Goal: Communication & Community: Answer question/provide support

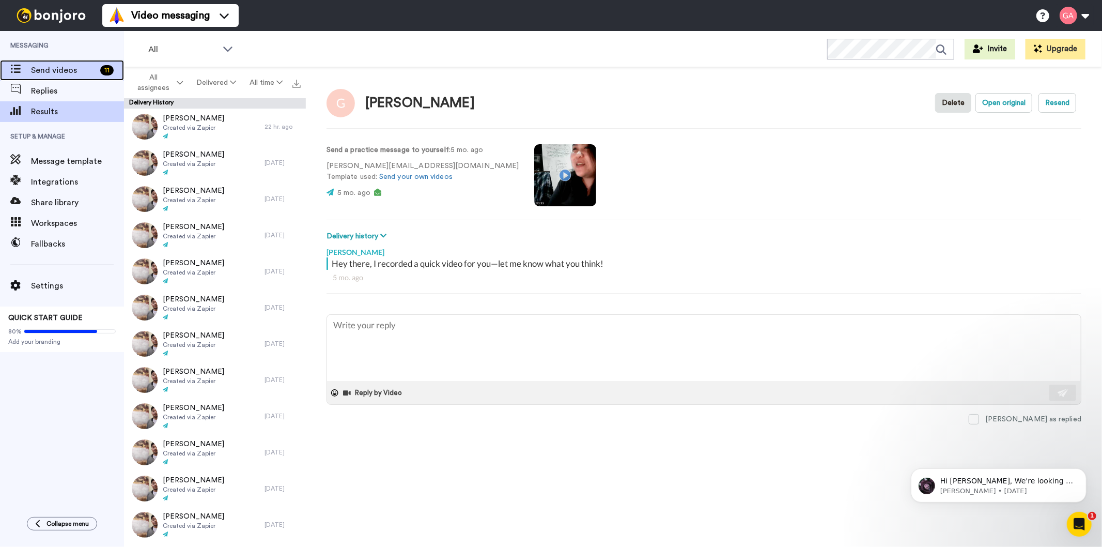
click at [63, 75] on span "Send videos" at bounding box center [63, 70] width 65 height 12
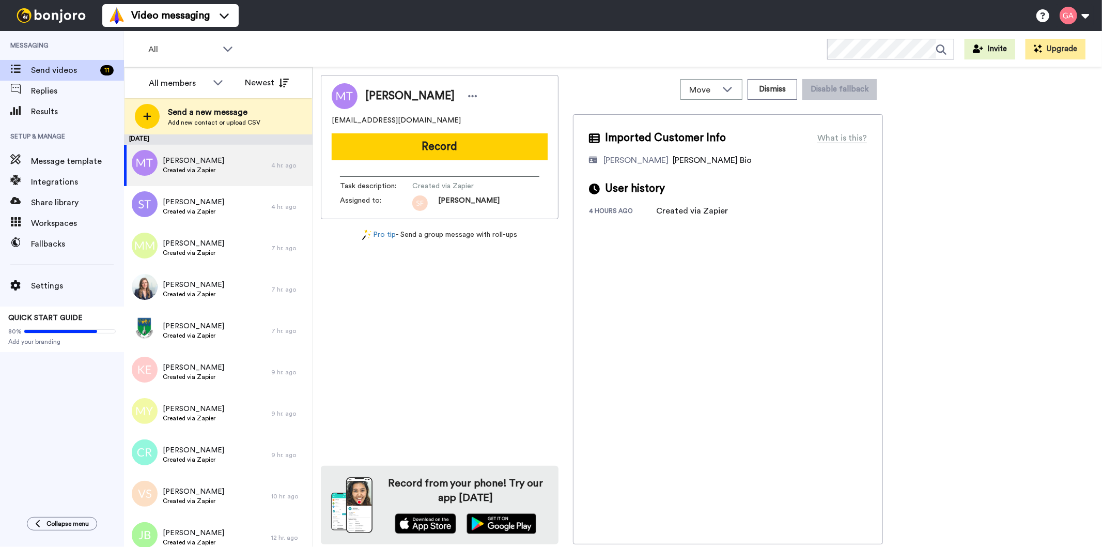
click at [415, 96] on span "Michelle Taggart" at bounding box center [409, 95] width 89 height 15
click at [174, 72] on div "All members" at bounding box center [186, 82] width 93 height 21
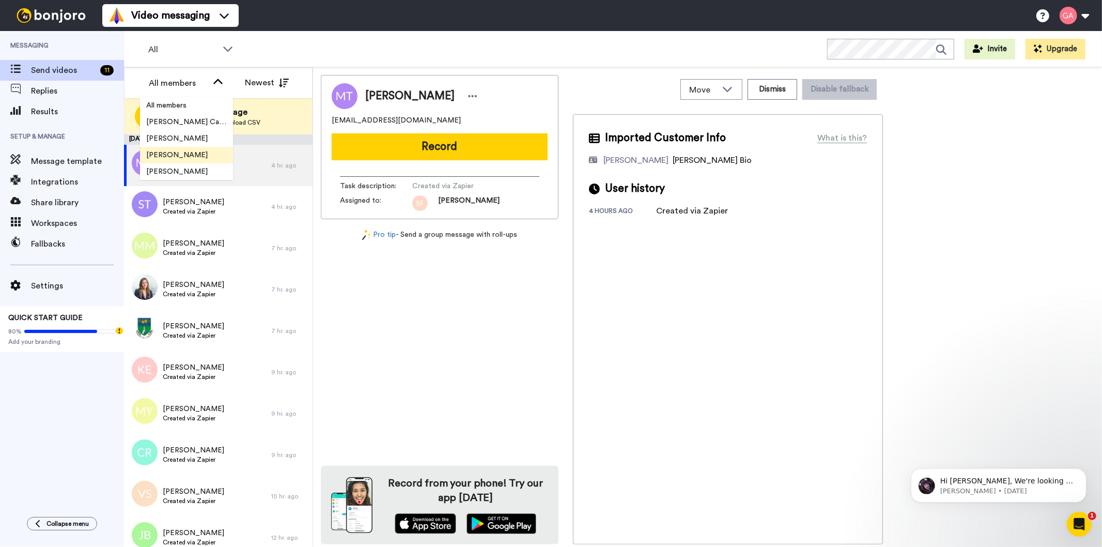
click at [178, 157] on span "[PERSON_NAME]" at bounding box center [177, 155] width 74 height 10
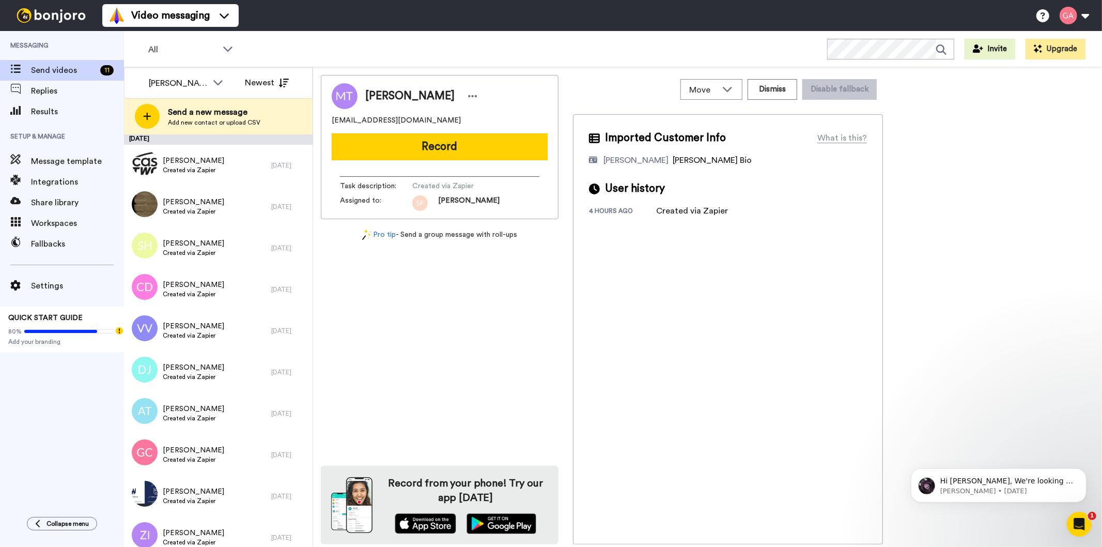
click at [450, 341] on div "Michelle Taggart michellerockstar37@gmail.com Record Task description : Created…" at bounding box center [440, 309] width 238 height 469
click at [189, 167] on span "Created via Zapier" at bounding box center [193, 170] width 61 height 8
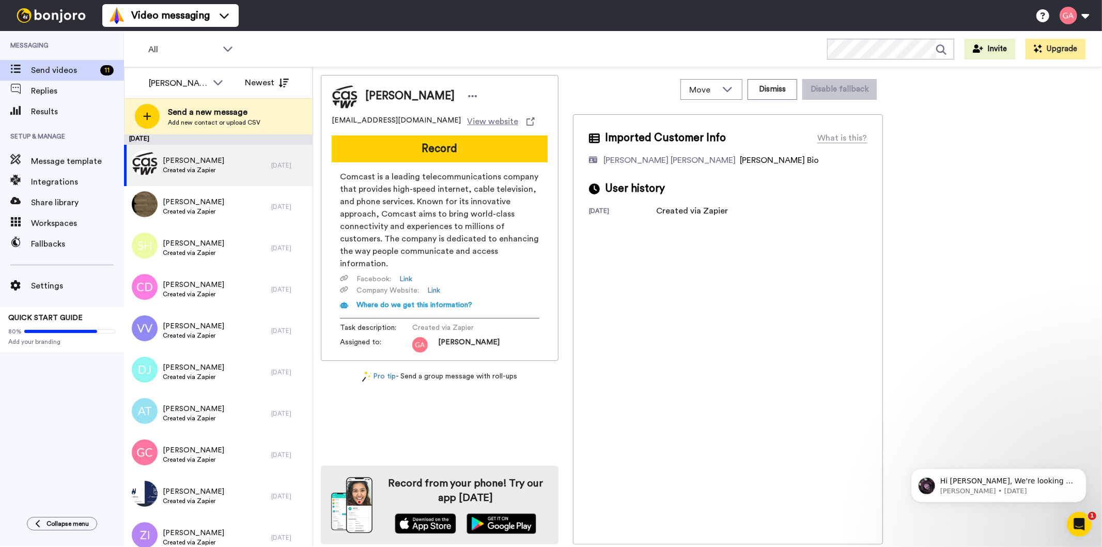
click at [389, 91] on span "Jacqueline Heyward" at bounding box center [409, 95] width 89 height 15
copy div "Jacqueline Heyward"
click at [698, 366] on div "Imported Customer Info What is this? Gilda De Varon Amante Bonjoro Assignee Bio…" at bounding box center [728, 329] width 310 height 430
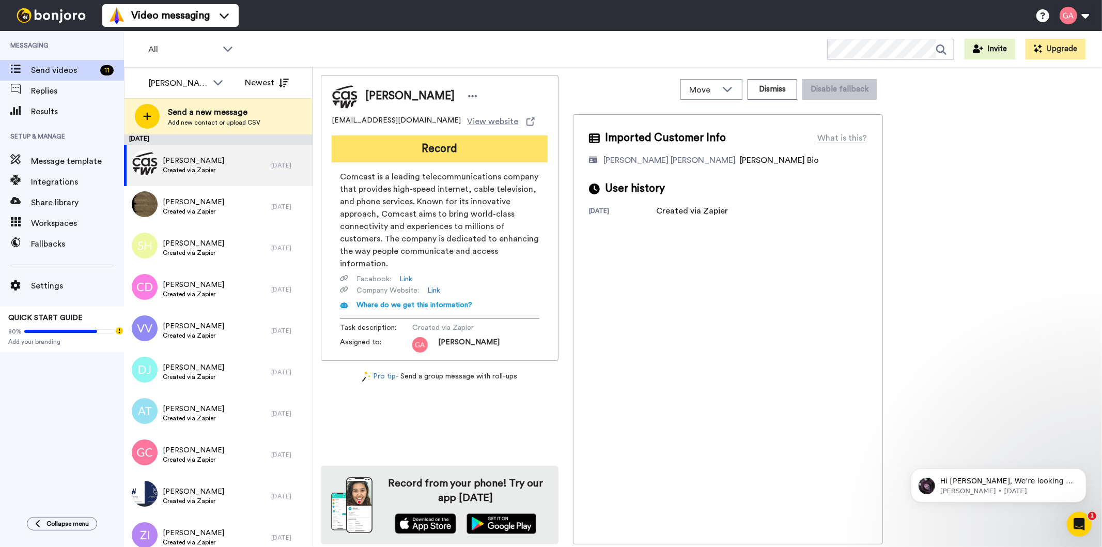
click at [496, 148] on button "Record" at bounding box center [440, 148] width 216 height 27
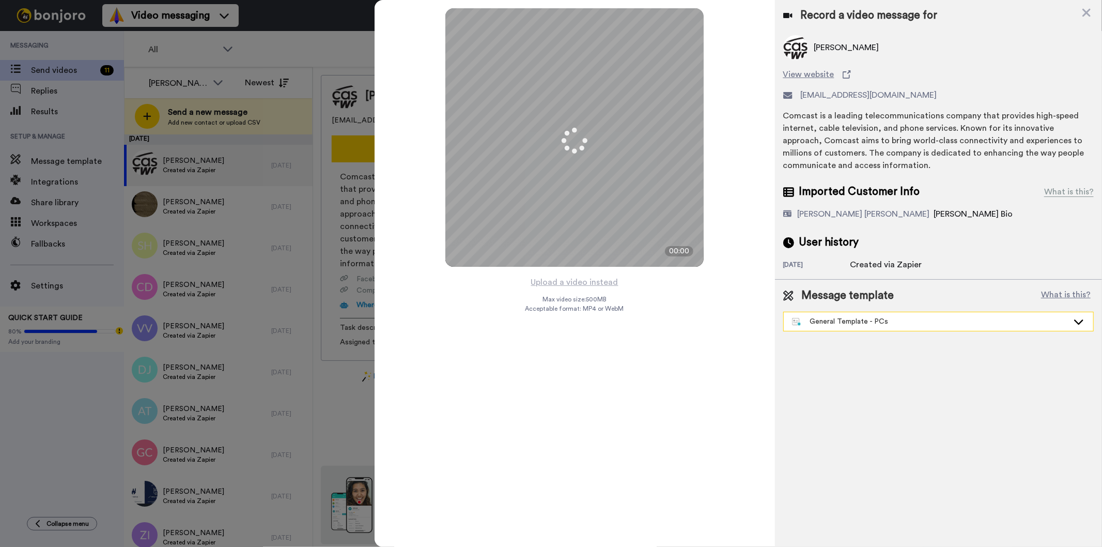
click at [948, 318] on div "General Template - PCs" at bounding box center [930, 321] width 276 height 10
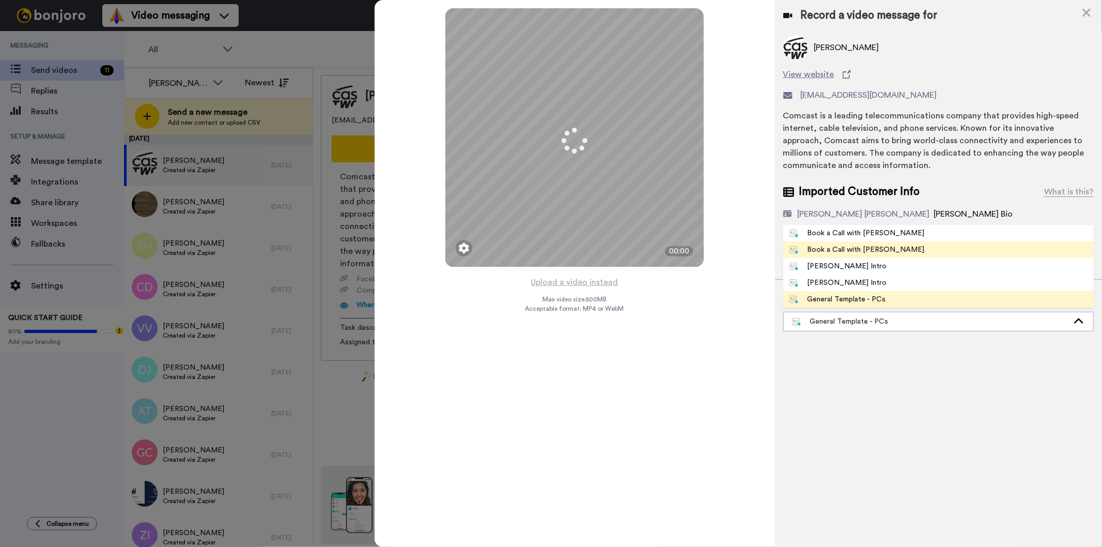
click at [896, 251] on li "Book a Call with [PERSON_NAME]" at bounding box center [938, 249] width 310 height 17
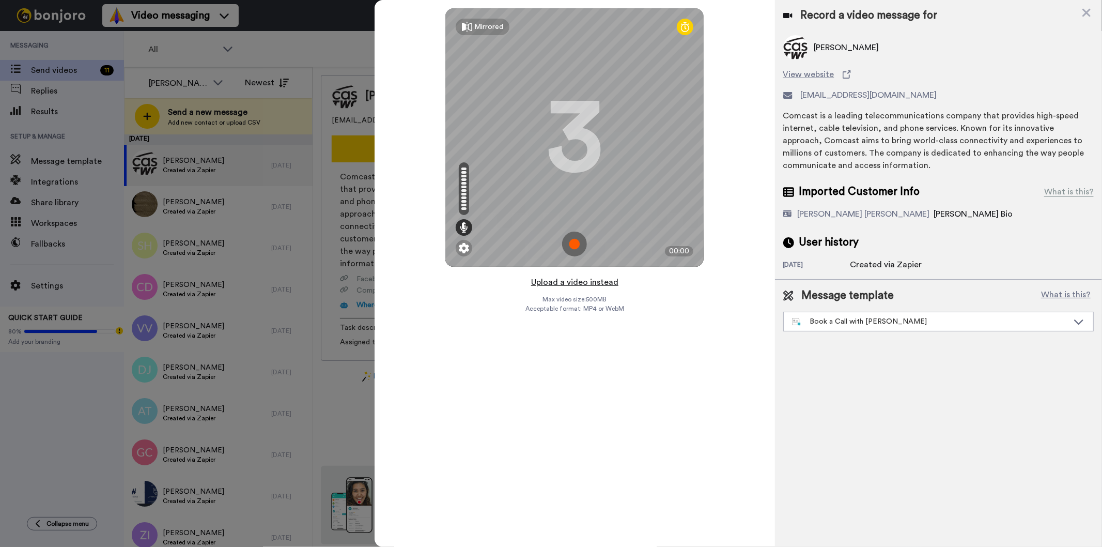
click at [607, 282] on button "Upload a video instead" at bounding box center [575, 281] width 94 height 13
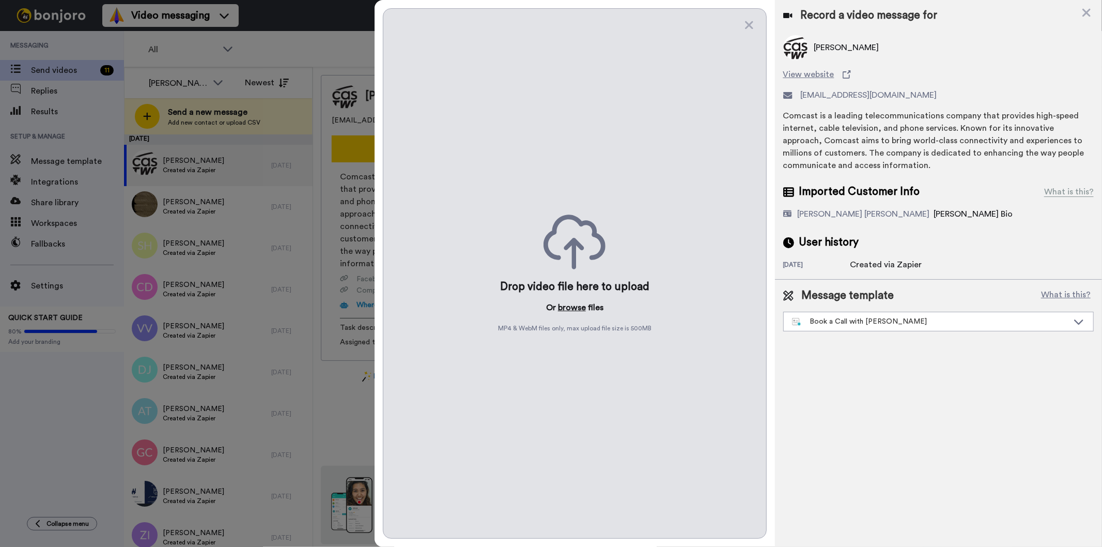
click at [576, 310] on button "browse" at bounding box center [572, 307] width 28 height 12
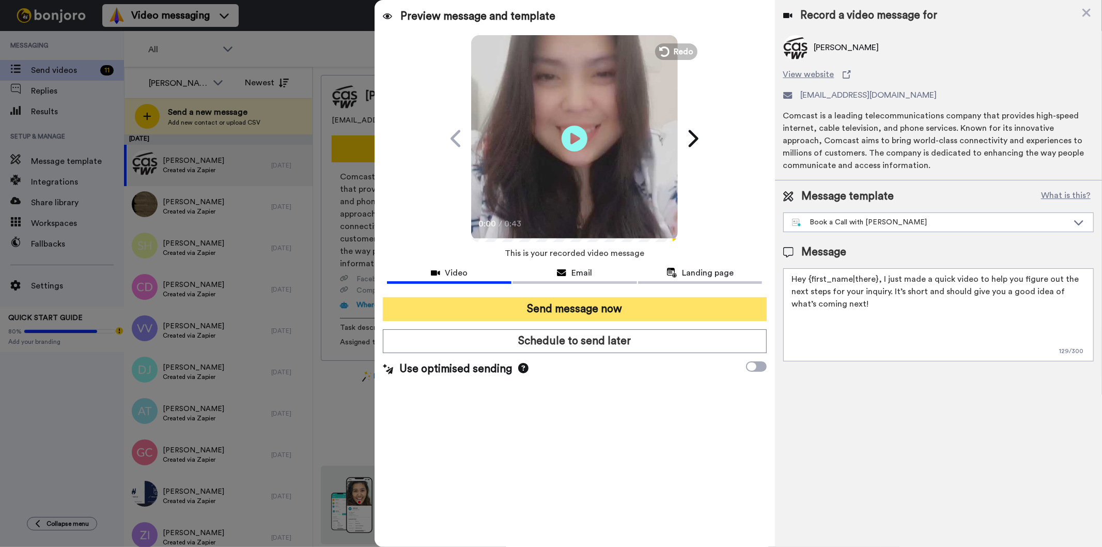
click at [656, 310] on button "Send message now" at bounding box center [574, 309] width 383 height 24
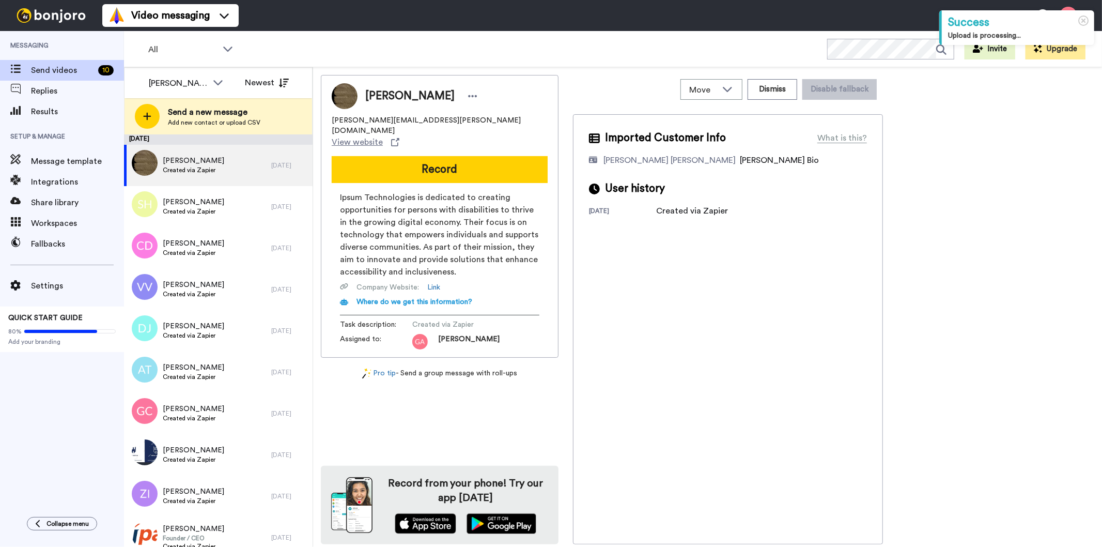
click at [407, 104] on div "[PERSON_NAME]" at bounding box center [440, 96] width 216 height 26
click at [407, 94] on span "Cleo Armenta" at bounding box center [409, 95] width 89 height 15
copy div "Cleo Armenta"
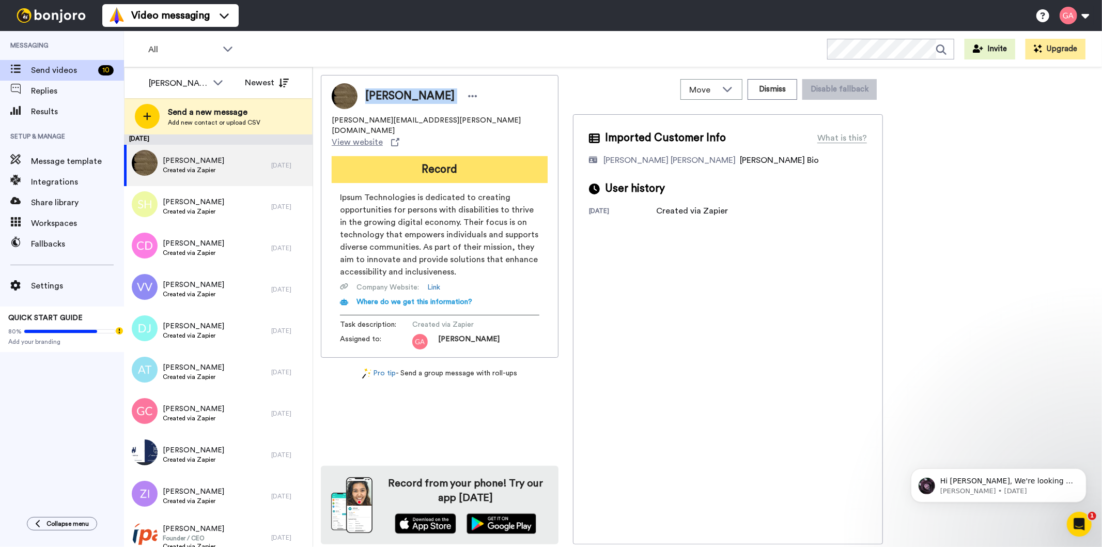
click at [465, 156] on button "Record" at bounding box center [440, 169] width 216 height 27
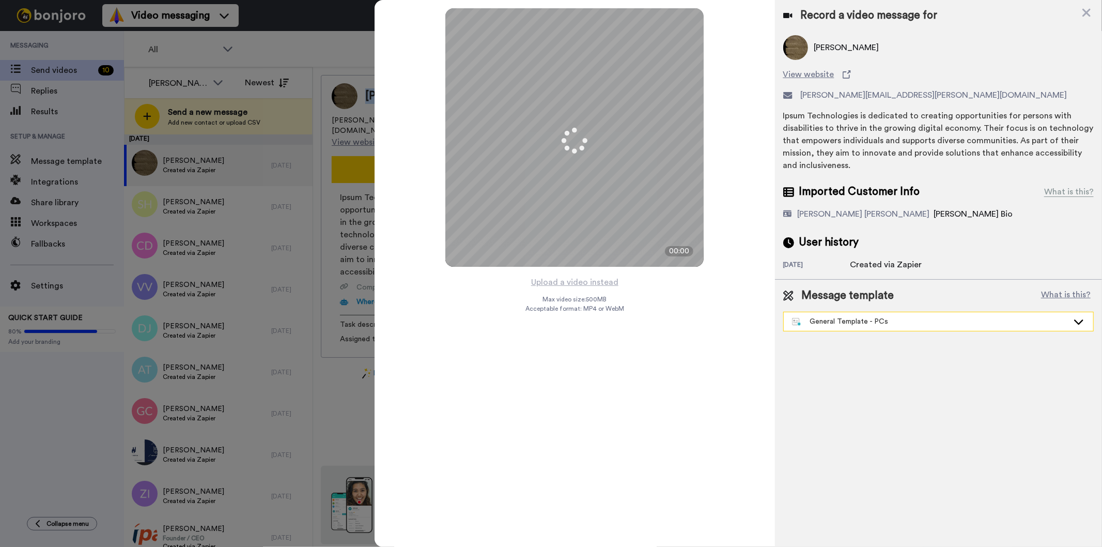
click at [875, 325] on div "General Template - PCs" at bounding box center [930, 321] width 276 height 10
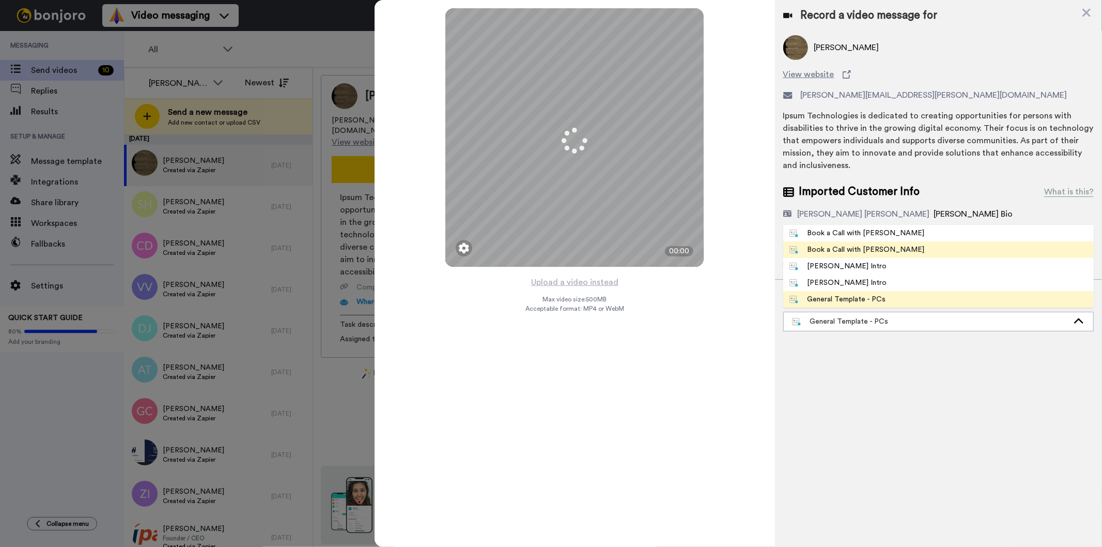
click at [887, 252] on li "Book a Call with [PERSON_NAME]" at bounding box center [938, 249] width 310 height 17
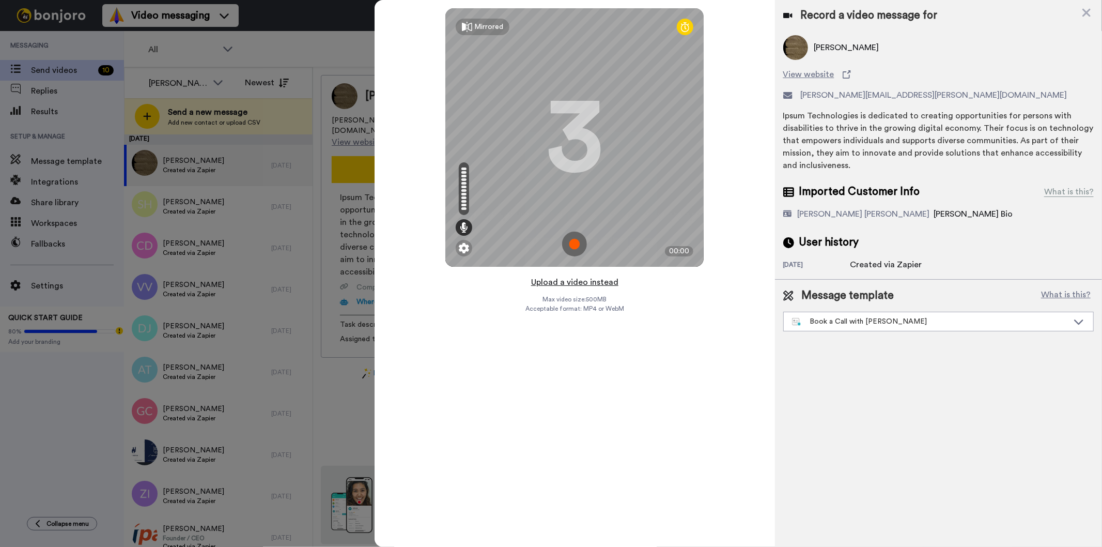
drag, startPoint x: 598, startPoint y: 286, endPoint x: 595, endPoint y: 282, distance: 5.5
click at [598, 285] on button "Upload a video instead" at bounding box center [575, 281] width 94 height 13
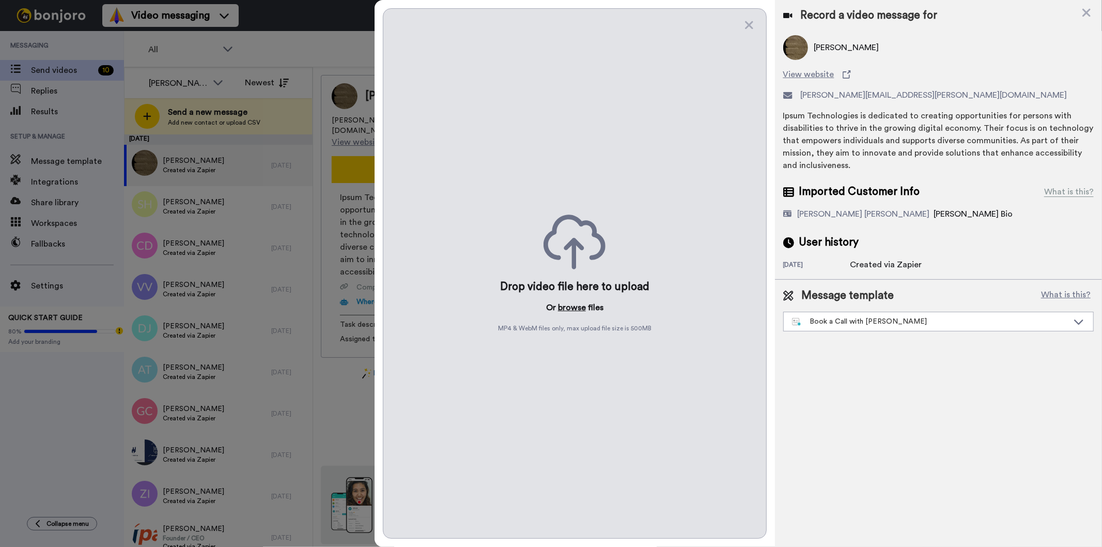
click at [564, 310] on button "browse" at bounding box center [572, 307] width 28 height 12
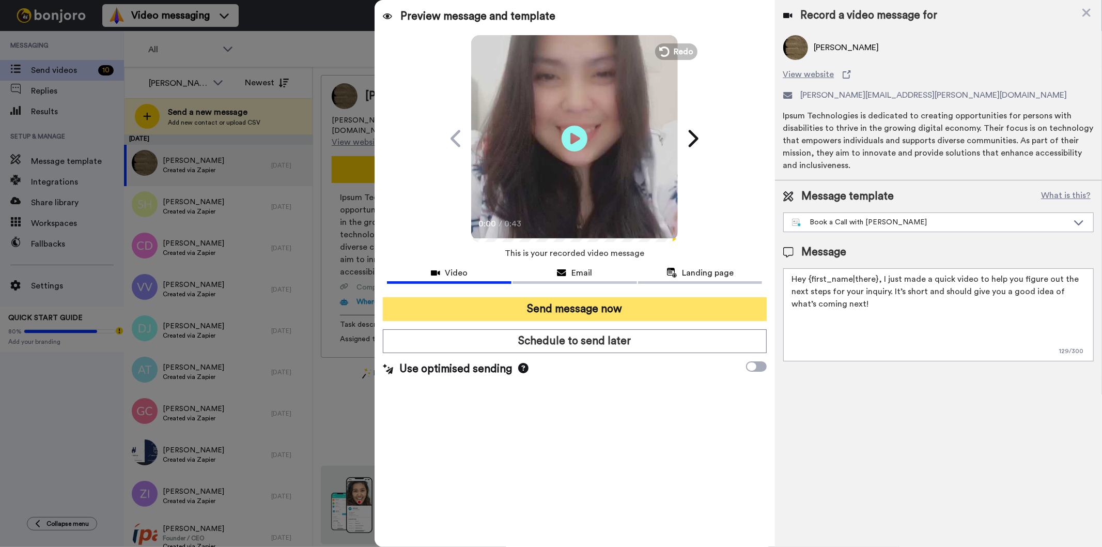
click at [692, 307] on button "Send message now" at bounding box center [574, 309] width 383 height 24
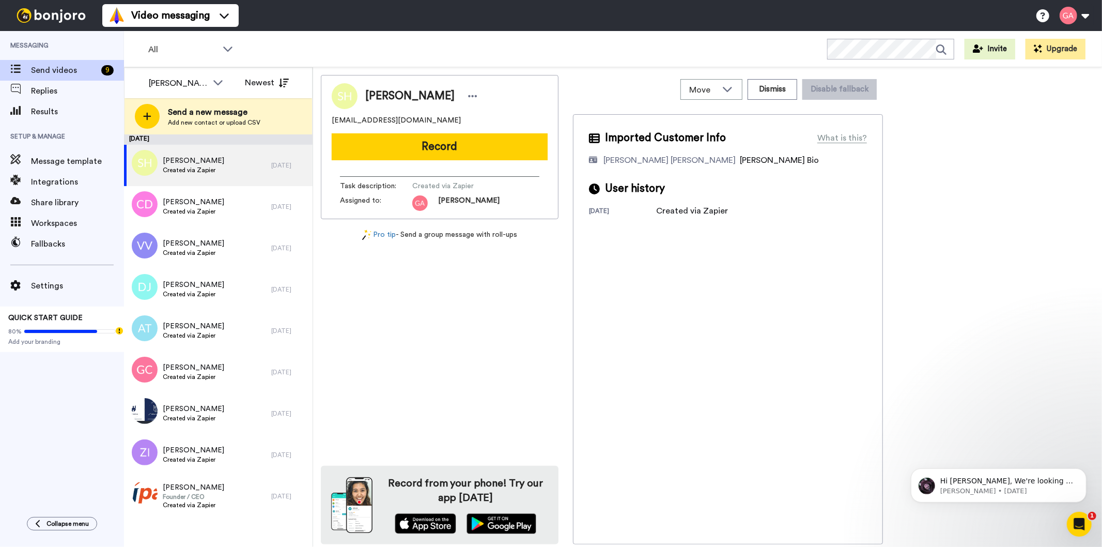
click at [385, 362] on div "[PERSON_NAME] [EMAIL_ADDRESS][DOMAIN_NAME] Record Task description : Created vi…" at bounding box center [440, 309] width 238 height 469
click at [414, 86] on div "SirKeith Holman" at bounding box center [440, 96] width 216 height 26
copy div "SirKeith Holman"
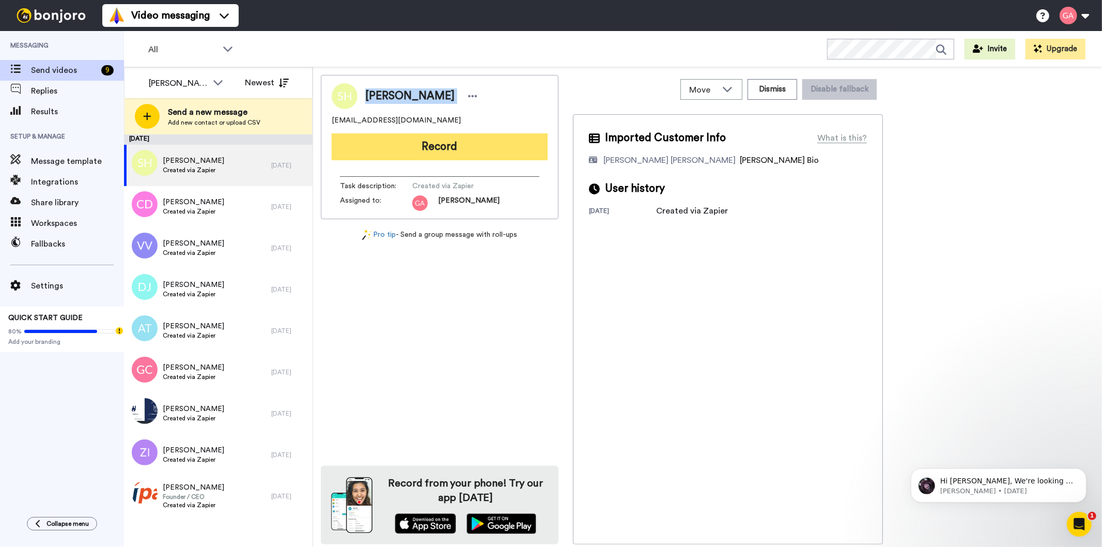
click at [419, 135] on button "Record" at bounding box center [440, 146] width 216 height 27
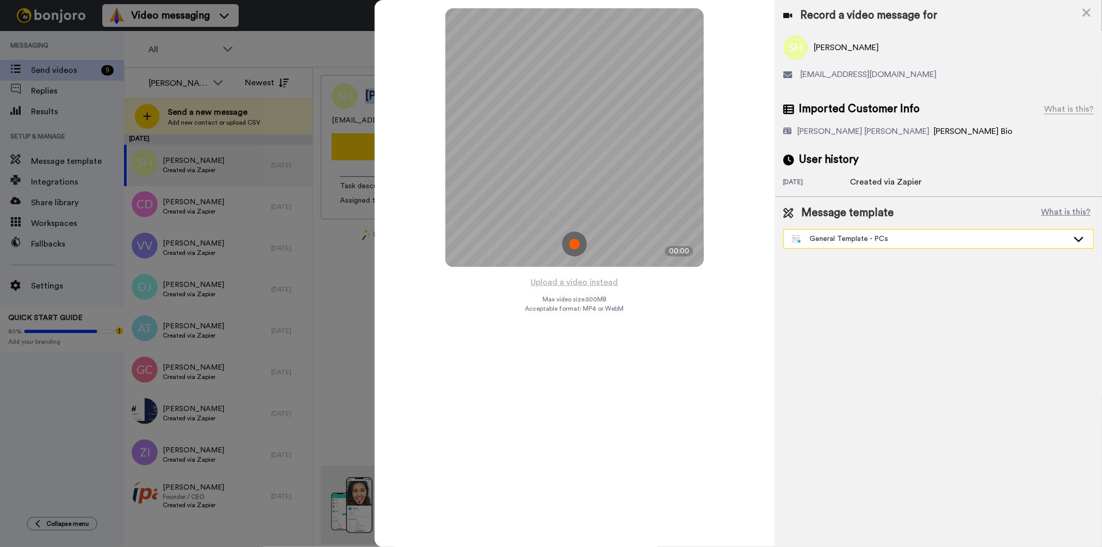
click at [857, 245] on div "General Template - PCs" at bounding box center [938, 238] width 309 height 19
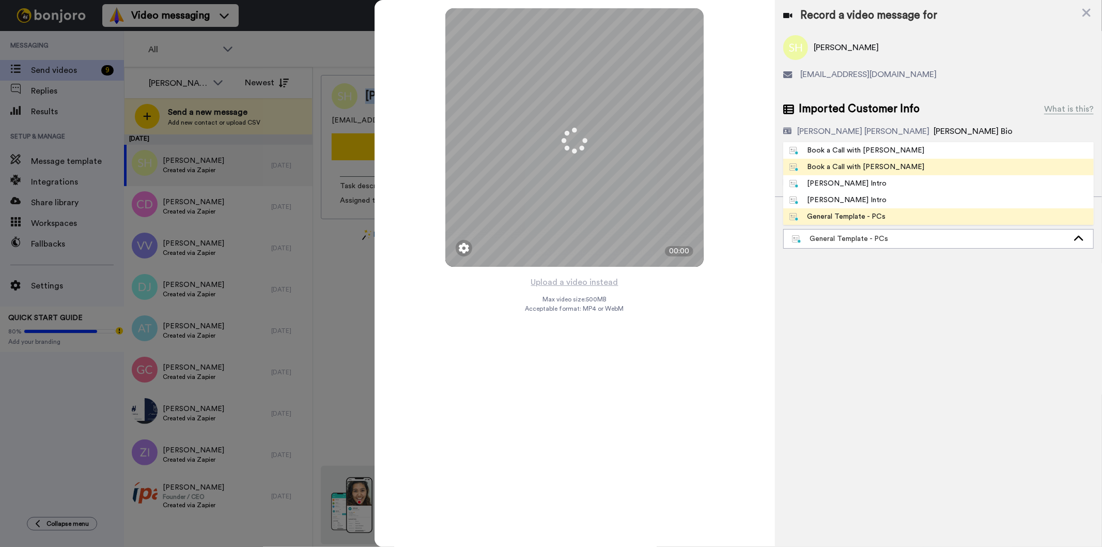
click at [881, 163] on span "Book a Call with [PERSON_NAME]" at bounding box center [857, 167] width 148 height 10
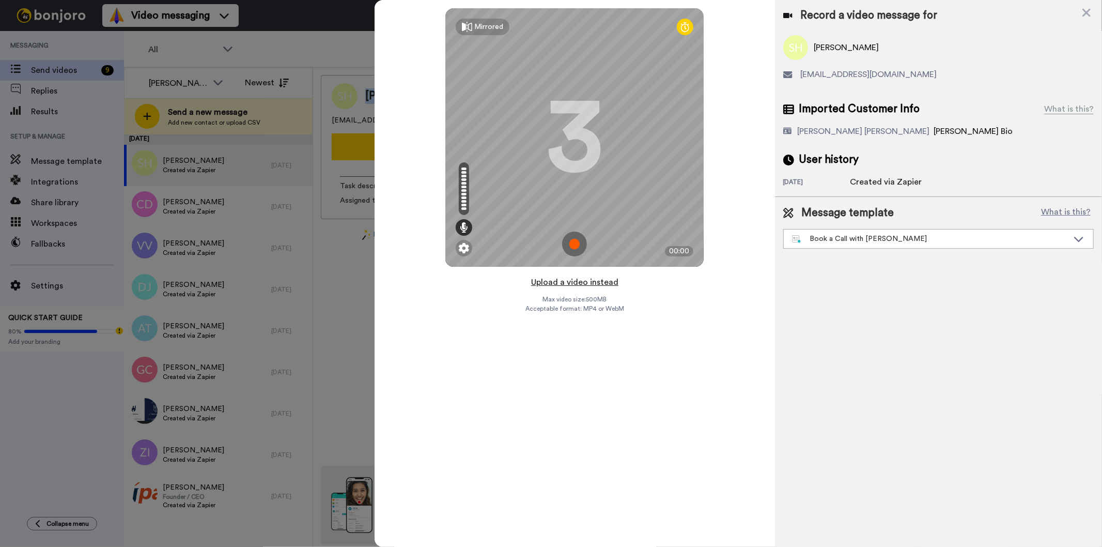
click at [584, 283] on button "Upload a video instead" at bounding box center [575, 281] width 94 height 13
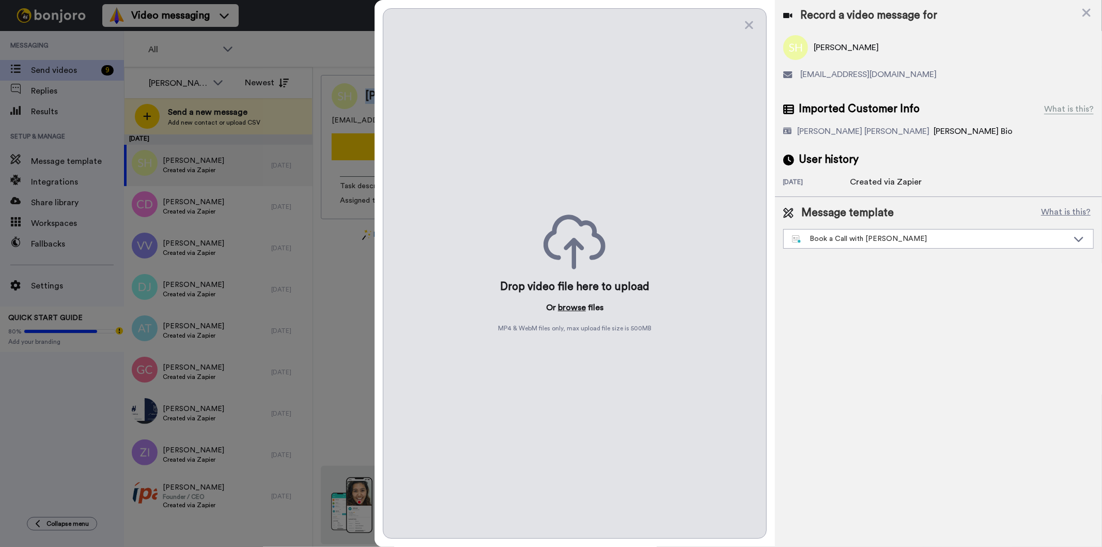
click at [558, 306] on button "browse" at bounding box center [572, 307] width 28 height 12
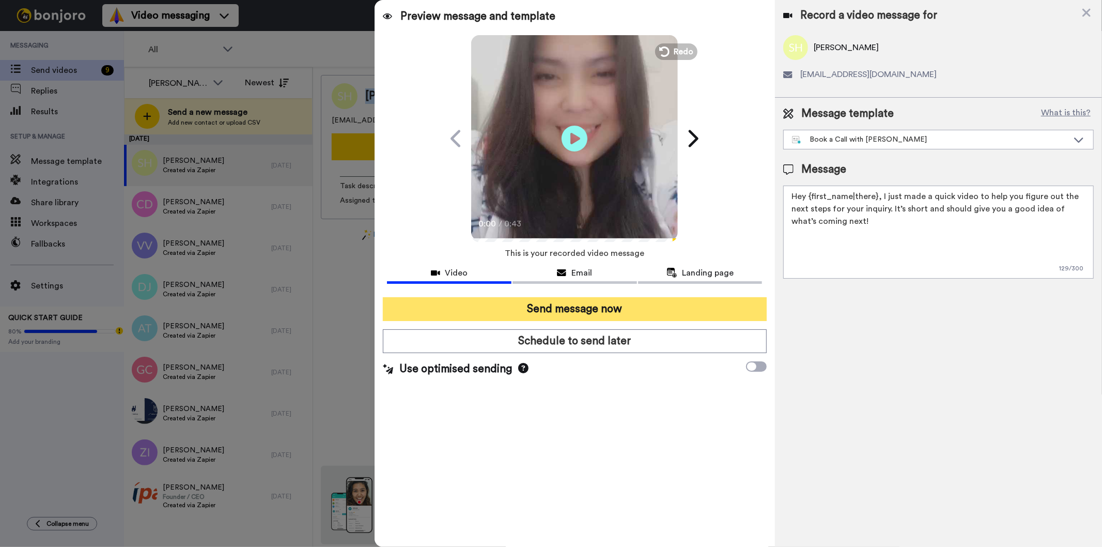
click at [565, 310] on button "Send message now" at bounding box center [574, 309] width 383 height 24
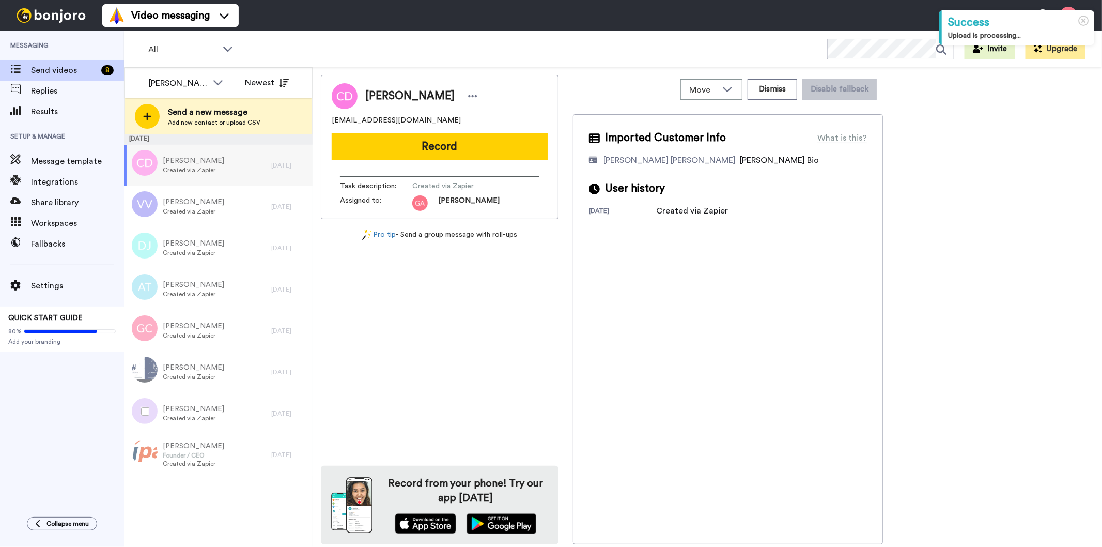
click at [420, 384] on div "[PERSON_NAME] [EMAIL_ADDRESS][DOMAIN_NAME] Record Task description : Created vi…" at bounding box center [440, 309] width 238 height 469
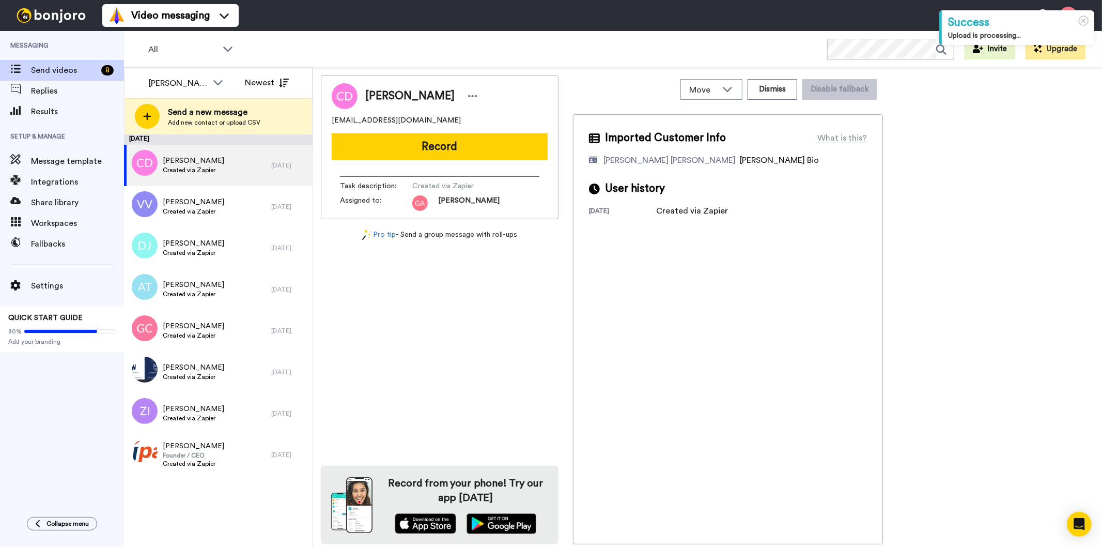
click at [394, 98] on span "[PERSON_NAME]" at bounding box center [409, 95] width 89 height 15
copy div "[PERSON_NAME]"
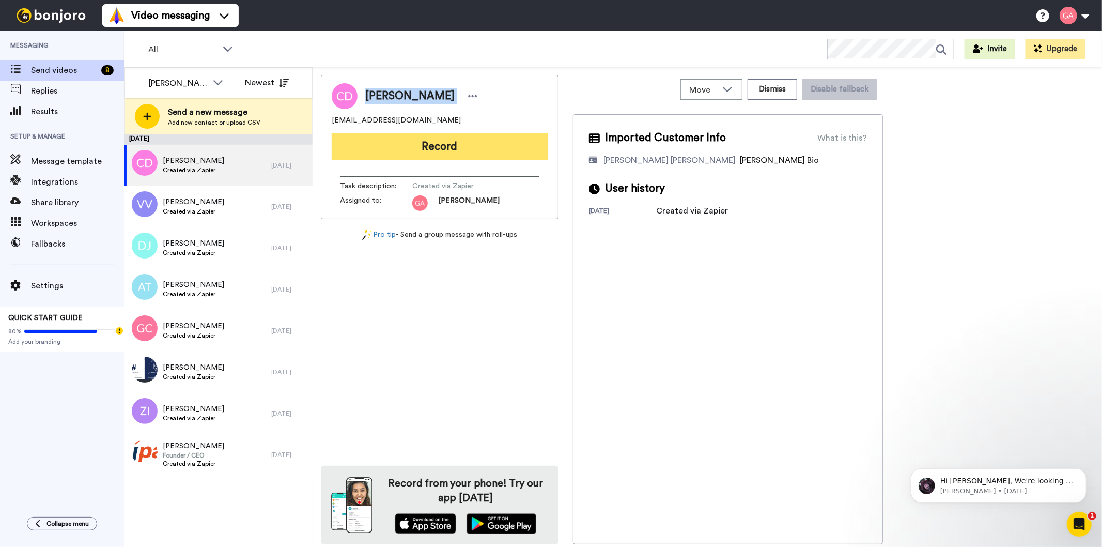
click at [489, 145] on button "Record" at bounding box center [440, 146] width 216 height 27
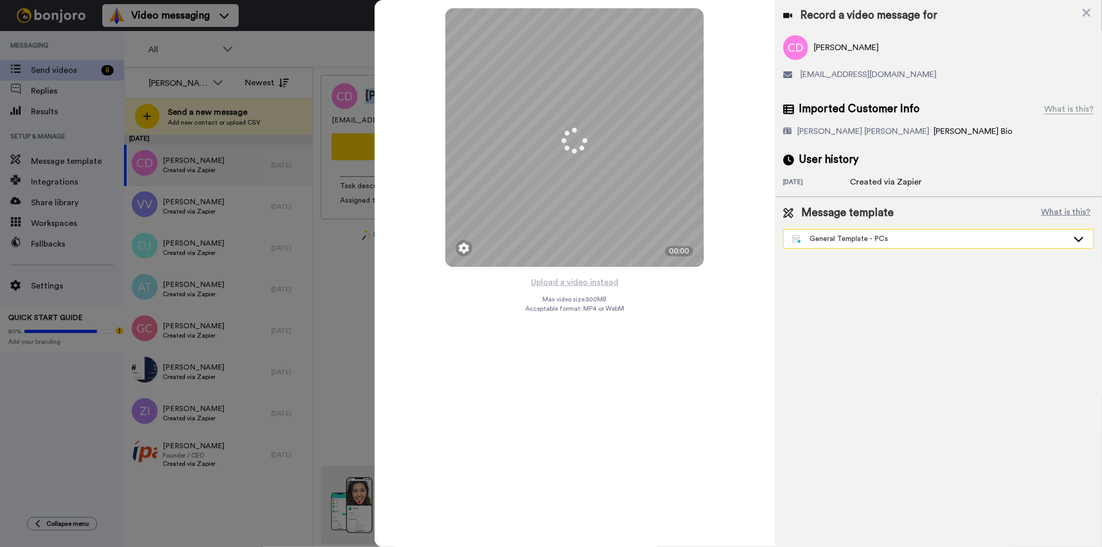
click at [926, 239] on div "General Template - PCs" at bounding box center [930, 239] width 276 height 10
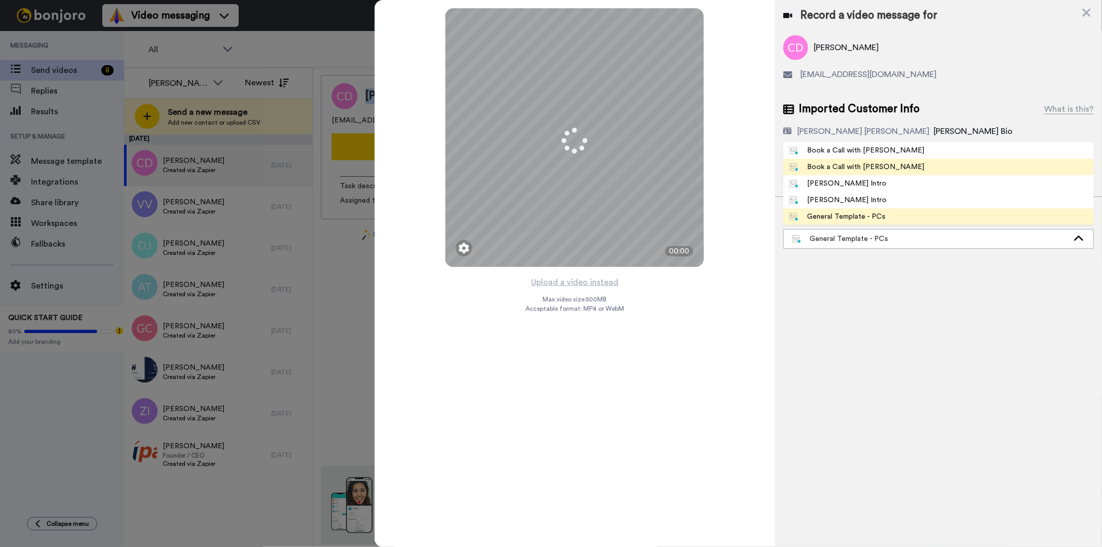
click at [925, 168] on li "Book a Call with [PERSON_NAME]" at bounding box center [938, 167] width 310 height 17
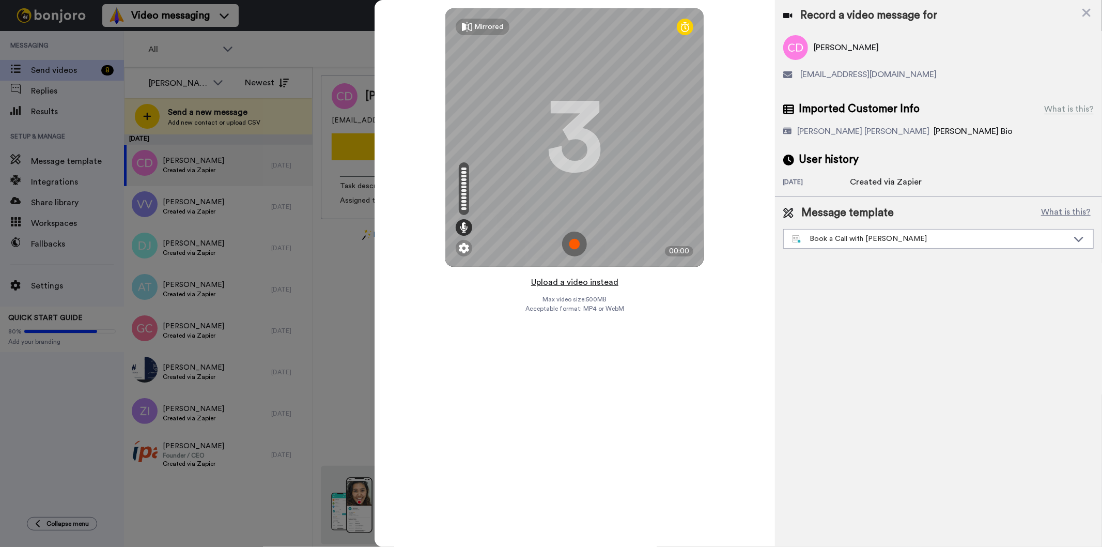
click at [575, 284] on button "Upload a video instead" at bounding box center [575, 281] width 94 height 13
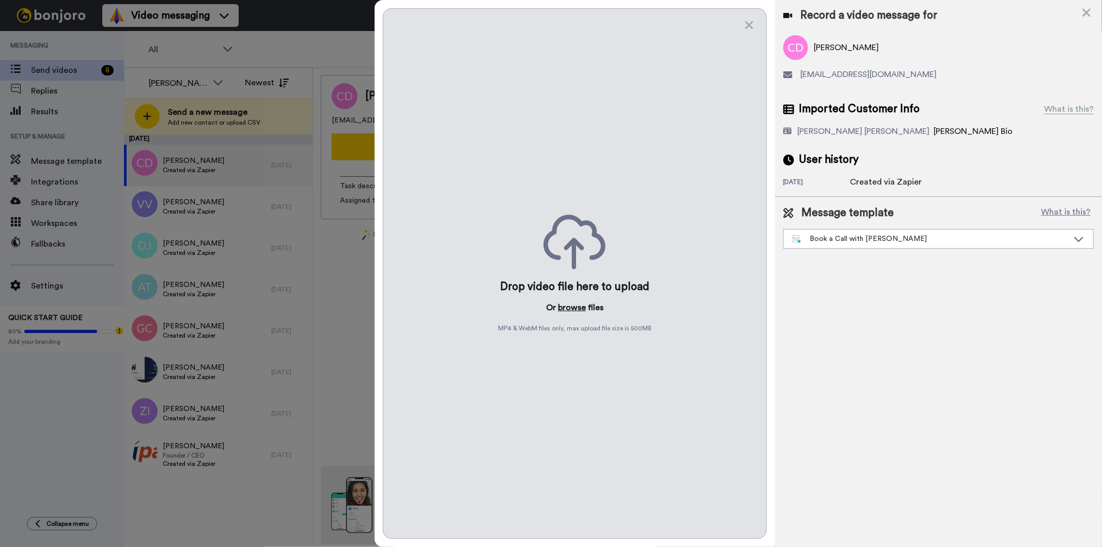
click at [566, 311] on button "browse" at bounding box center [572, 307] width 28 height 12
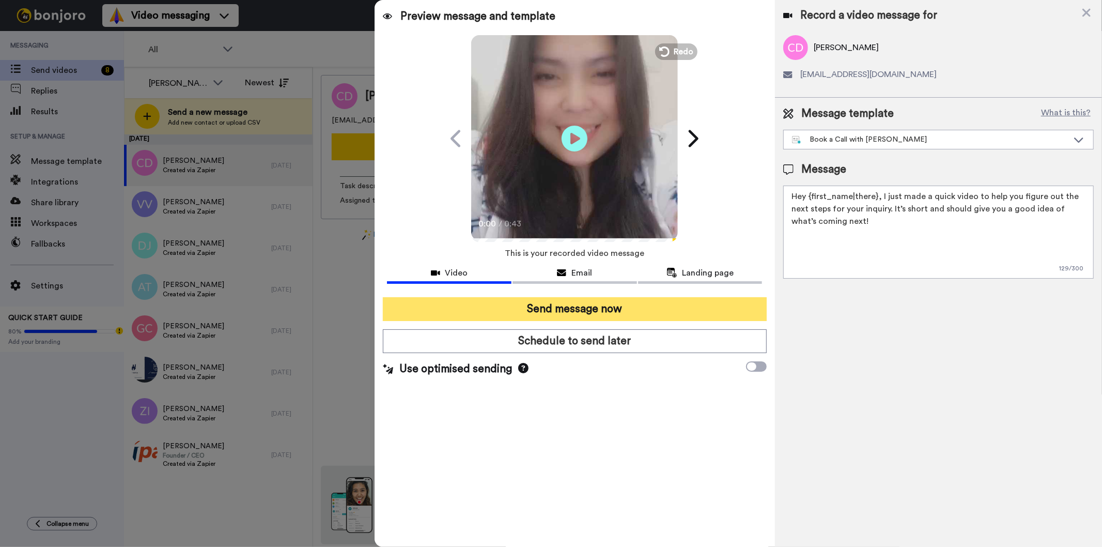
click at [584, 306] on button "Send message now" at bounding box center [574, 309] width 383 height 24
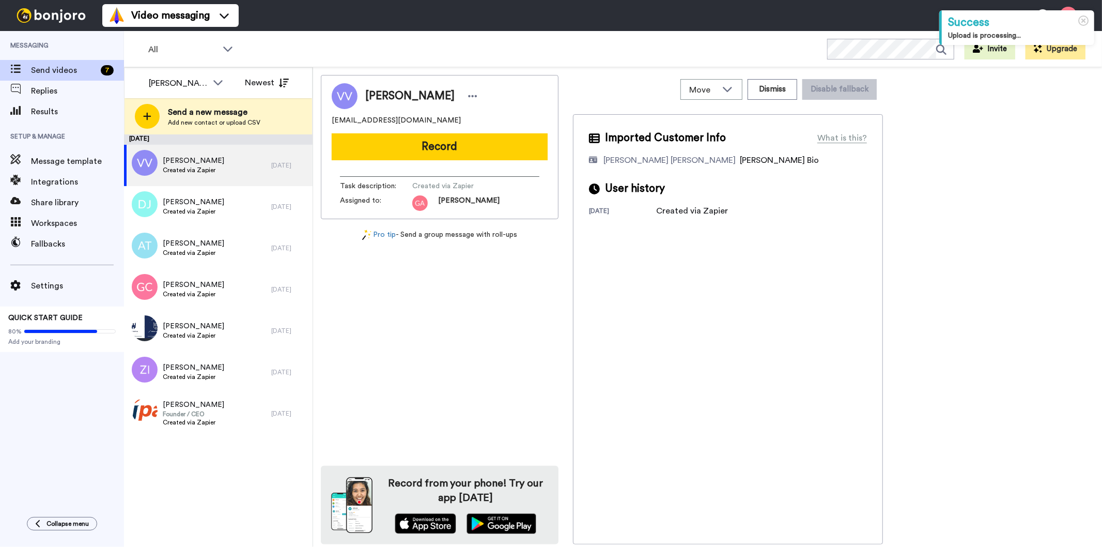
click at [427, 95] on span "[PERSON_NAME]" at bounding box center [409, 95] width 89 height 15
copy div "[PERSON_NAME]"
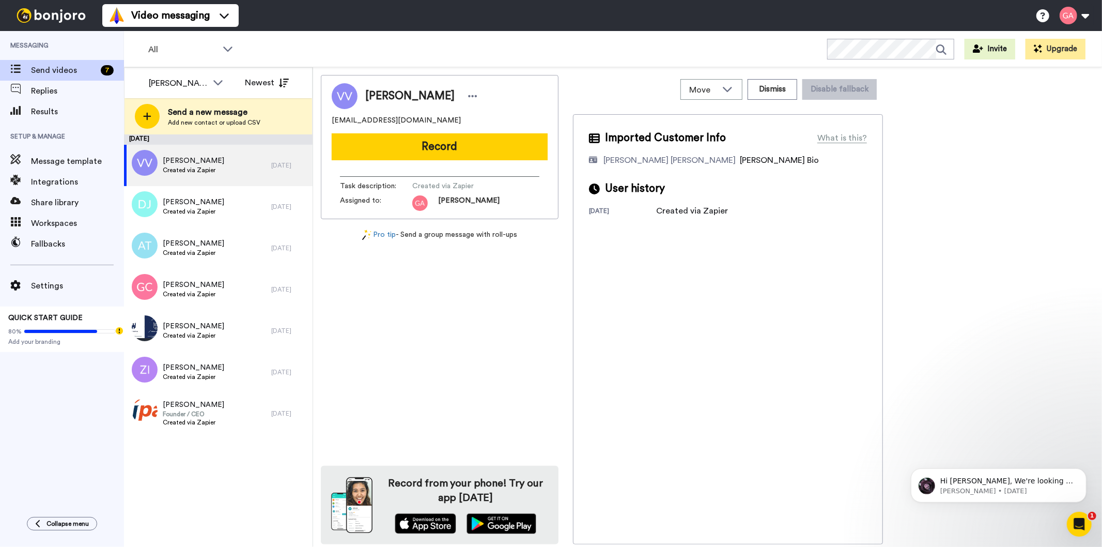
click at [758, 334] on div "Imported Customer Info What is this? [PERSON_NAME] [PERSON_NAME] Bonjoro Assign…" at bounding box center [728, 329] width 310 height 430
click at [770, 85] on button "Dismiss" at bounding box center [773, 89] width 50 height 21
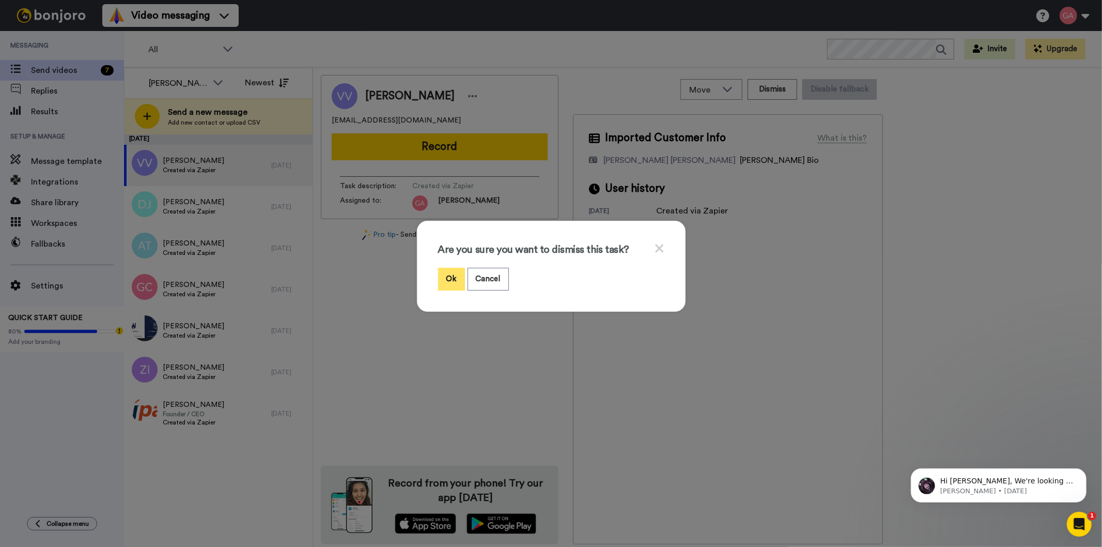
click at [444, 276] on button "Ok" at bounding box center [451, 279] width 27 height 22
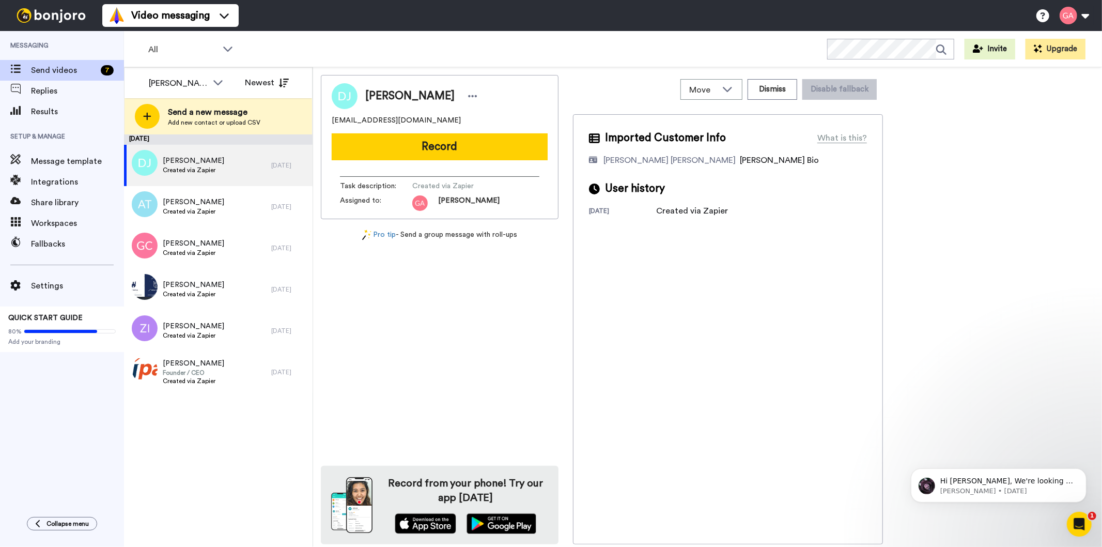
click at [407, 97] on span "David Johnson" at bounding box center [409, 95] width 89 height 15
copy div "David Johnson"
click at [736, 301] on div "Imported Customer Info What is this? Gilda De Varon Amante Bonjoro Assignee Bio…" at bounding box center [728, 329] width 310 height 430
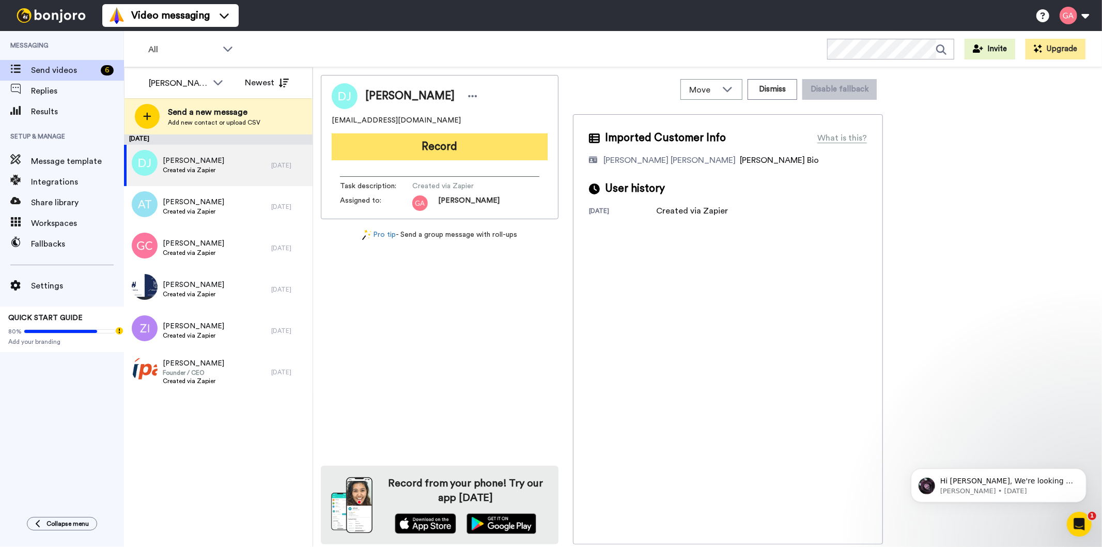
click at [408, 148] on button "Record" at bounding box center [440, 146] width 216 height 27
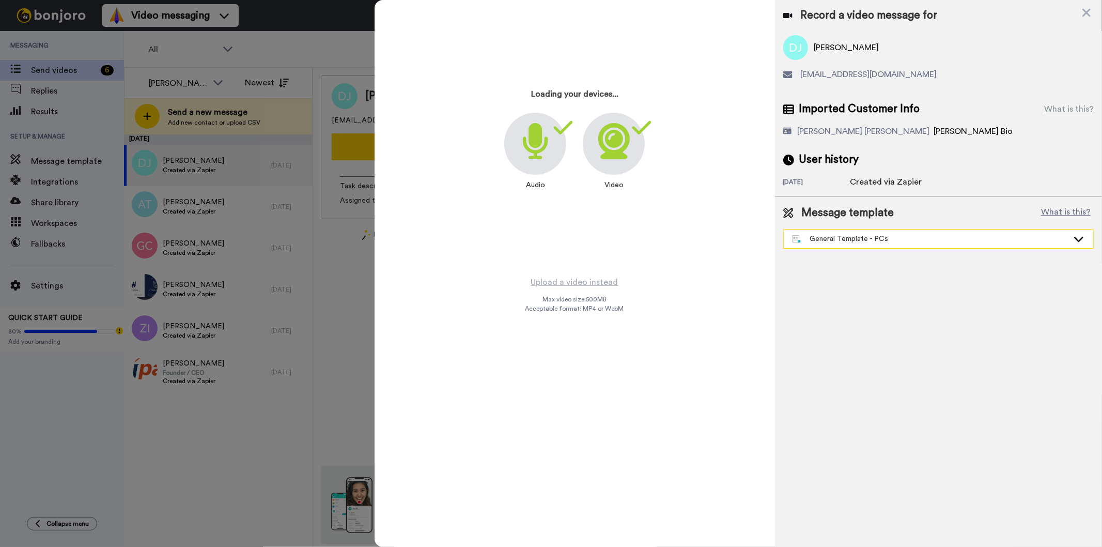
click at [872, 238] on div "General Template - PCs" at bounding box center [930, 239] width 276 height 10
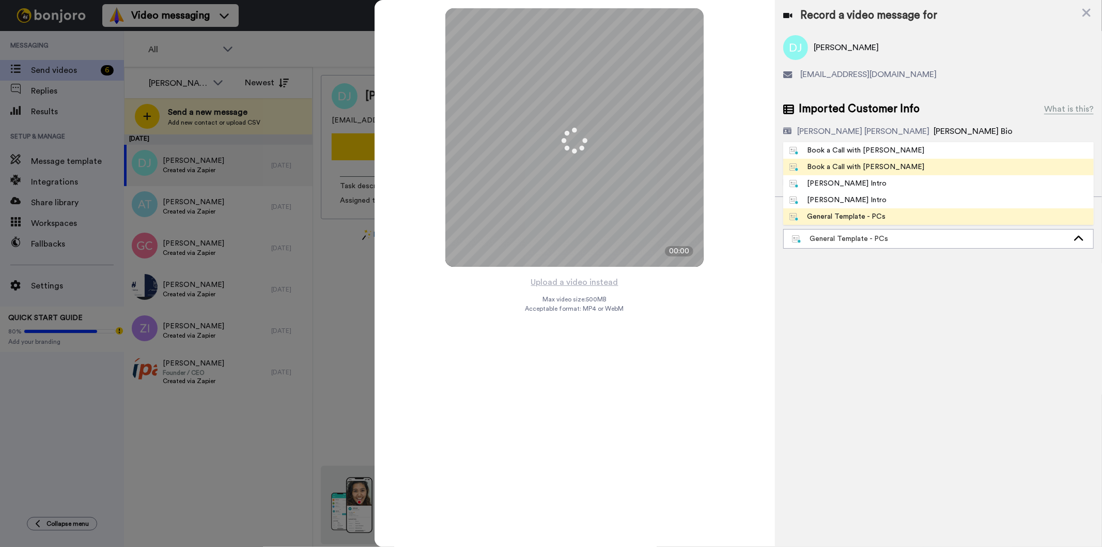
click at [880, 170] on span "Book a Call with [PERSON_NAME]" at bounding box center [857, 167] width 148 height 10
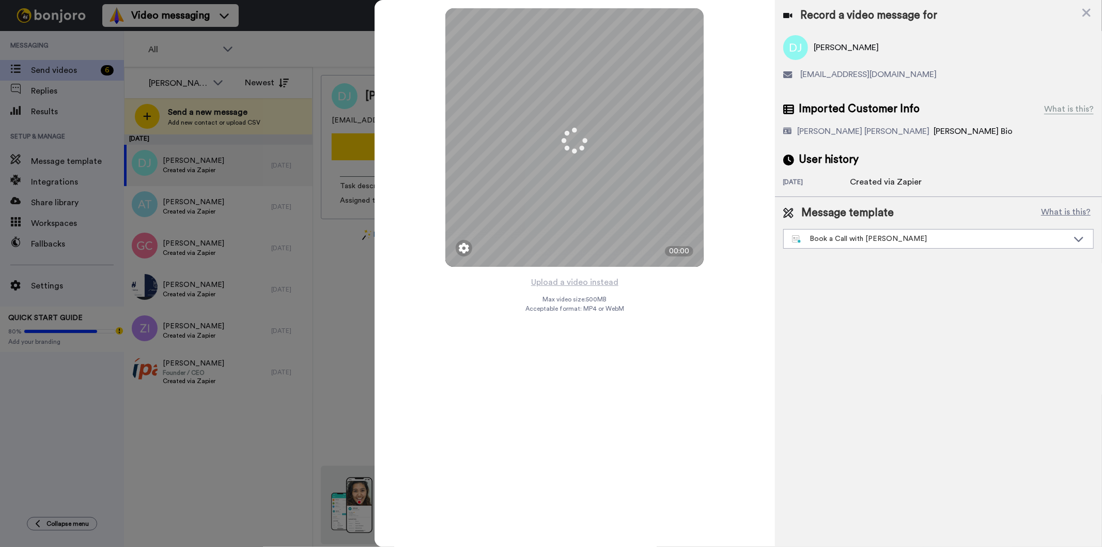
click at [630, 407] on div "Mirrored Redo 3 00:00 Upload a video instead Max video size: 500 MB Acceptable …" at bounding box center [575, 273] width 400 height 547
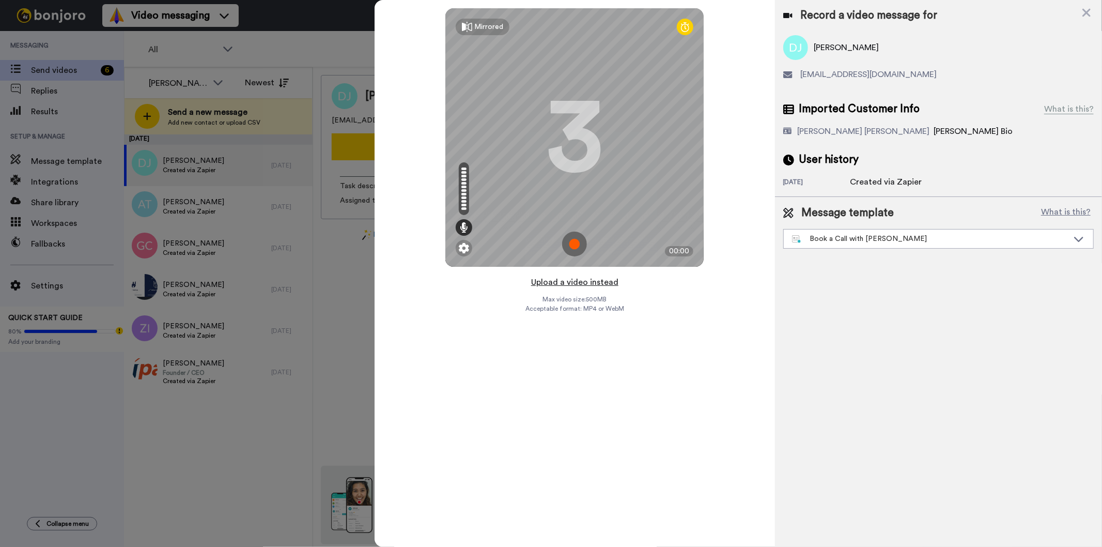
click at [596, 280] on button "Upload a video instead" at bounding box center [575, 281] width 94 height 13
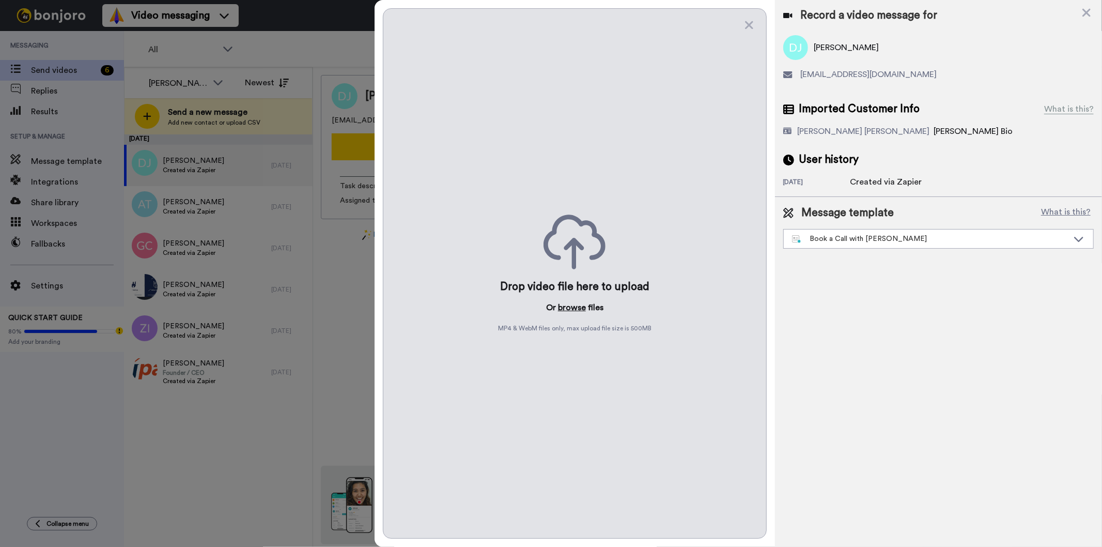
click at [566, 306] on button "browse" at bounding box center [572, 307] width 28 height 12
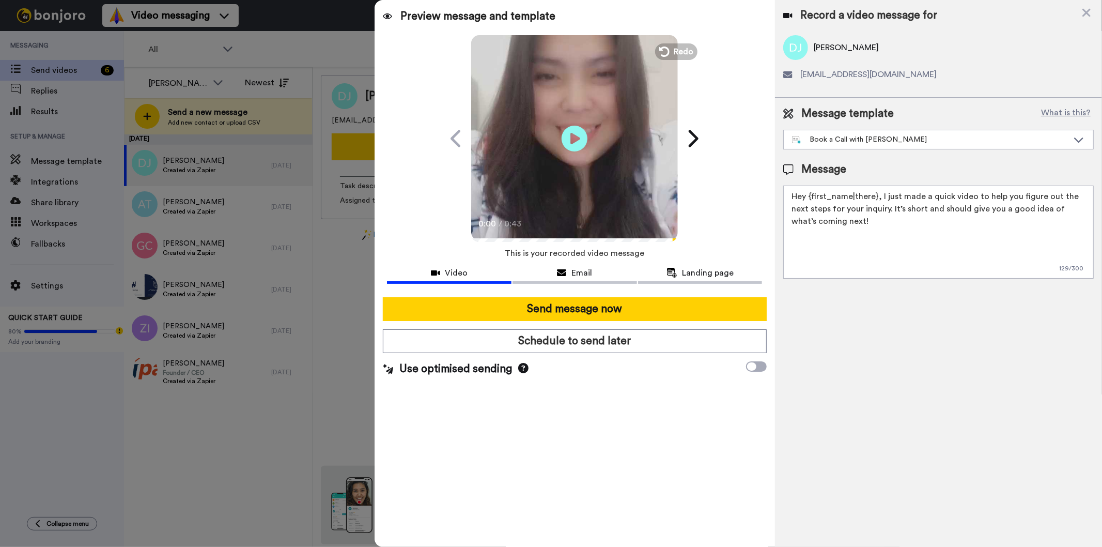
click at [700, 295] on div at bounding box center [574, 293] width 375 height 8
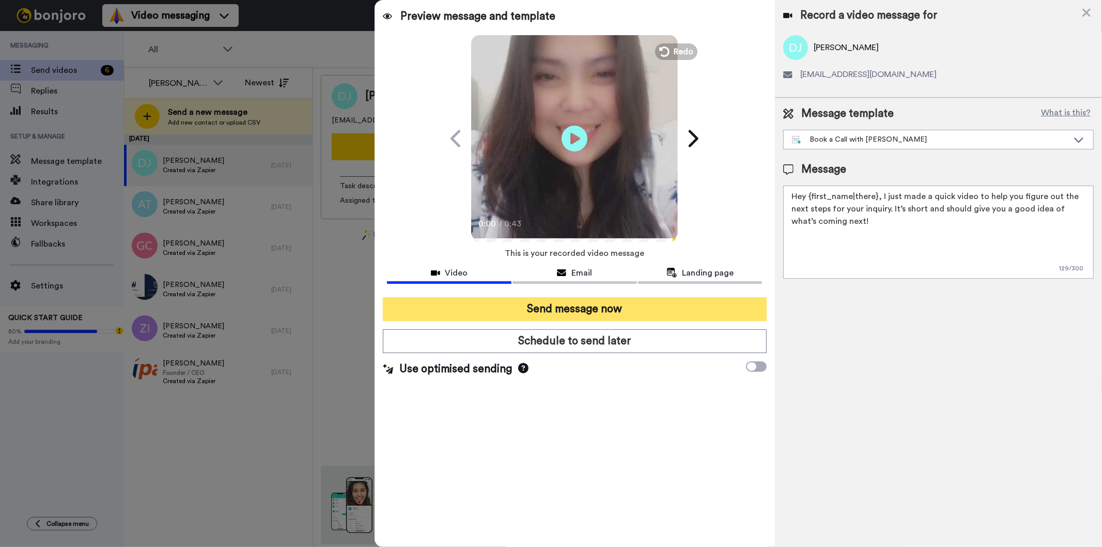
click at [693, 307] on button "Send message now" at bounding box center [574, 309] width 383 height 24
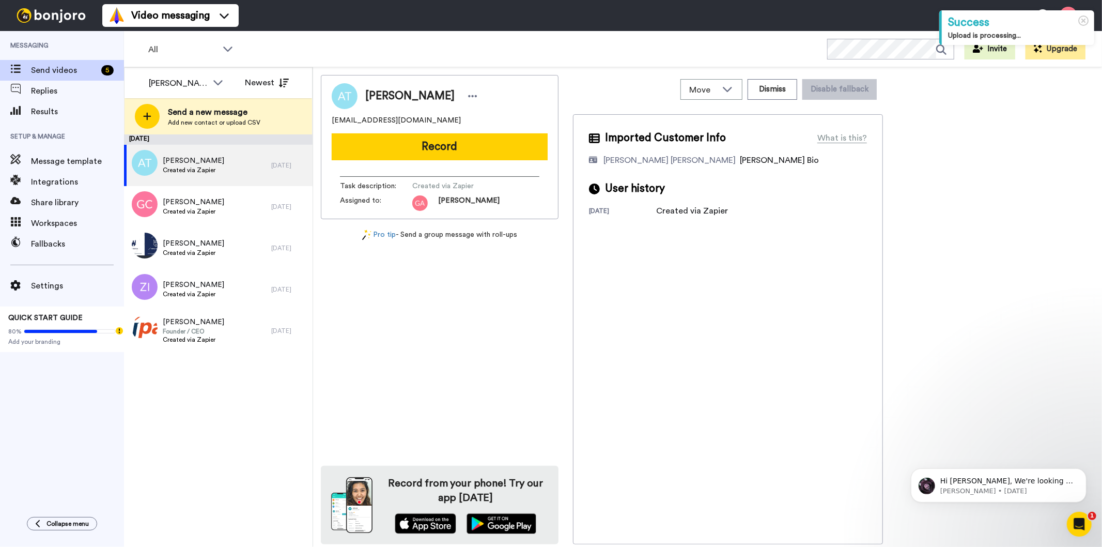
click at [438, 337] on div "[PERSON_NAME] [EMAIL_ADDRESS][DOMAIN_NAME] Record Task description : Created vi…" at bounding box center [440, 309] width 238 height 469
click at [399, 96] on span "[PERSON_NAME]" at bounding box center [409, 95] width 89 height 15
copy div "[PERSON_NAME]"
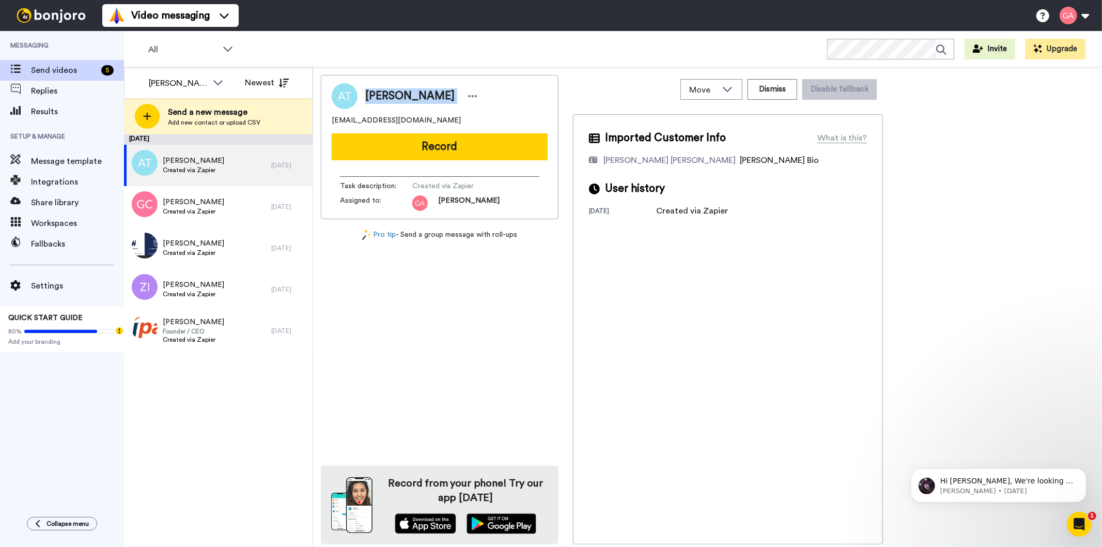
drag, startPoint x: 438, startPoint y: 119, endPoint x: 329, endPoint y: 119, distance: 109.0
click at [329, 119] on div "[PERSON_NAME] [EMAIL_ADDRESS][DOMAIN_NAME] Record Task description : Created vi…" at bounding box center [440, 147] width 238 height 144
copy span "[EMAIL_ADDRESS][DOMAIN_NAME]"
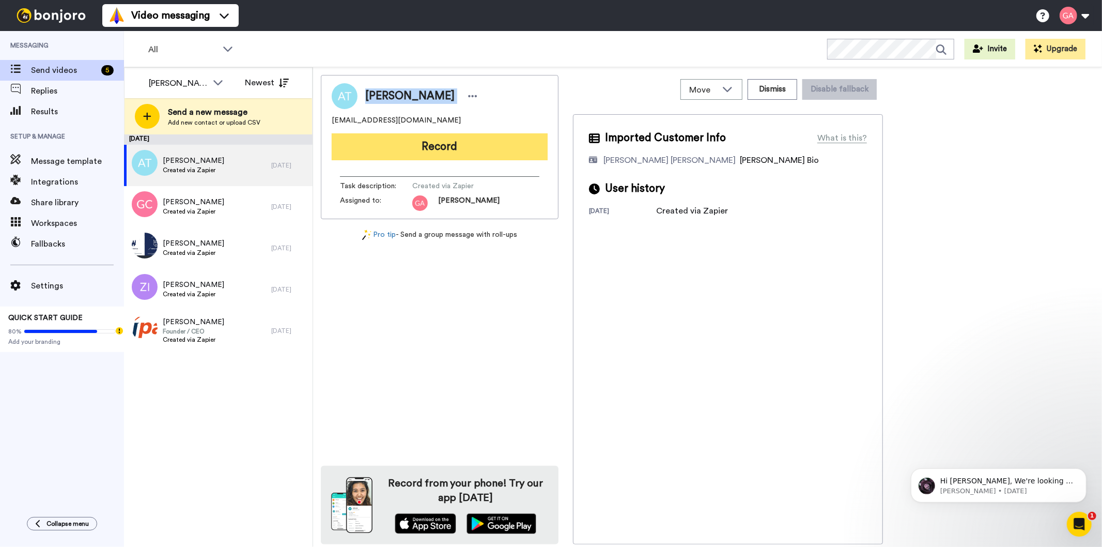
click at [419, 143] on button "Record" at bounding box center [440, 146] width 216 height 27
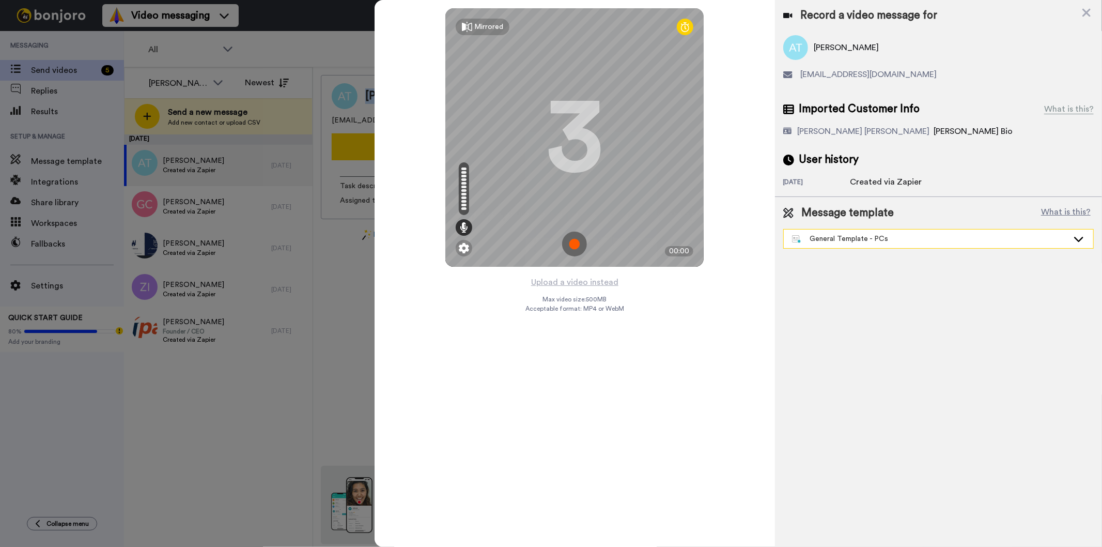
click at [874, 236] on div "General Template - PCs" at bounding box center [930, 239] width 276 height 10
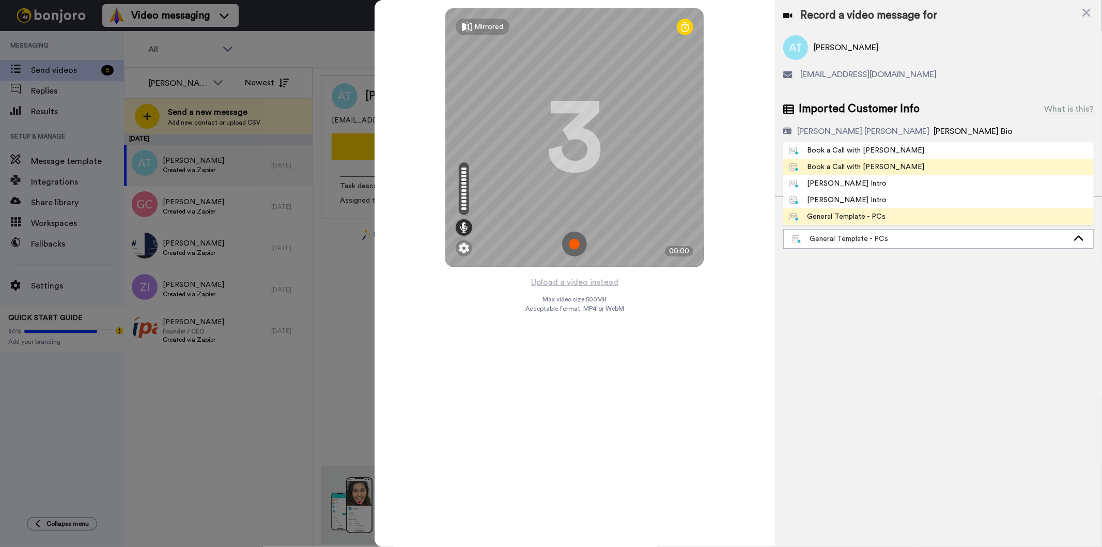
click at [887, 164] on li "Book a Call with [PERSON_NAME]" at bounding box center [938, 167] width 310 height 17
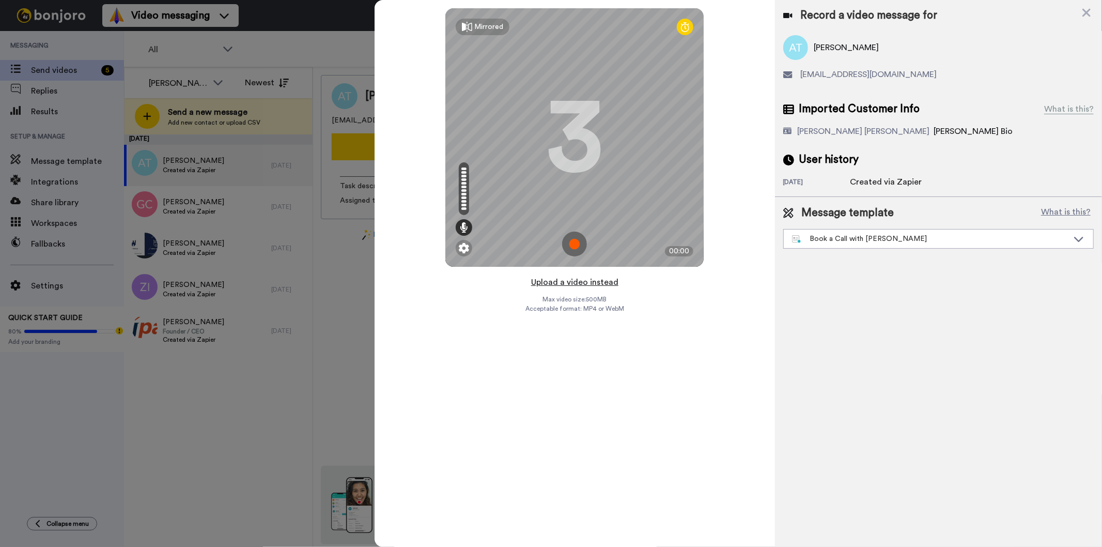
click at [581, 285] on button "Upload a video instead" at bounding box center [575, 281] width 94 height 13
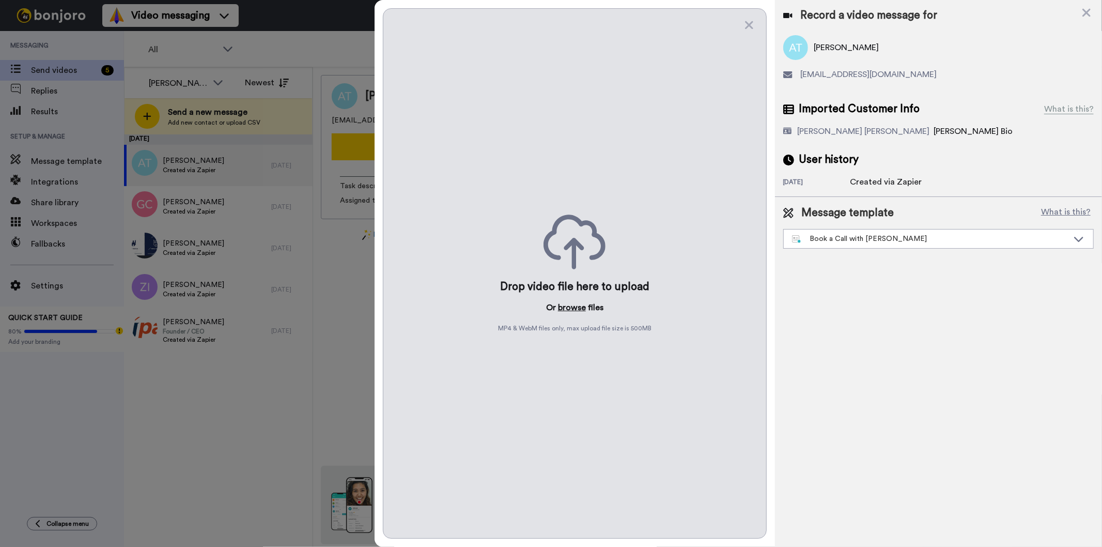
click at [579, 307] on button "browse" at bounding box center [572, 307] width 28 height 12
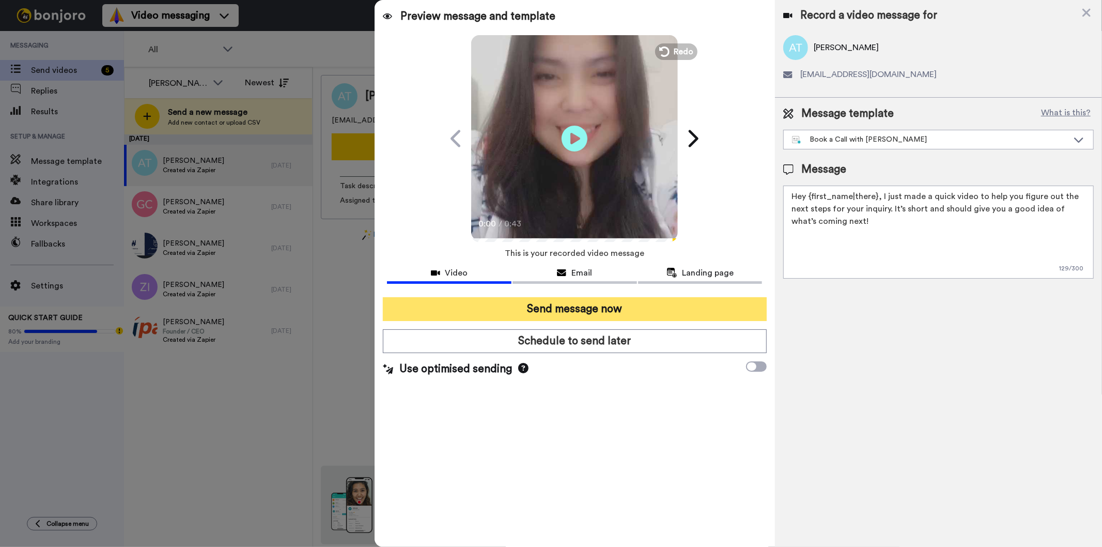
click at [595, 305] on button "Send message now" at bounding box center [574, 309] width 383 height 24
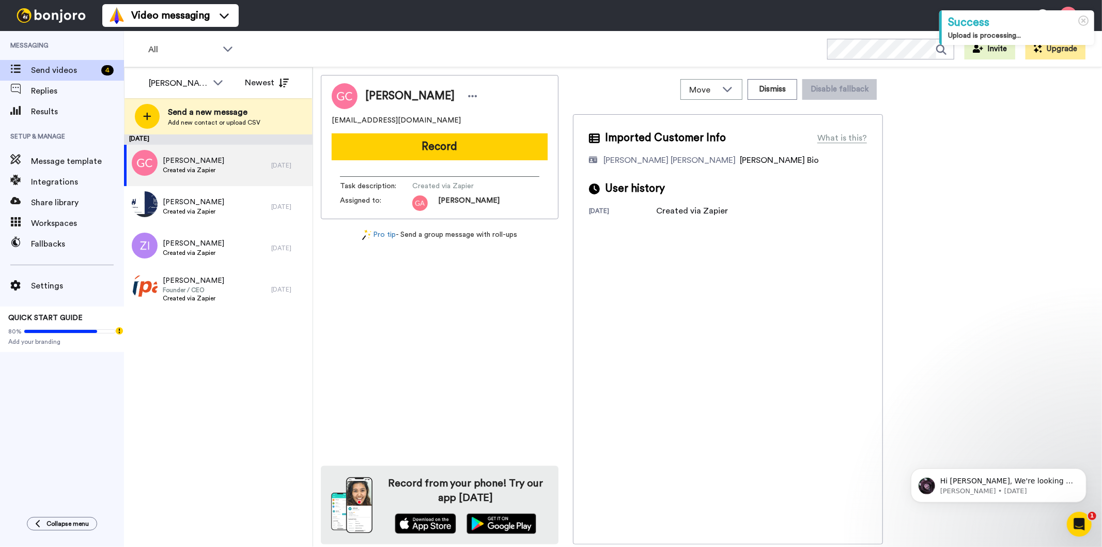
click at [438, 114] on div "[PERSON_NAME] [EMAIL_ADDRESS][DOMAIN_NAME]" at bounding box center [440, 104] width 216 height 42
click at [425, 100] on span "[PERSON_NAME]" at bounding box center [409, 95] width 89 height 15
click at [425, 100] on span "Geraldine Classen" at bounding box center [409, 95] width 89 height 15
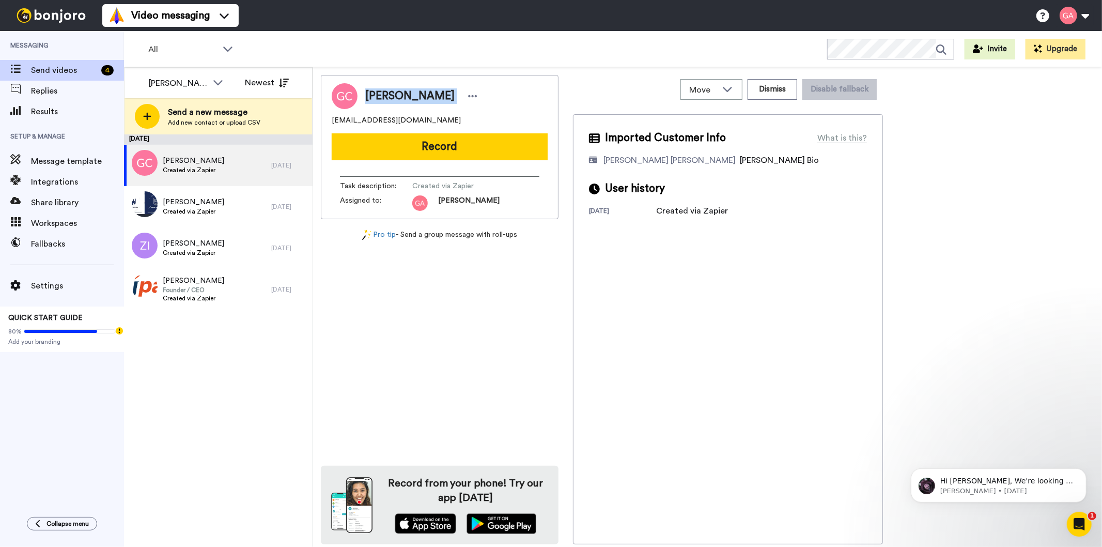
click at [425, 100] on span "Geraldine Classen" at bounding box center [409, 95] width 89 height 15
copy div "Geraldine Classen"
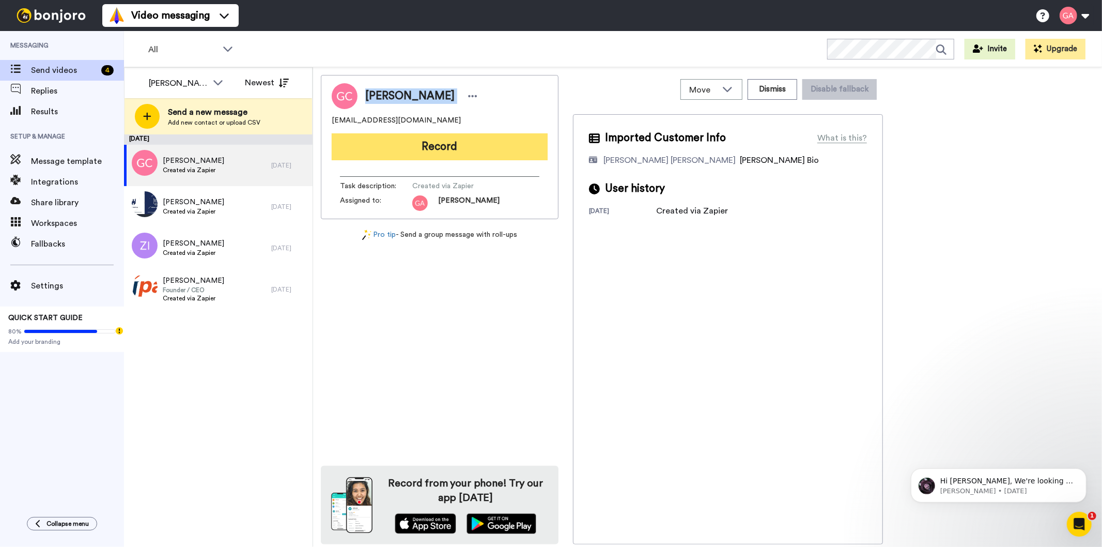
click at [521, 147] on button "Record" at bounding box center [440, 146] width 216 height 27
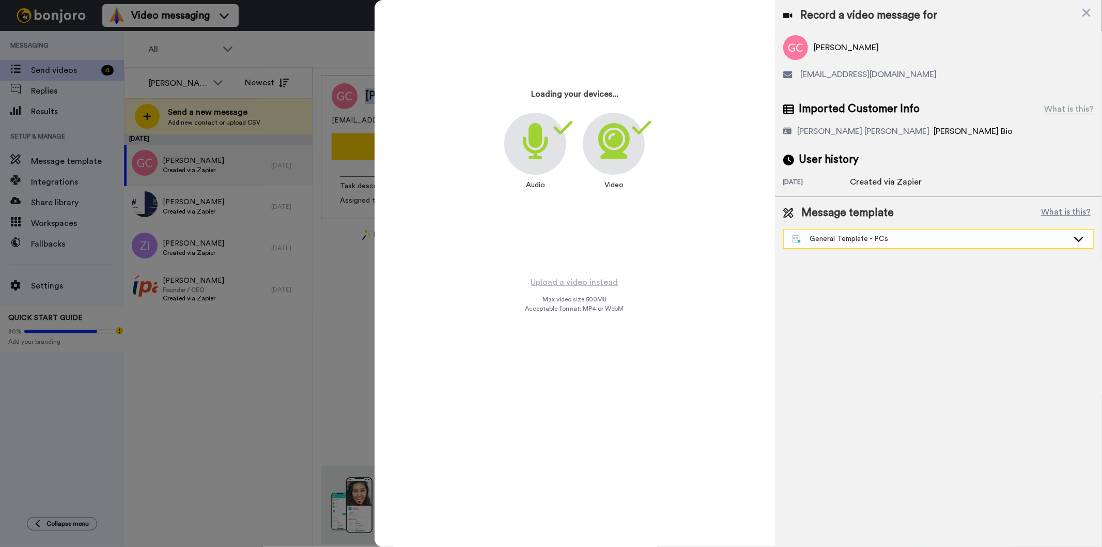
click at [854, 244] on div "General Template - PCs" at bounding box center [938, 238] width 309 height 19
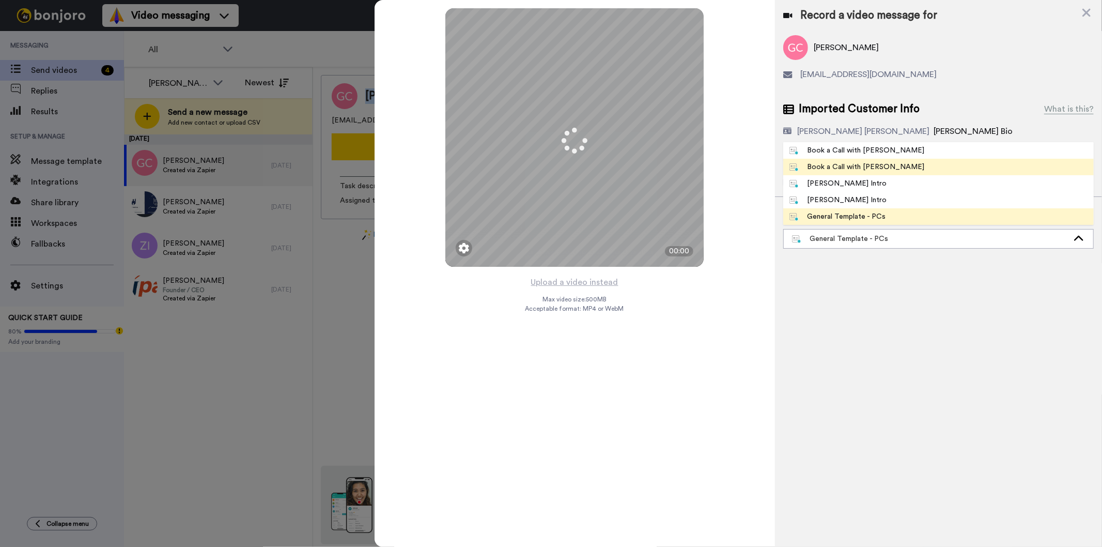
click at [868, 171] on div "Book a Call with Gilda" at bounding box center [856, 167] width 135 height 10
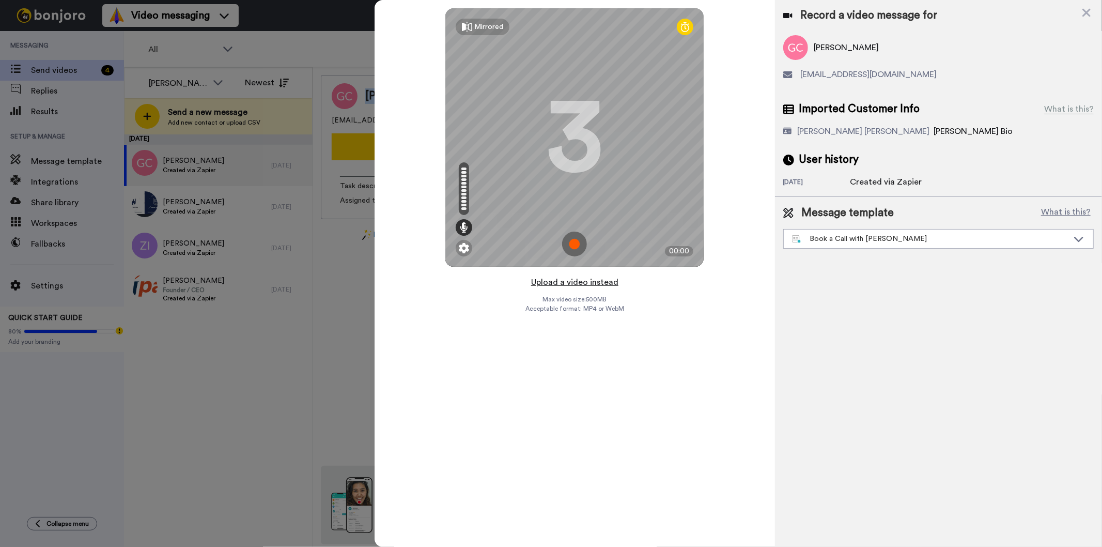
click at [558, 283] on button "Upload a video instead" at bounding box center [575, 281] width 94 height 13
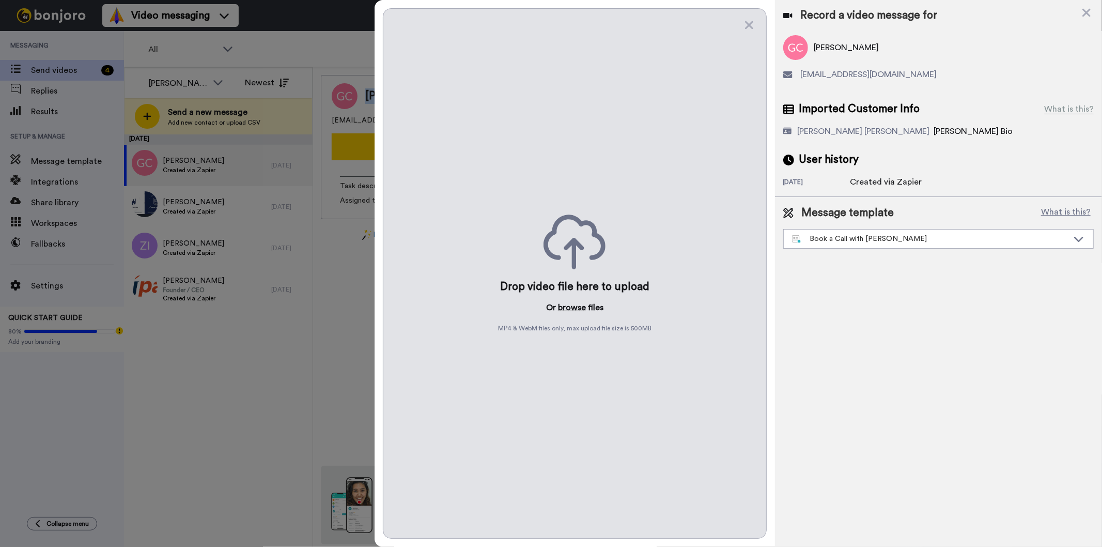
click at [578, 313] on button "browse" at bounding box center [572, 307] width 28 height 12
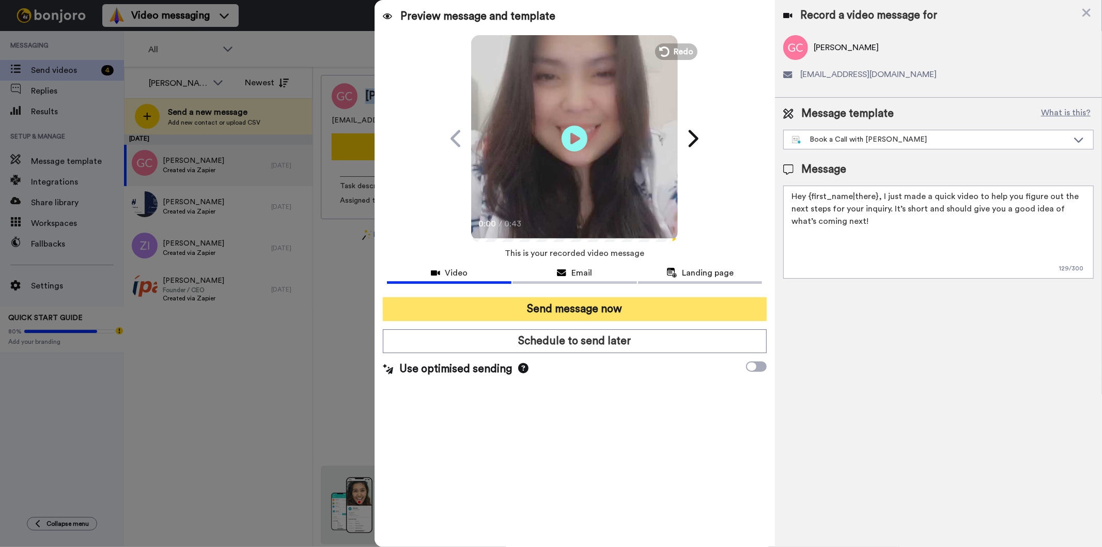
click at [618, 313] on button "Send message now" at bounding box center [574, 309] width 383 height 24
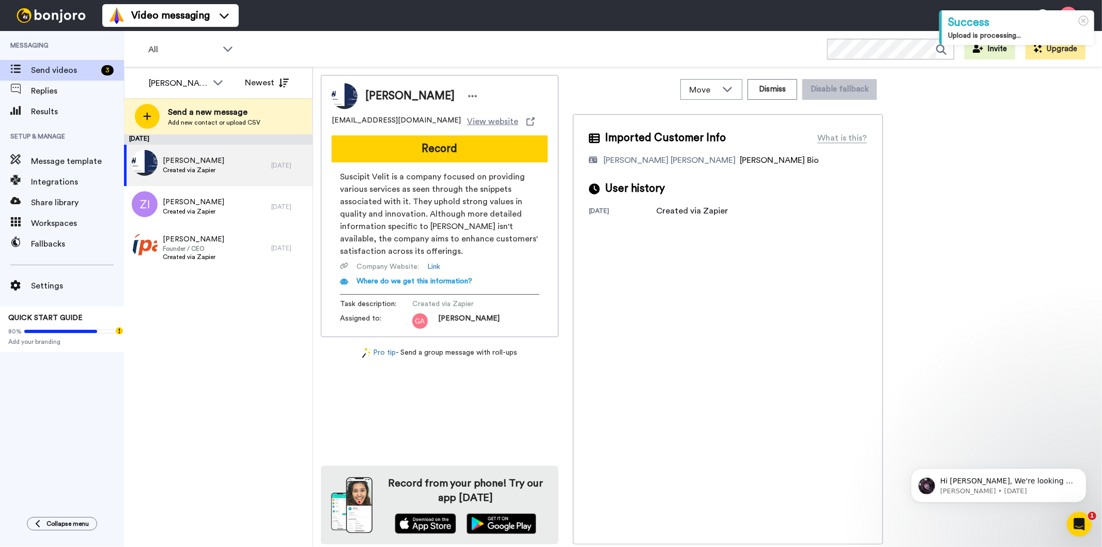
click at [387, 88] on span "Delia Stoll" at bounding box center [409, 95] width 89 height 15
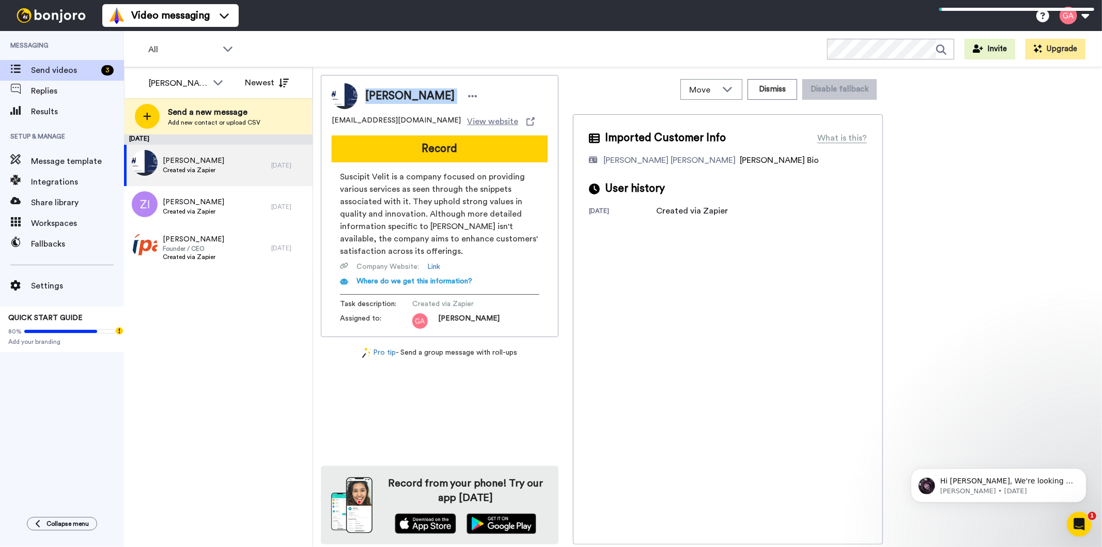
copy div "Delia Stoll"
click at [775, 79] on button "Dismiss" at bounding box center [773, 89] width 50 height 21
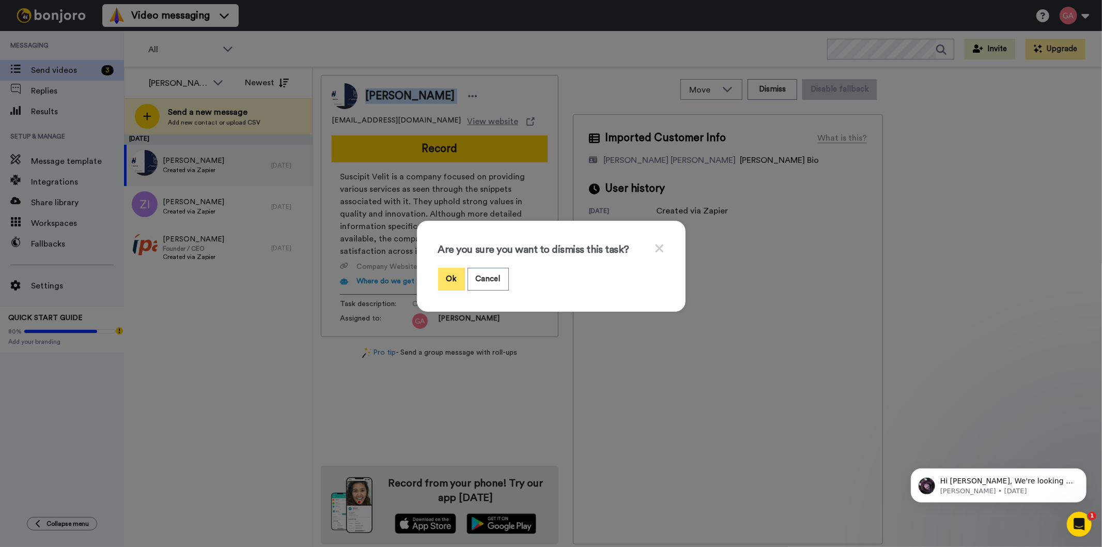
click at [445, 280] on button "Ok" at bounding box center [451, 279] width 27 height 22
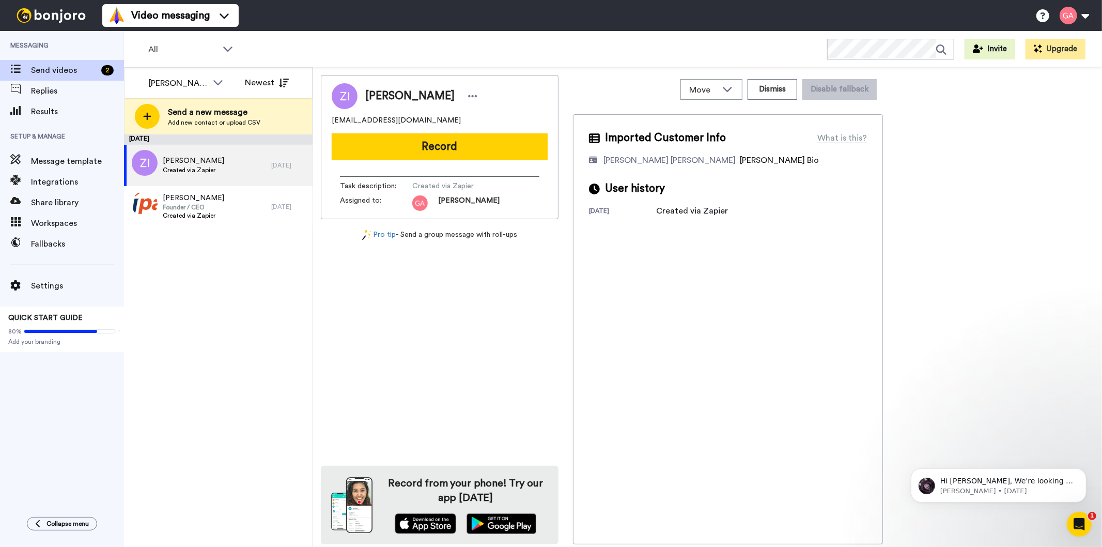
click at [390, 96] on span "Zenobia Ingram" at bounding box center [409, 95] width 89 height 15
copy div "Zenobia Ingram"
click at [478, 272] on div "Zenobia Ingram ingramzenobia@yahoo.com Record Task description : Created via Za…" at bounding box center [440, 309] width 238 height 469
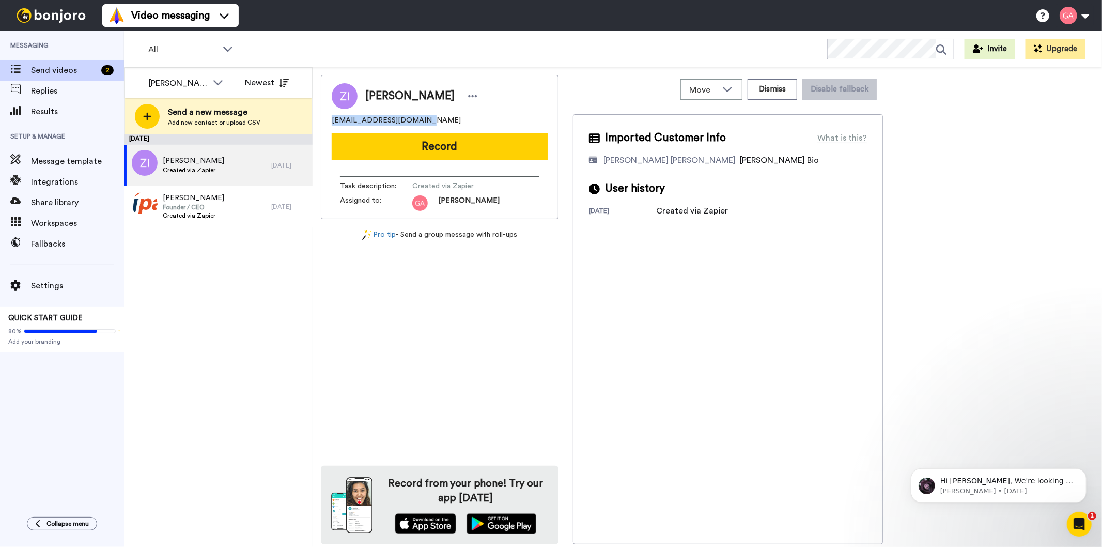
drag, startPoint x: 443, startPoint y: 120, endPoint x: 322, endPoint y: 120, distance: 121.4
click at [322, 120] on div "Zenobia Ingram ingramzenobia@yahoo.com Record Task description : Created via Za…" at bounding box center [440, 147] width 238 height 144
copy span "ingramzenobia@yahoo.com"
drag, startPoint x: 435, startPoint y: 146, endPoint x: 447, endPoint y: 157, distance: 16.5
click at [436, 145] on button "Record" at bounding box center [440, 146] width 216 height 27
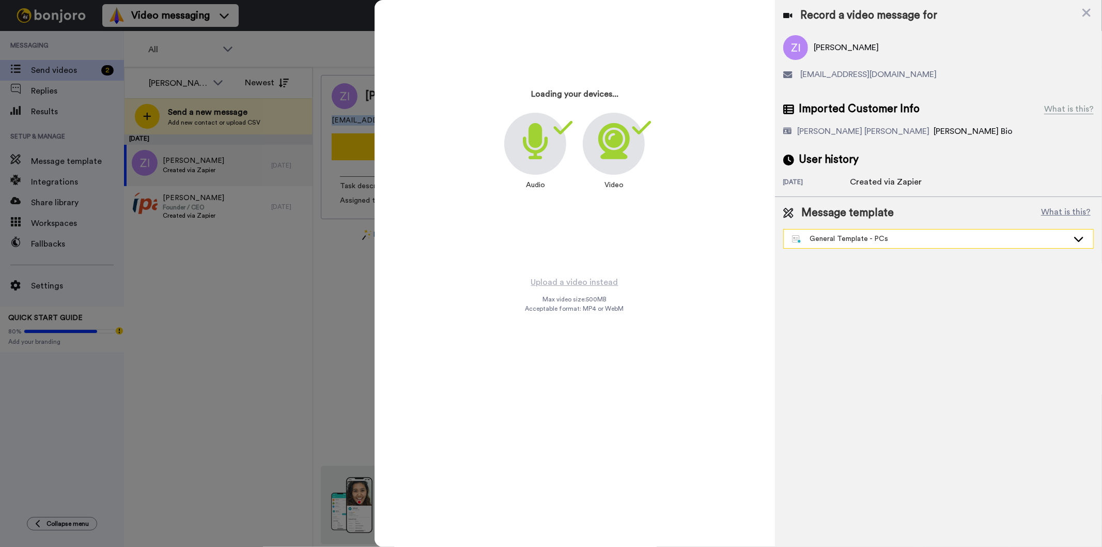
click at [885, 244] on div "General Template - PCs" at bounding box center [938, 238] width 309 height 19
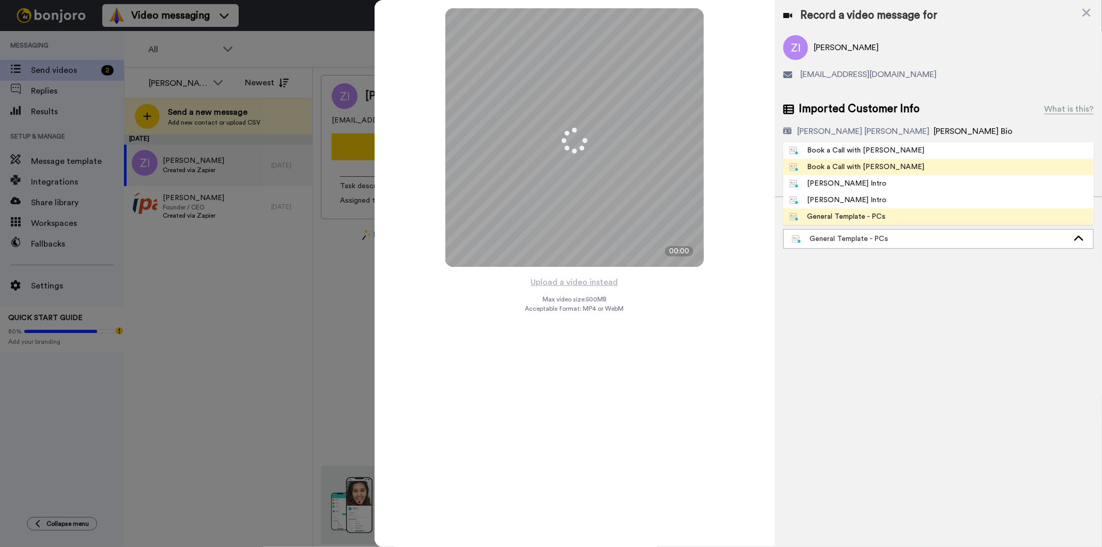
click at [903, 173] on li "Book a Call with Gilda" at bounding box center [938, 167] width 310 height 17
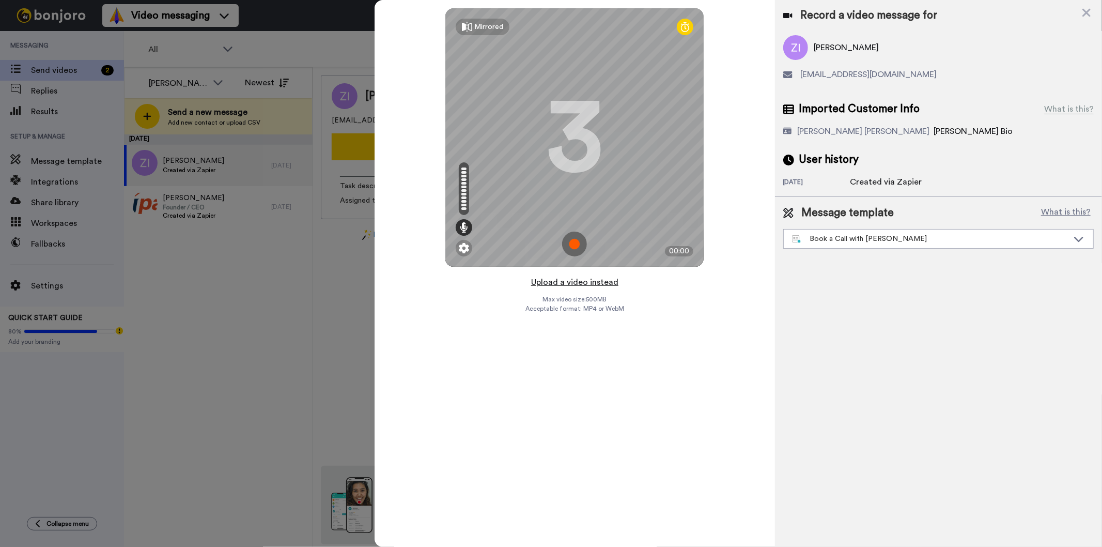
click at [575, 286] on button "Upload a video instead" at bounding box center [575, 281] width 94 height 13
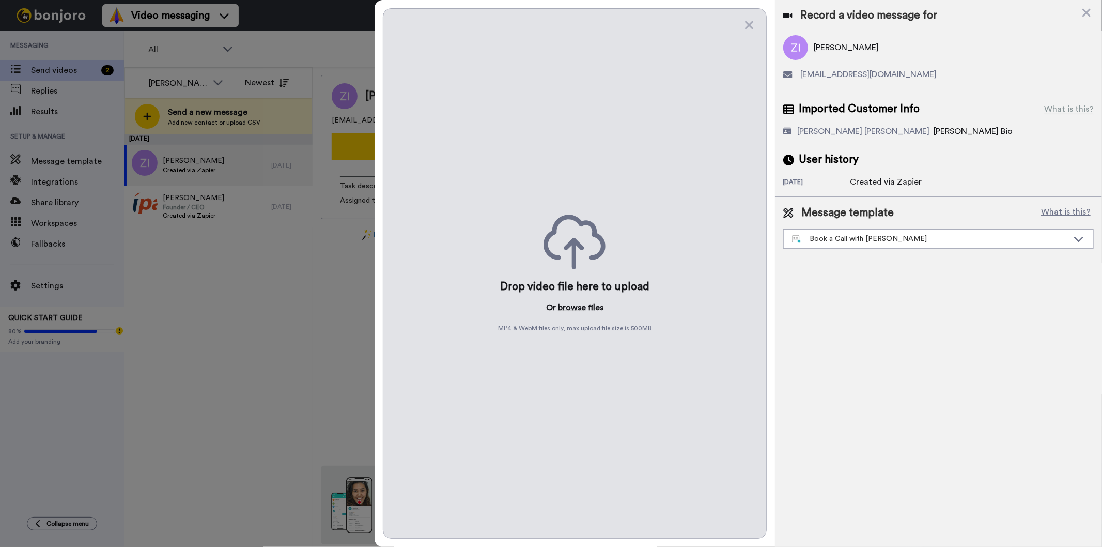
click at [576, 309] on button "browse" at bounding box center [572, 307] width 28 height 12
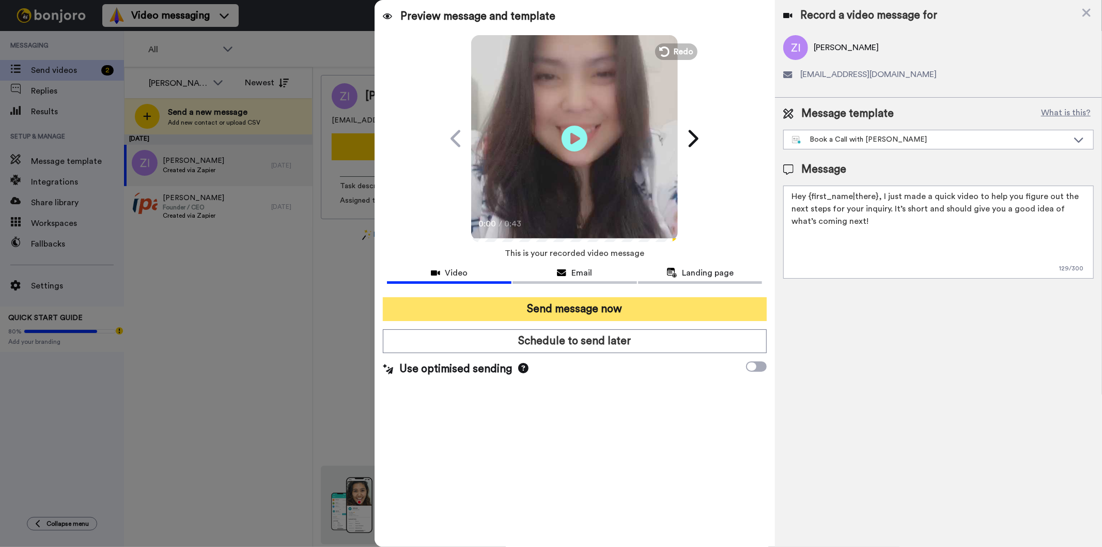
click at [590, 316] on button "Send message now" at bounding box center [574, 309] width 383 height 24
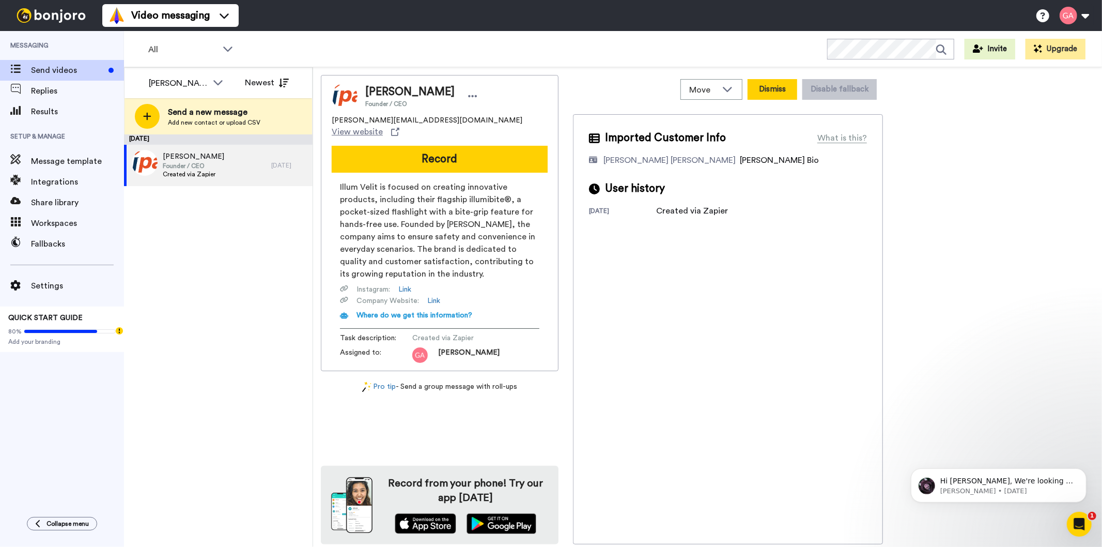
click at [775, 85] on button "Dismiss" at bounding box center [773, 89] width 50 height 21
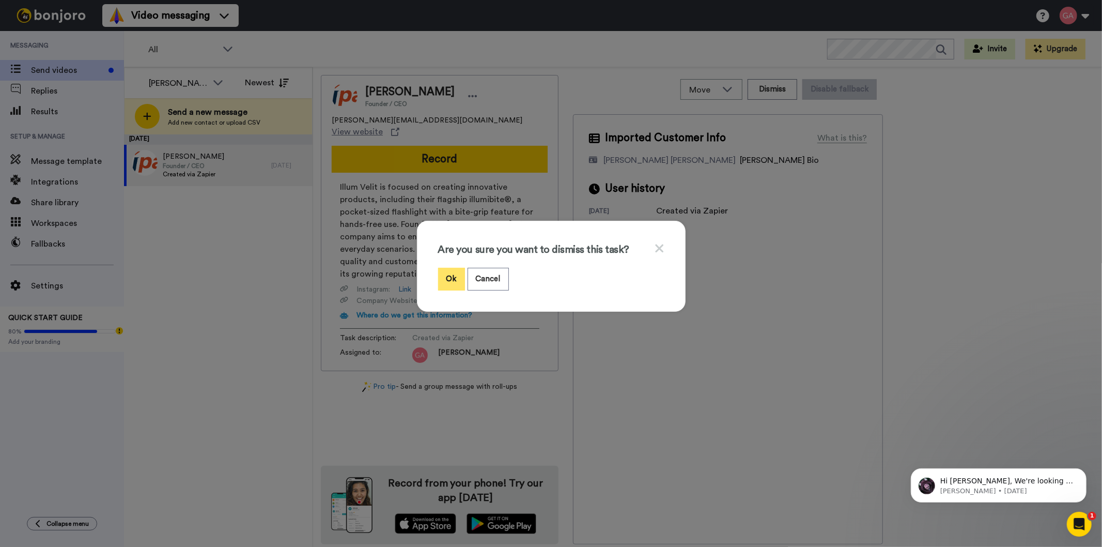
click at [450, 270] on button "Ok" at bounding box center [451, 279] width 27 height 22
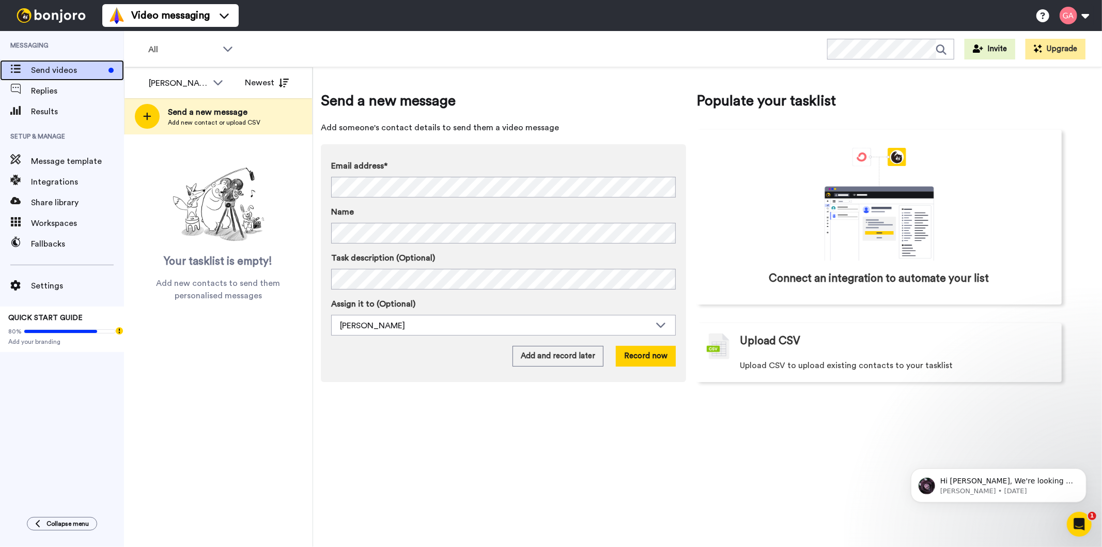
click at [64, 74] on span "Send videos" at bounding box center [67, 70] width 73 height 12
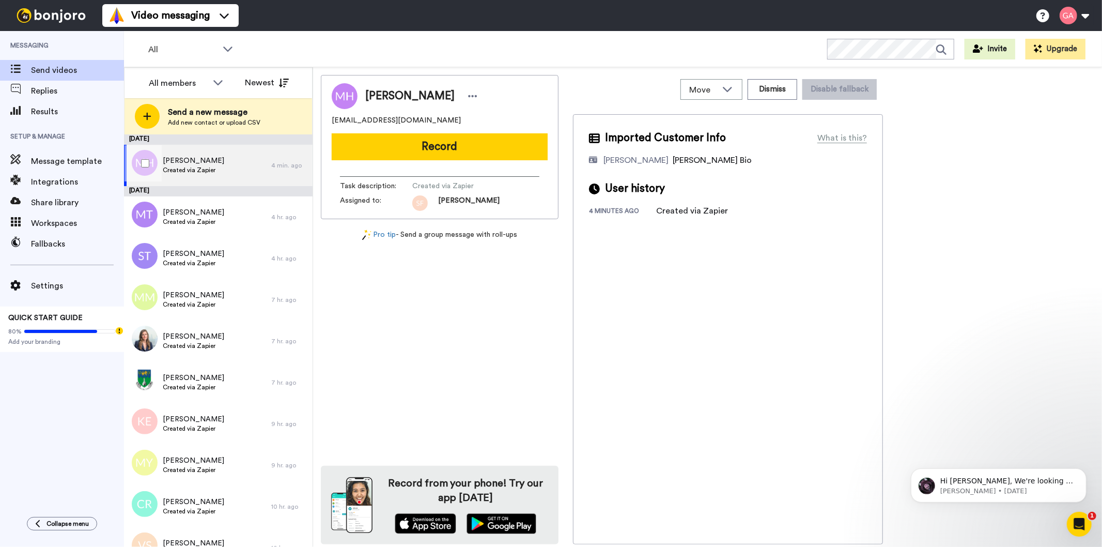
click at [201, 167] on span "Created via Zapier" at bounding box center [193, 170] width 61 height 8
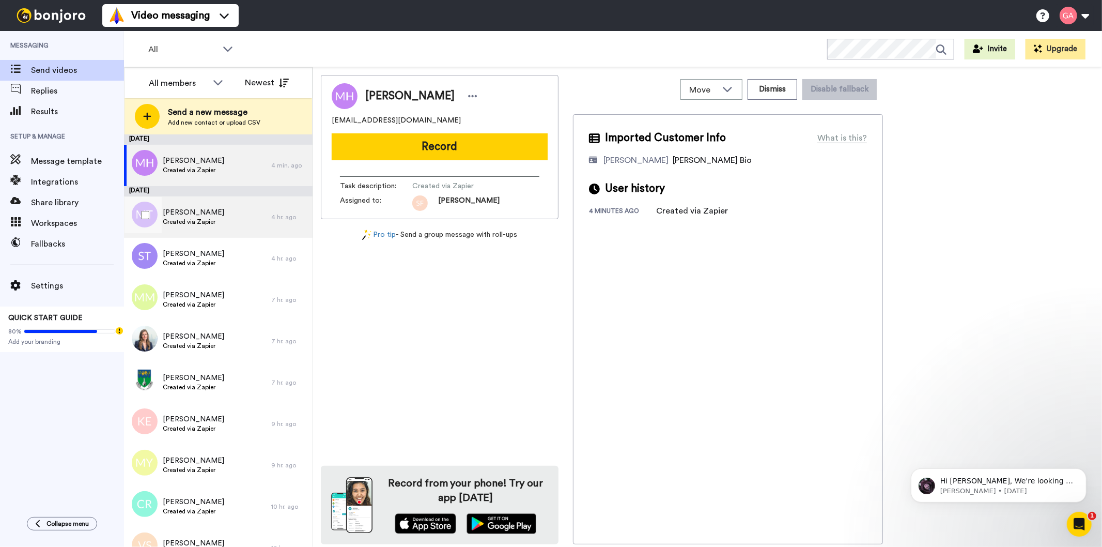
click at [201, 230] on div "Michelle Taggart Created via Zapier" at bounding box center [197, 216] width 147 height 41
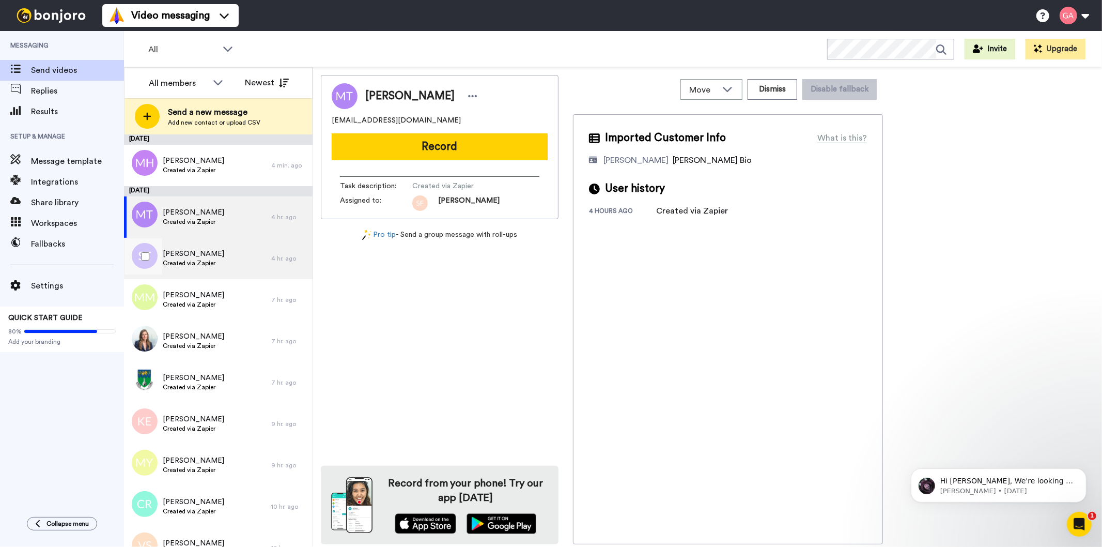
click at [199, 263] on span "Created via Zapier" at bounding box center [193, 263] width 61 height 8
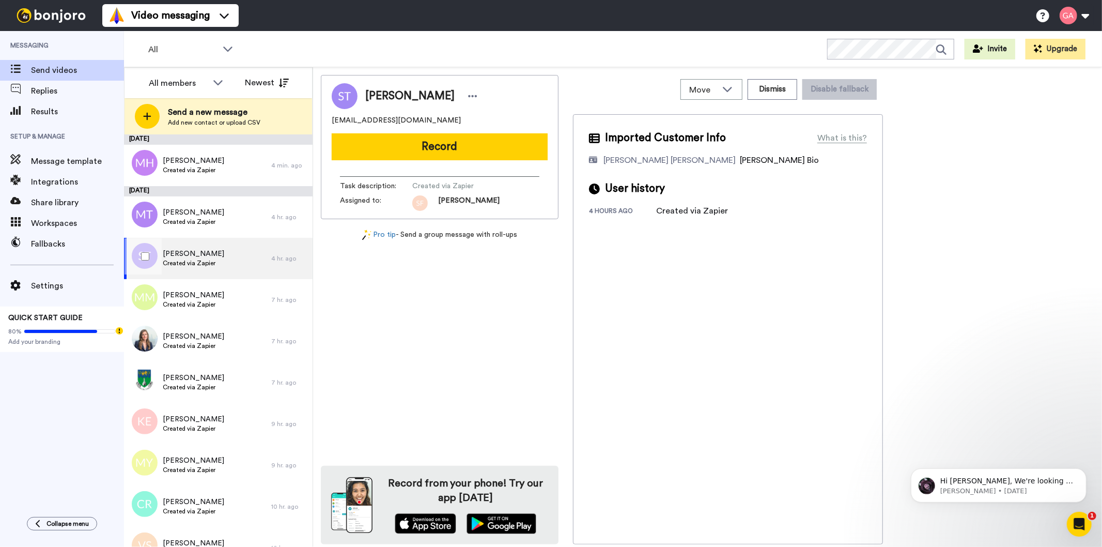
scroll to position [57, 0]
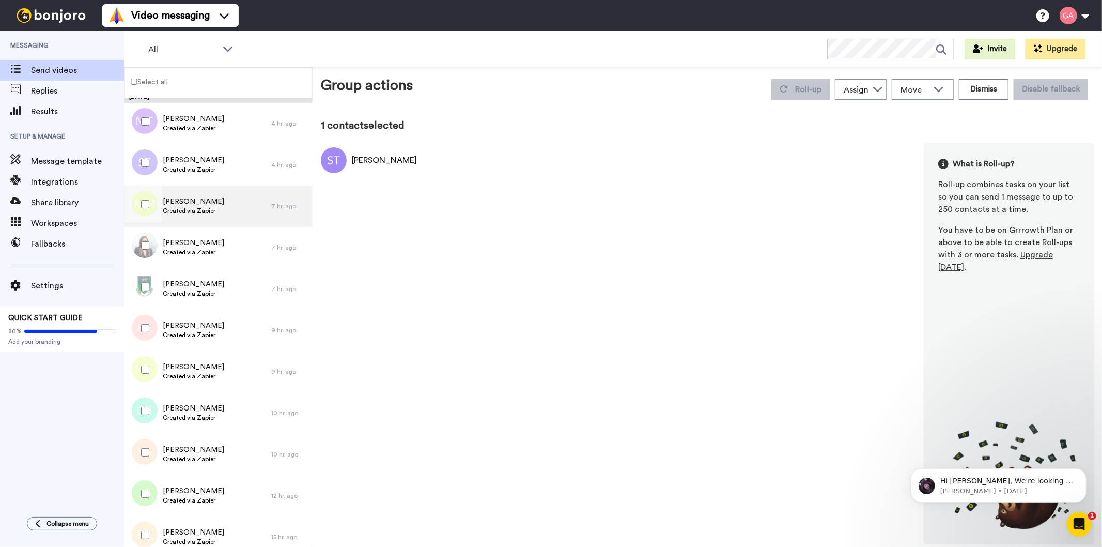
click at [198, 215] on div "Monica Moore Created via Zapier" at bounding box center [193, 206] width 61 height 20
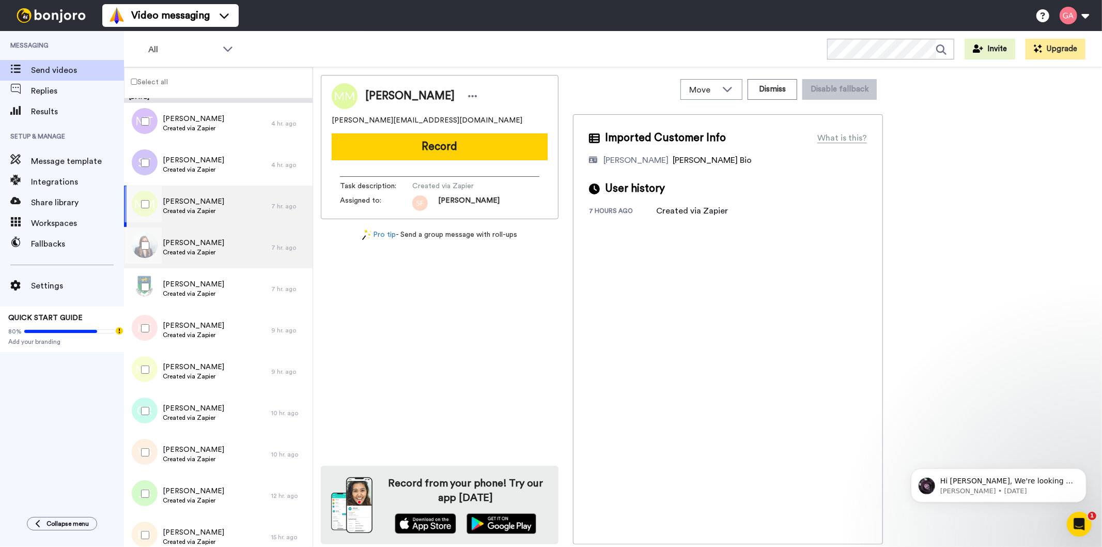
click at [195, 241] on span "[PERSON_NAME]" at bounding box center [193, 243] width 61 height 10
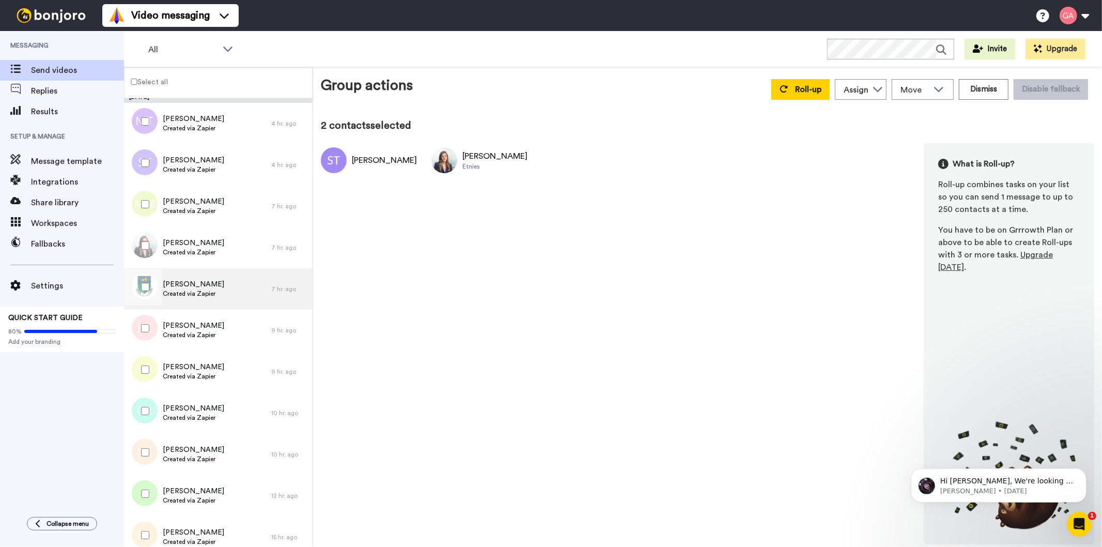
click at [184, 283] on span "Stephen Joseph" at bounding box center [193, 284] width 61 height 10
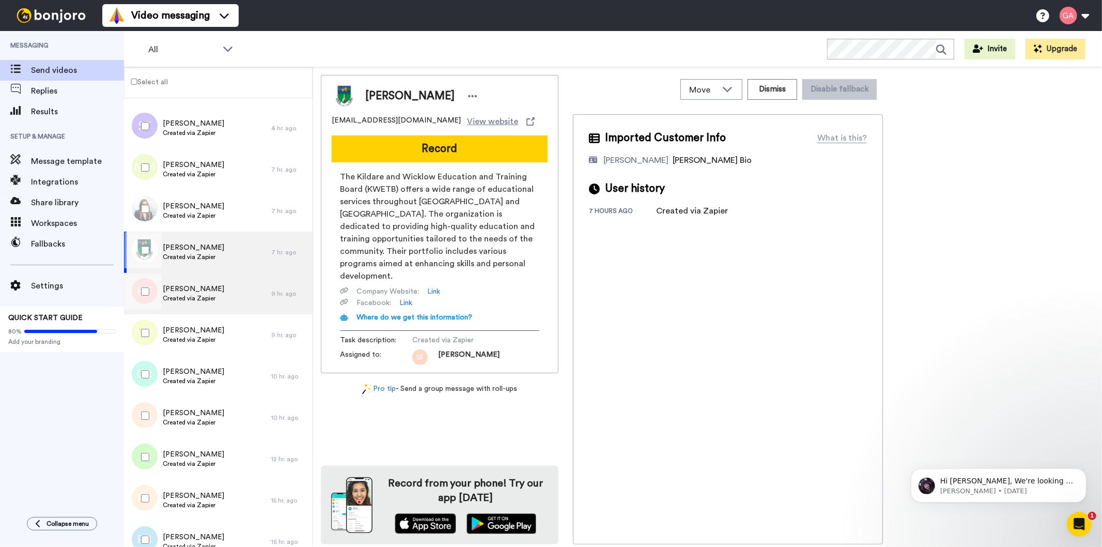
scroll to position [115, 0]
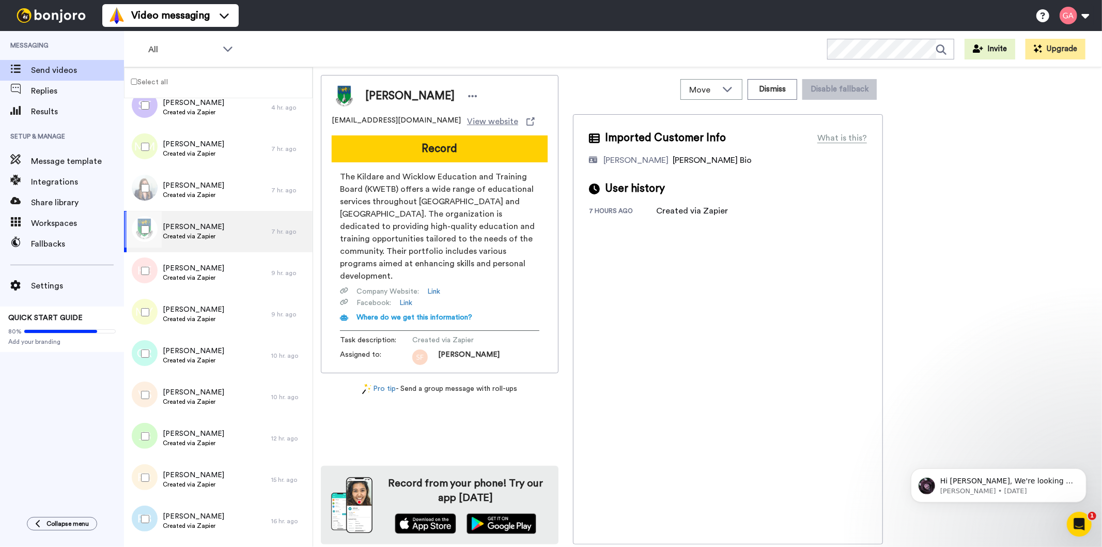
click at [205, 224] on span "Stephen Joseph" at bounding box center [193, 227] width 61 height 10
click at [199, 265] on span "Kimberley Erbe" at bounding box center [193, 268] width 61 height 10
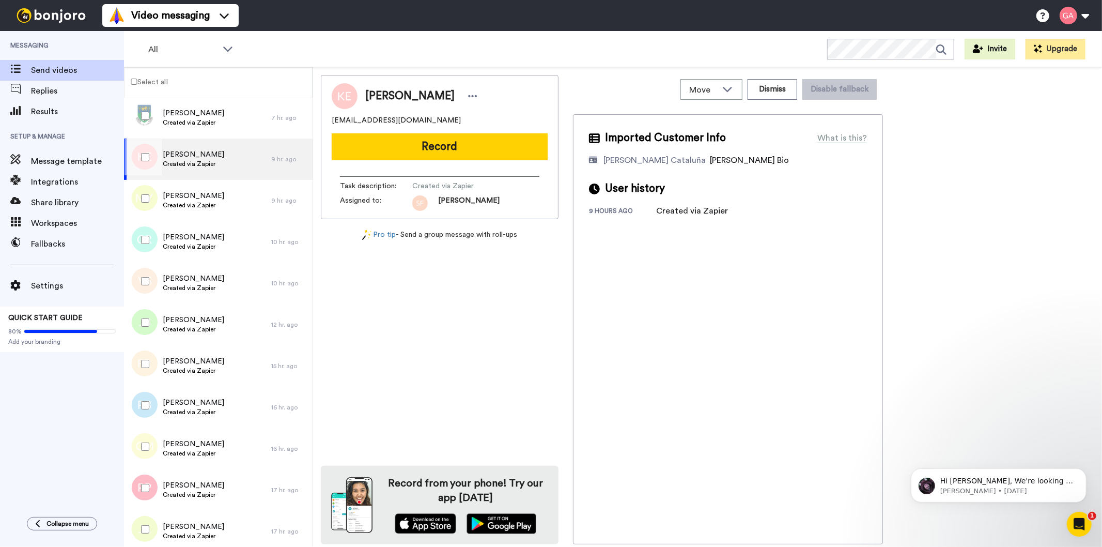
scroll to position [229, 0]
click at [201, 203] on span "Created via Zapier" at bounding box center [193, 204] width 61 height 8
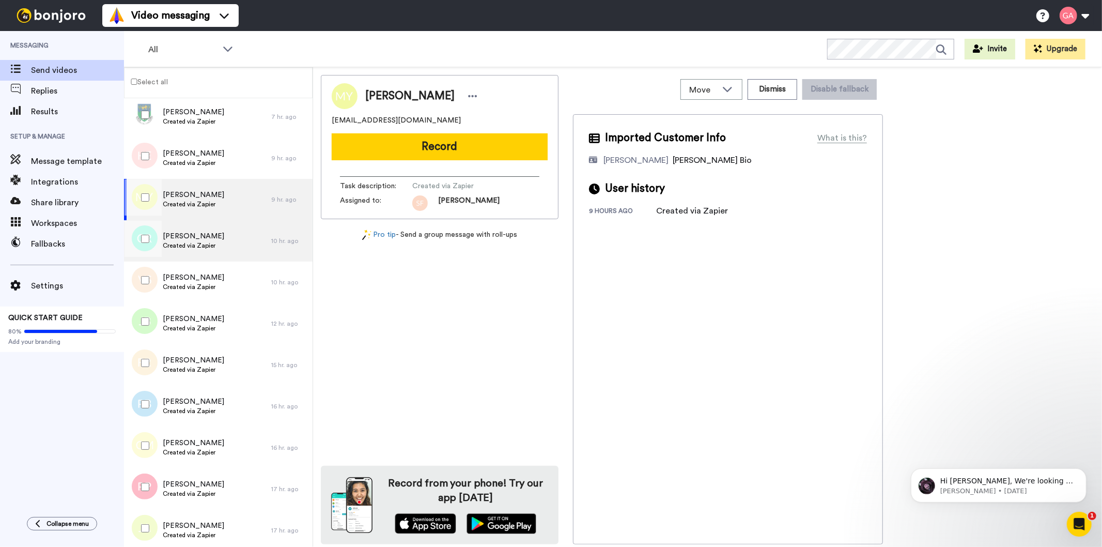
click at [205, 238] on span "Charmaine Robinson" at bounding box center [193, 236] width 61 height 10
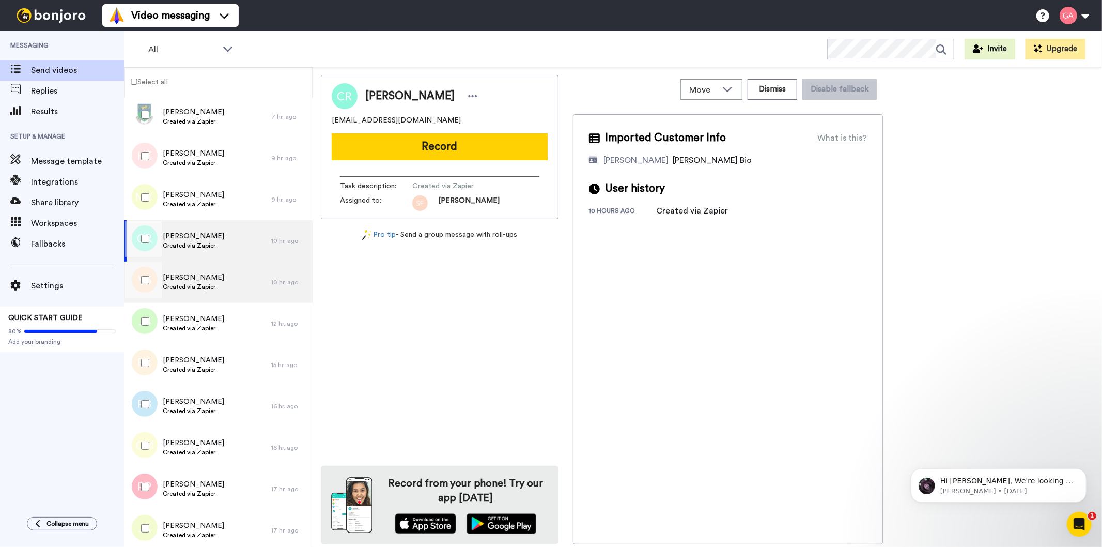
click at [205, 277] on span "Victoria Sheridan" at bounding box center [193, 277] width 61 height 10
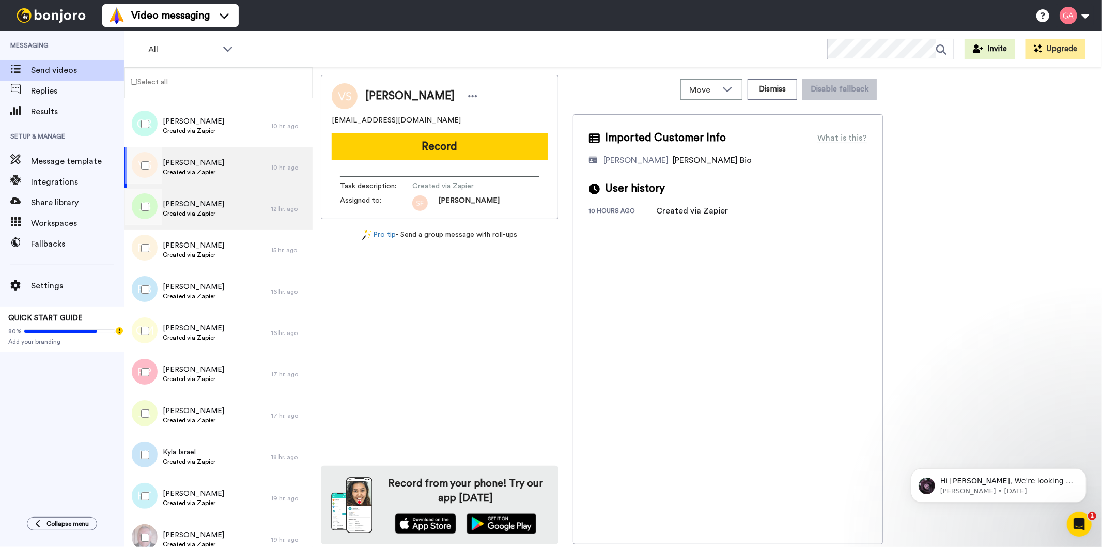
click at [224, 200] on div "Joeanne Bourke Created via Zapier" at bounding box center [197, 208] width 147 height 41
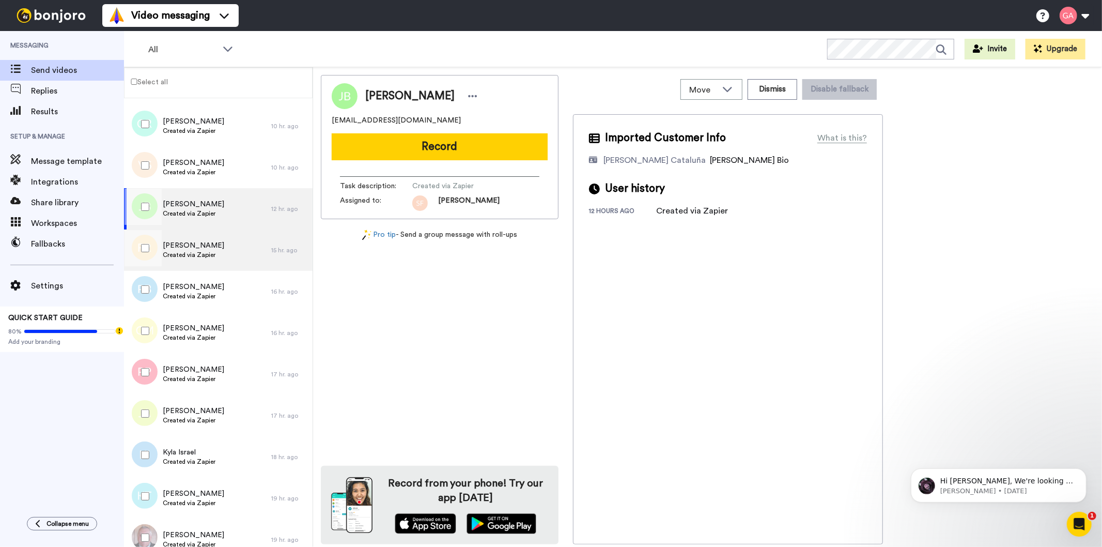
click at [204, 246] on span "[PERSON_NAME]" at bounding box center [193, 245] width 61 height 10
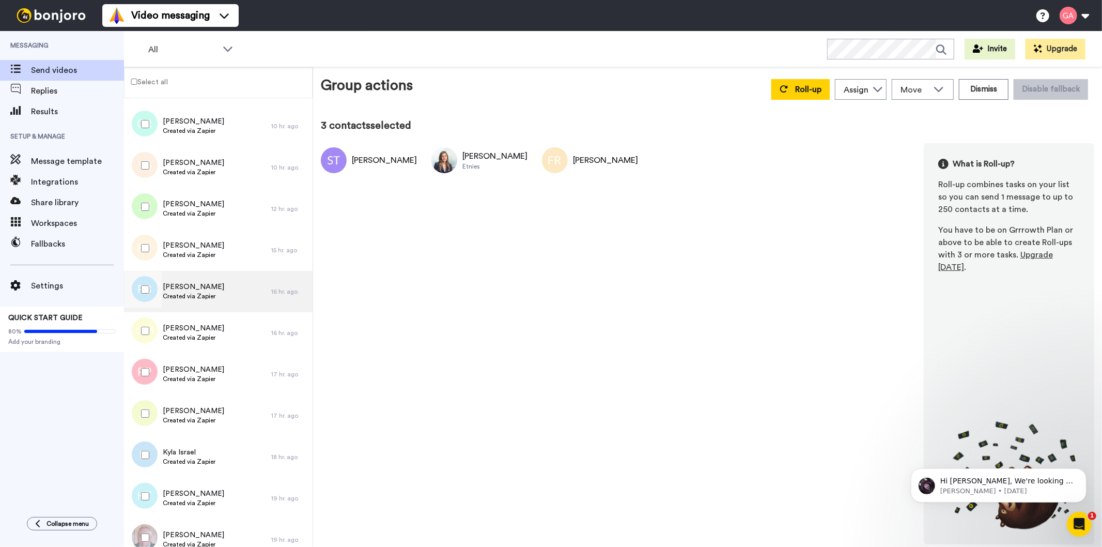
click at [166, 296] on span "Created via Zapier" at bounding box center [193, 296] width 61 height 8
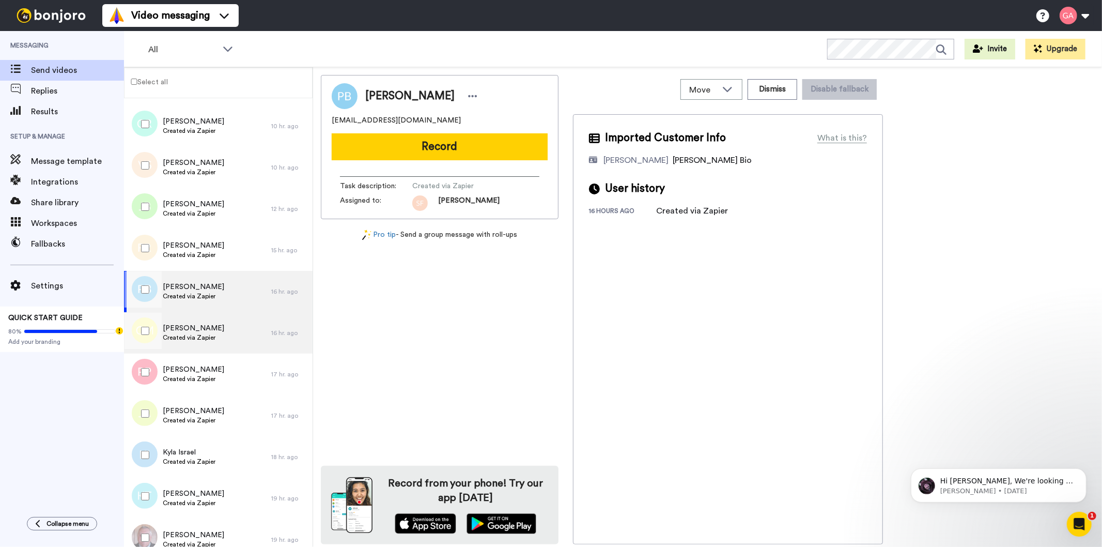
click at [203, 336] on span "Created via Zapier" at bounding box center [193, 337] width 61 height 8
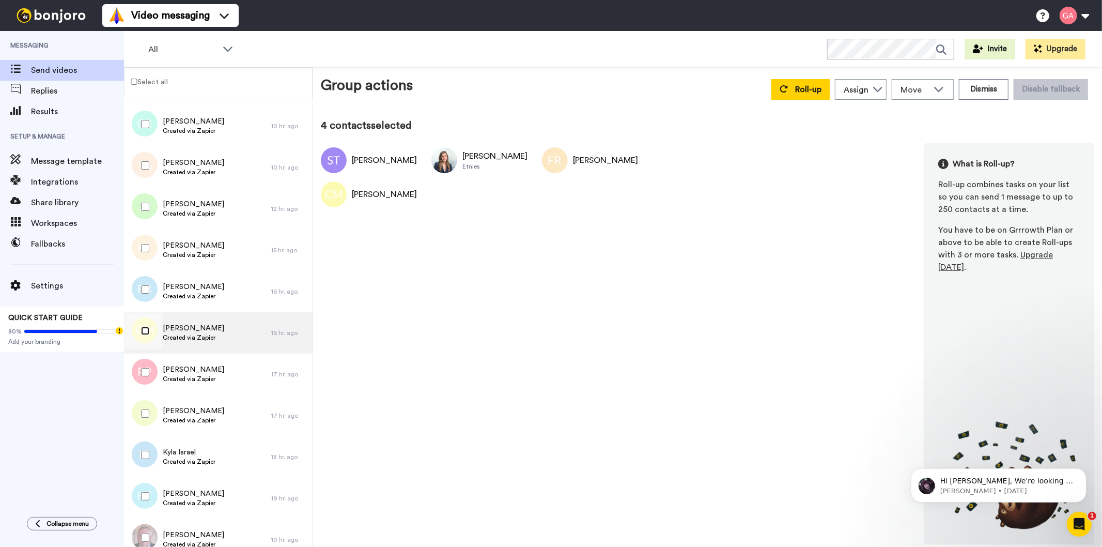
scroll to position [517, 0]
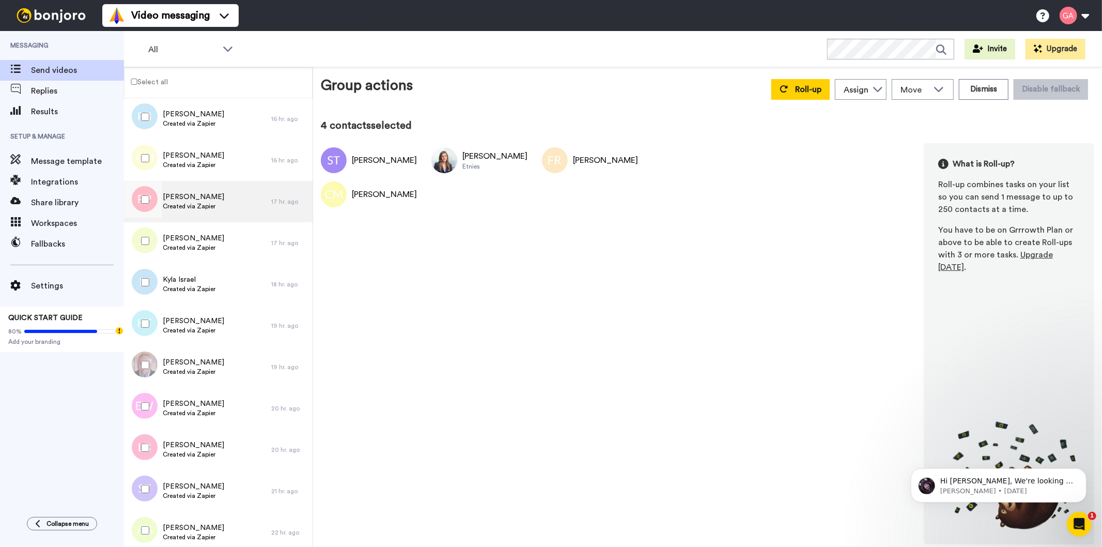
click at [193, 196] on span "Priya Priya" at bounding box center [193, 197] width 61 height 10
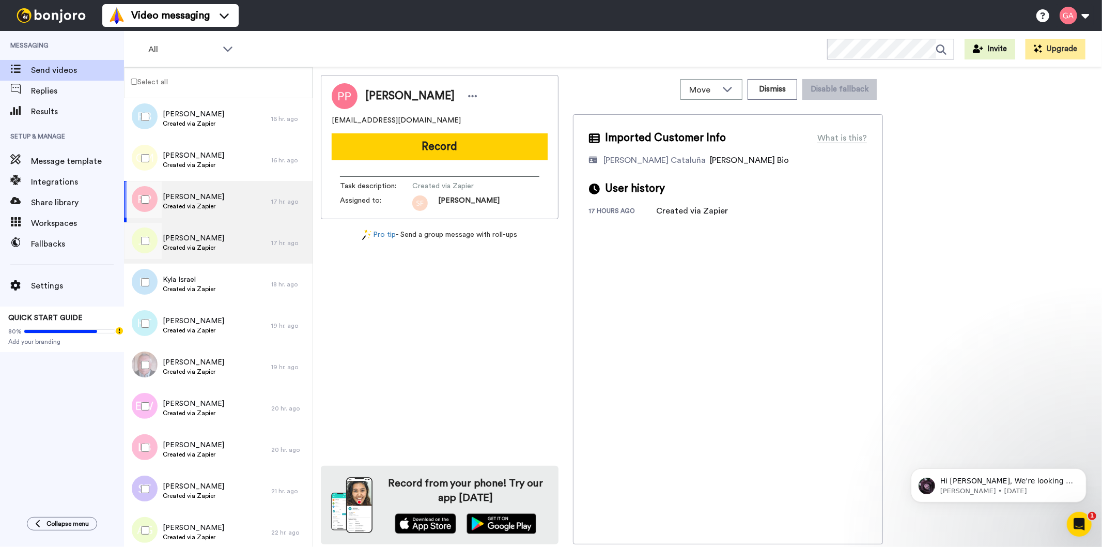
click at [195, 238] on span "Jacqueline Asafu-Adjaye" at bounding box center [193, 238] width 61 height 10
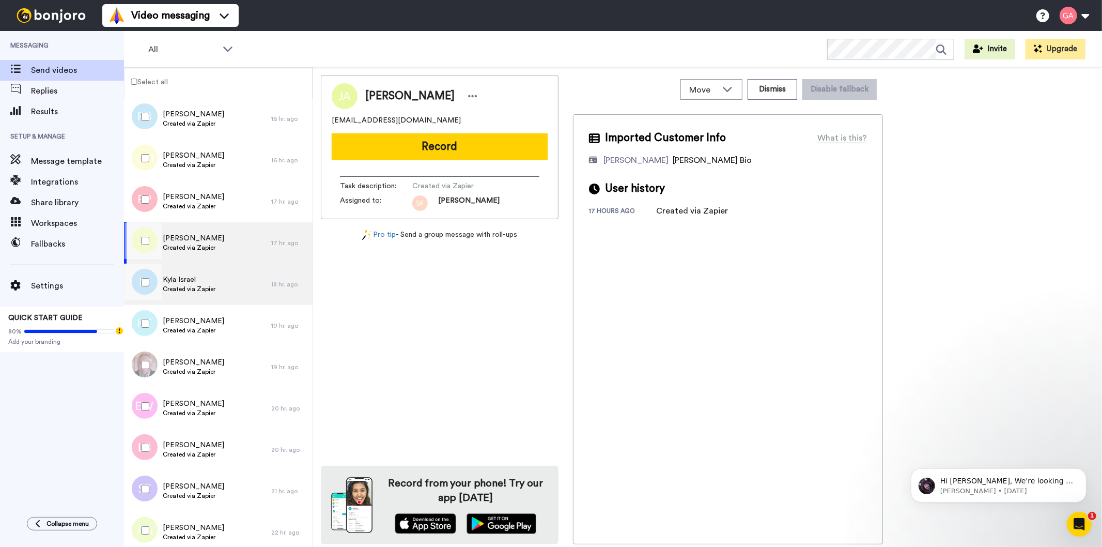
click at [197, 280] on span "Kyla Israel" at bounding box center [189, 279] width 53 height 10
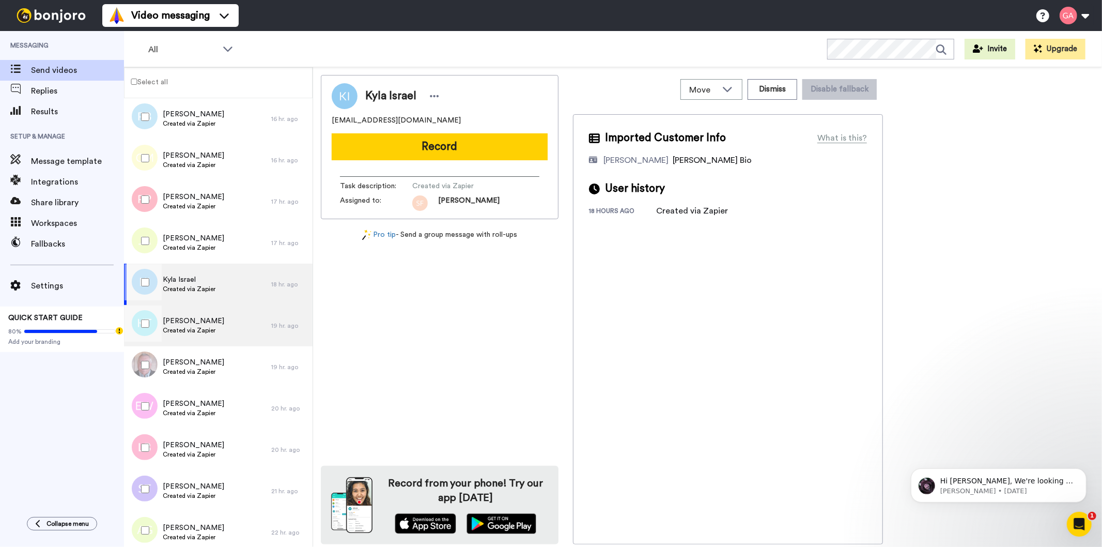
click at [206, 320] on span "Keisha Tucker" at bounding box center [193, 321] width 61 height 10
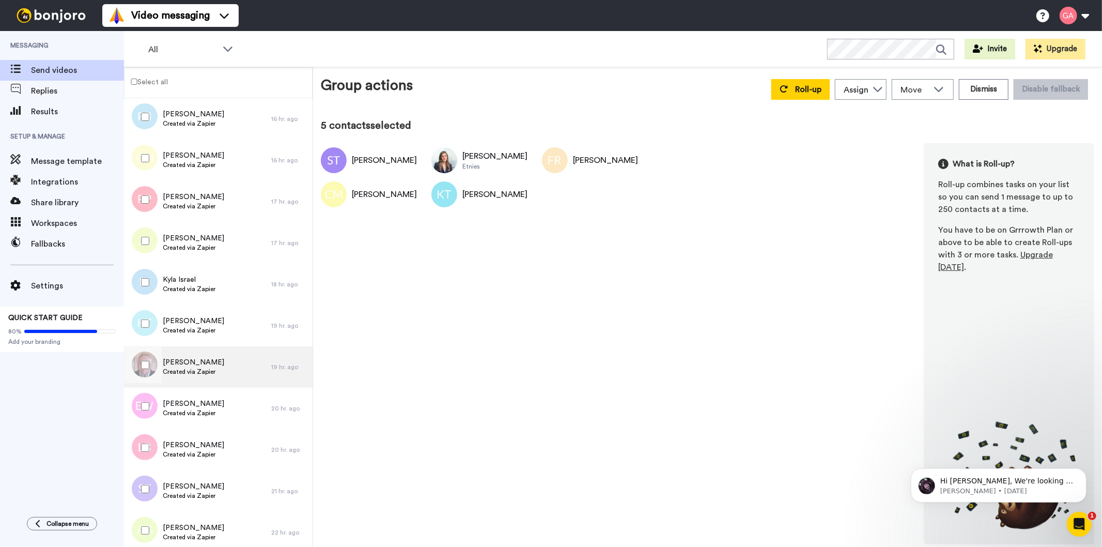
click at [189, 368] on span "Created via Zapier" at bounding box center [193, 371] width 61 height 8
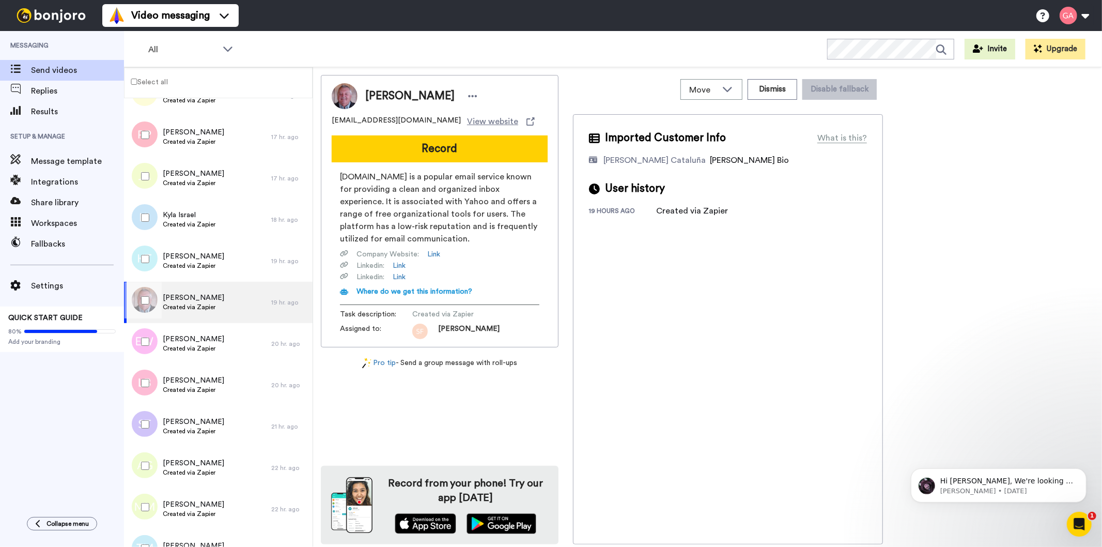
scroll to position [689, 0]
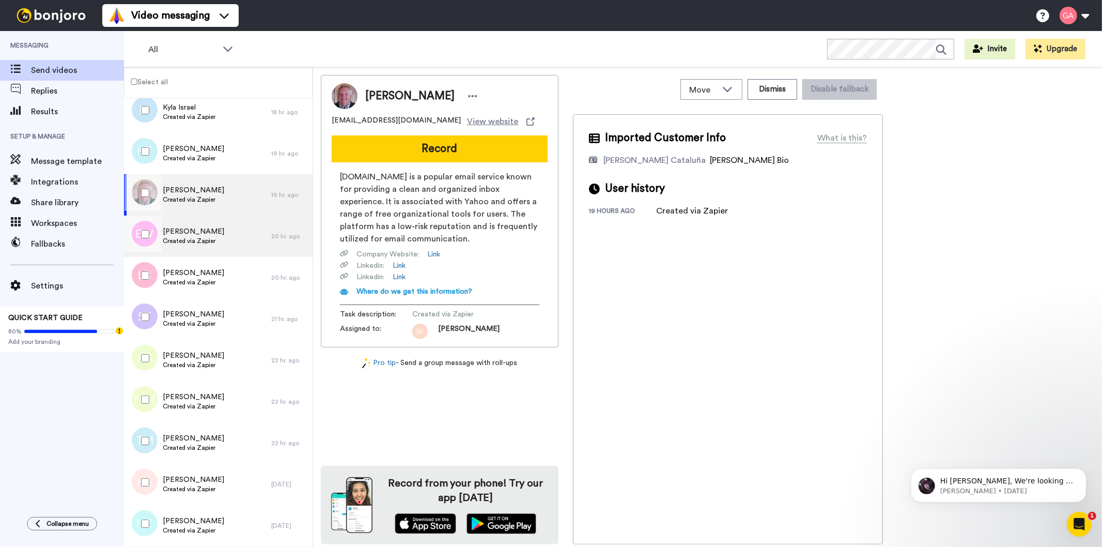
click at [209, 240] on span "Created via Zapier" at bounding box center [193, 241] width 61 height 8
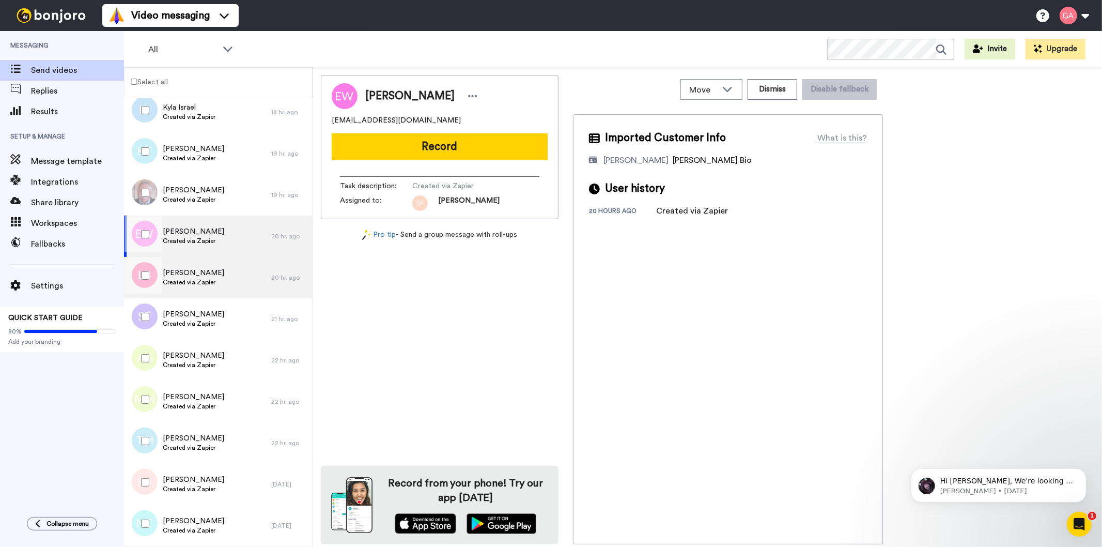
click at [204, 288] on div "Leynah Barber Created via Zapier" at bounding box center [197, 277] width 147 height 41
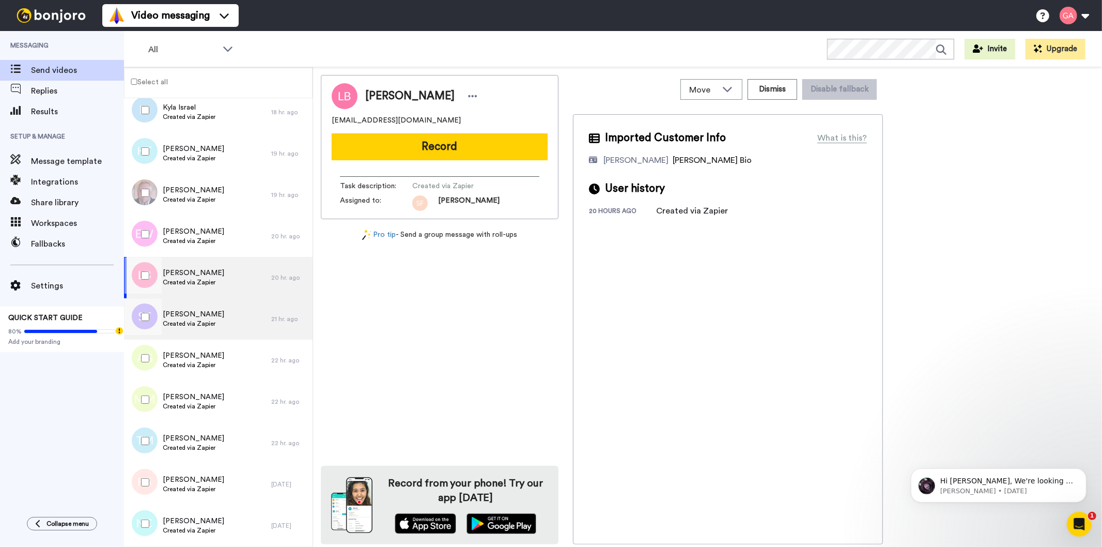
click at [210, 315] on span "Shawn Thomas" at bounding box center [193, 314] width 61 height 10
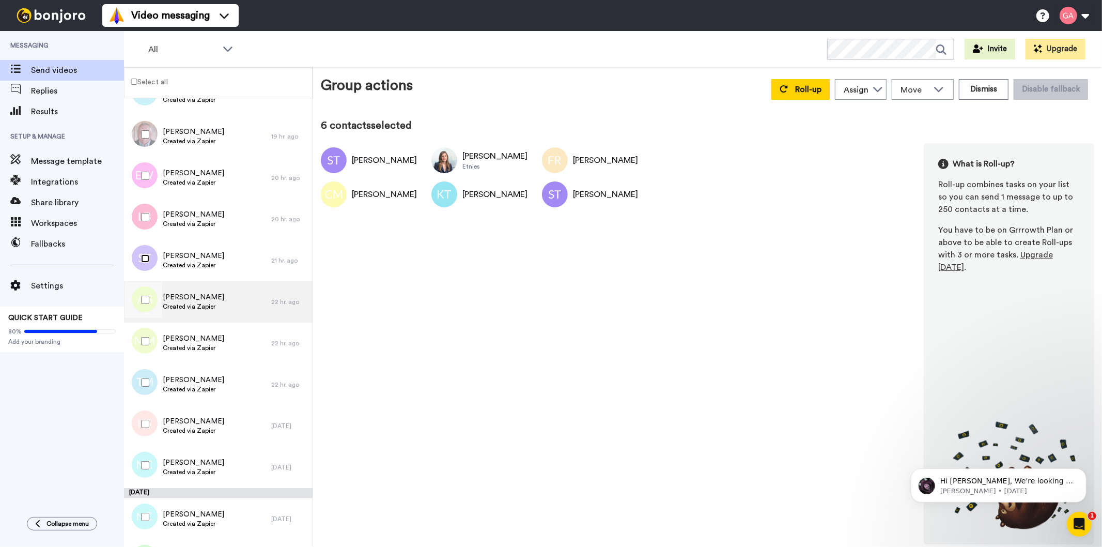
scroll to position [803, 0]
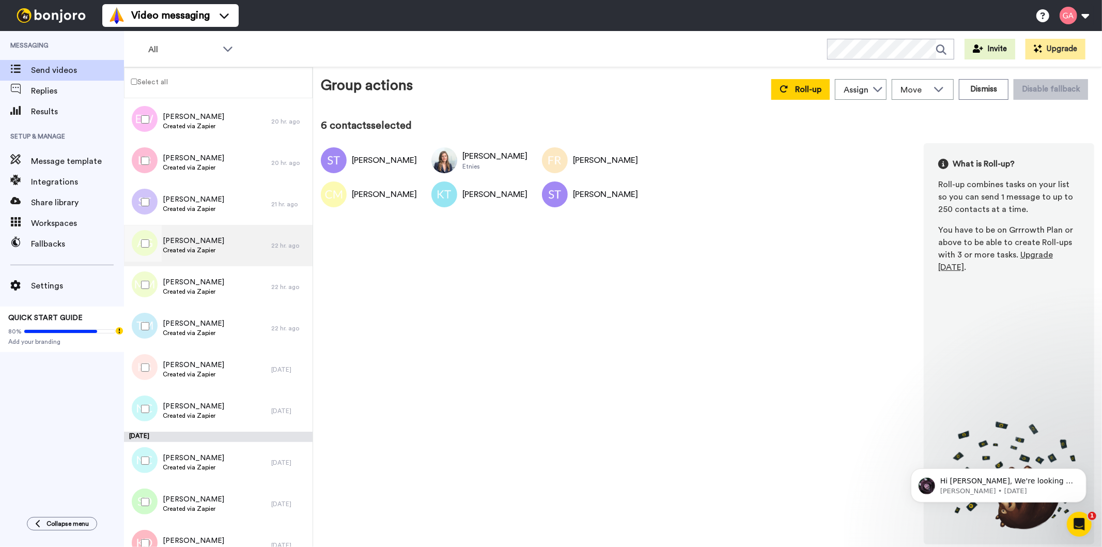
click at [193, 251] on span "Created via Zapier" at bounding box center [193, 250] width 61 height 8
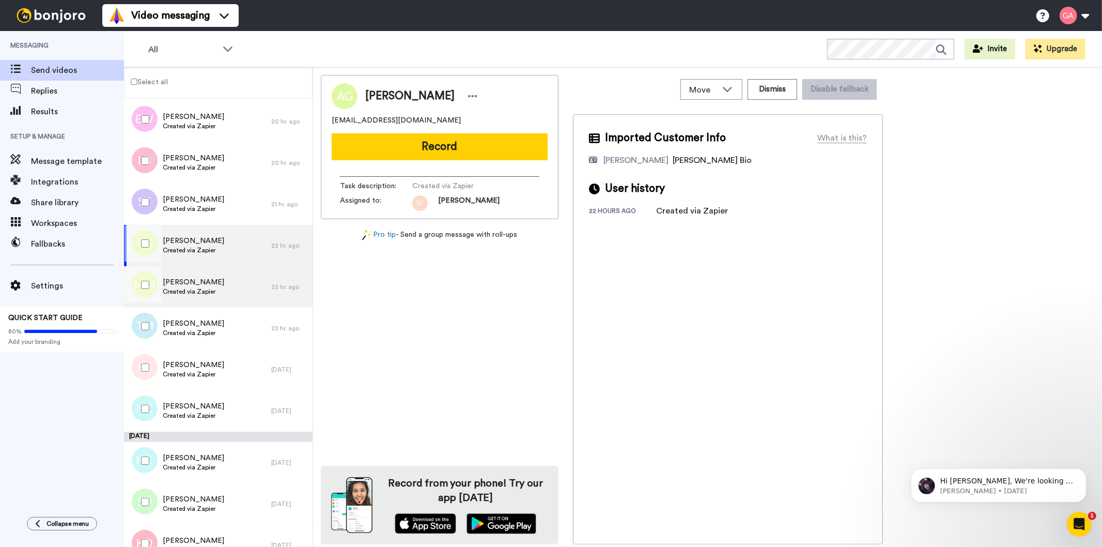
click at [199, 287] on span "Created via Zapier" at bounding box center [193, 291] width 61 height 8
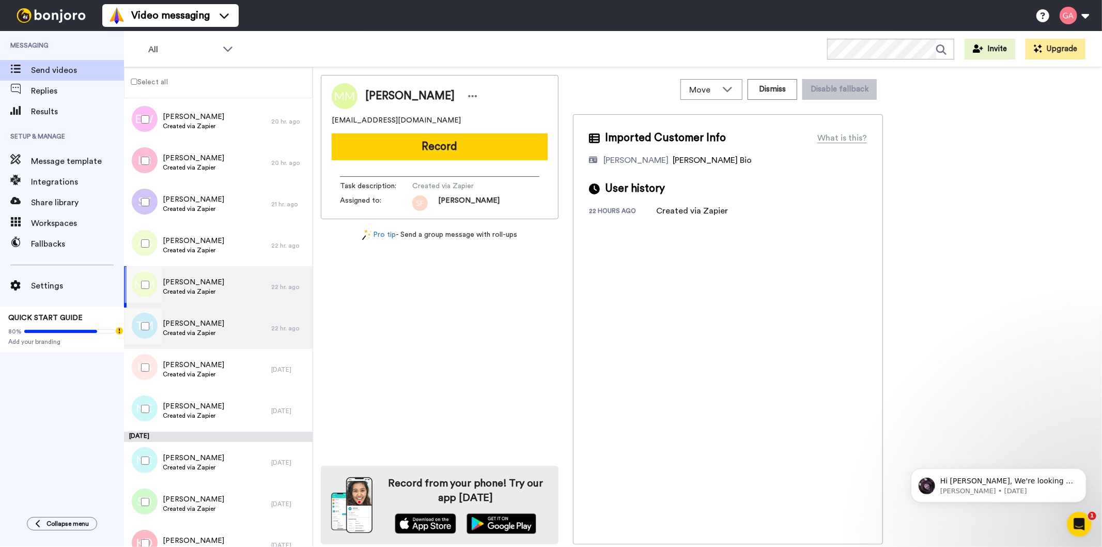
click at [203, 323] on span "[PERSON_NAME]" at bounding box center [193, 323] width 61 height 10
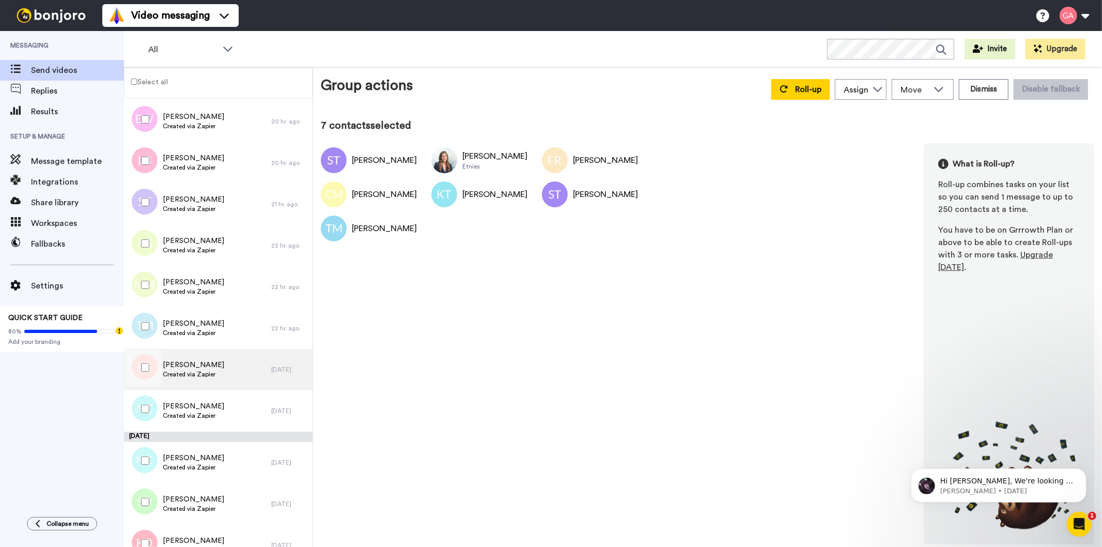
click at [209, 367] on span "Karen Stoutes" at bounding box center [193, 365] width 61 height 10
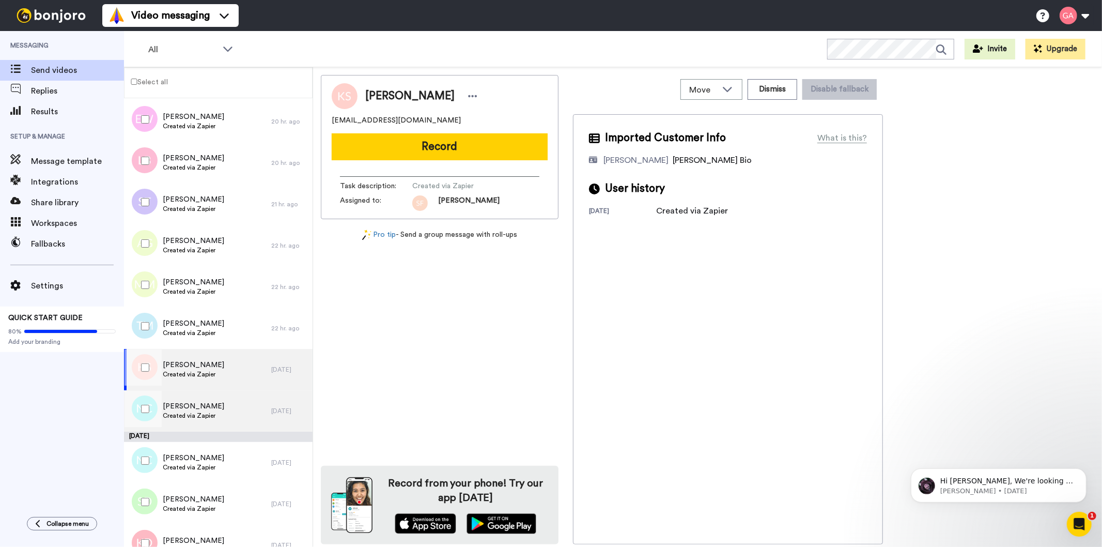
click at [207, 395] on div "Nijah Chavis Created via Zapier" at bounding box center [197, 410] width 147 height 41
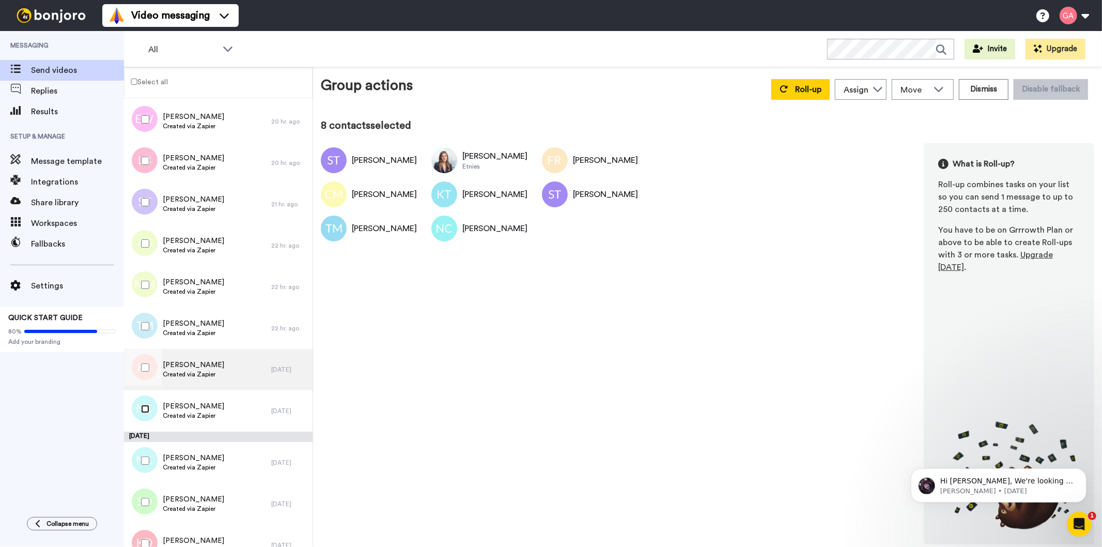
scroll to position [861, 0]
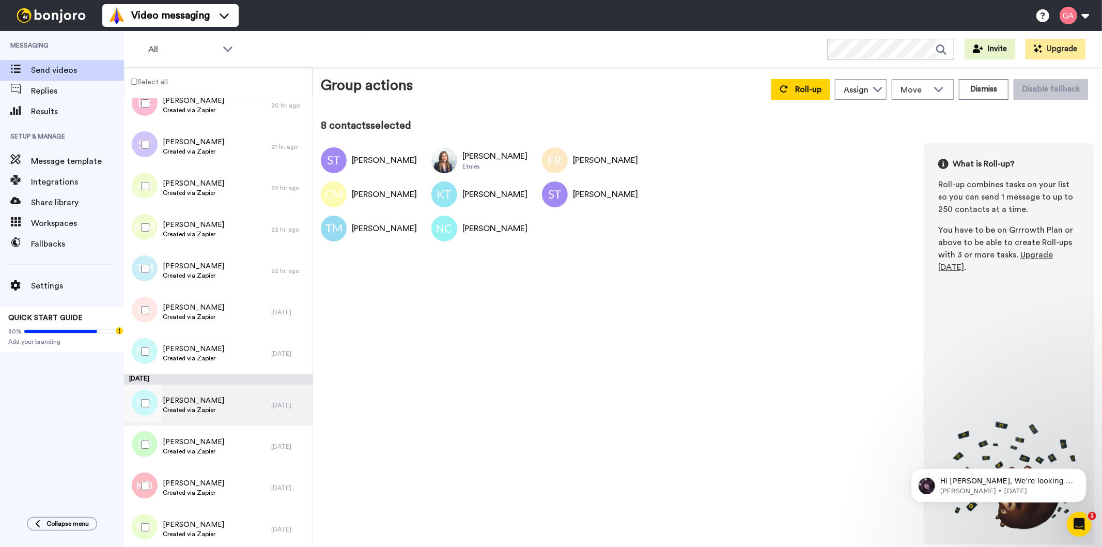
click at [176, 398] on span "Nicola Coles" at bounding box center [193, 400] width 61 height 10
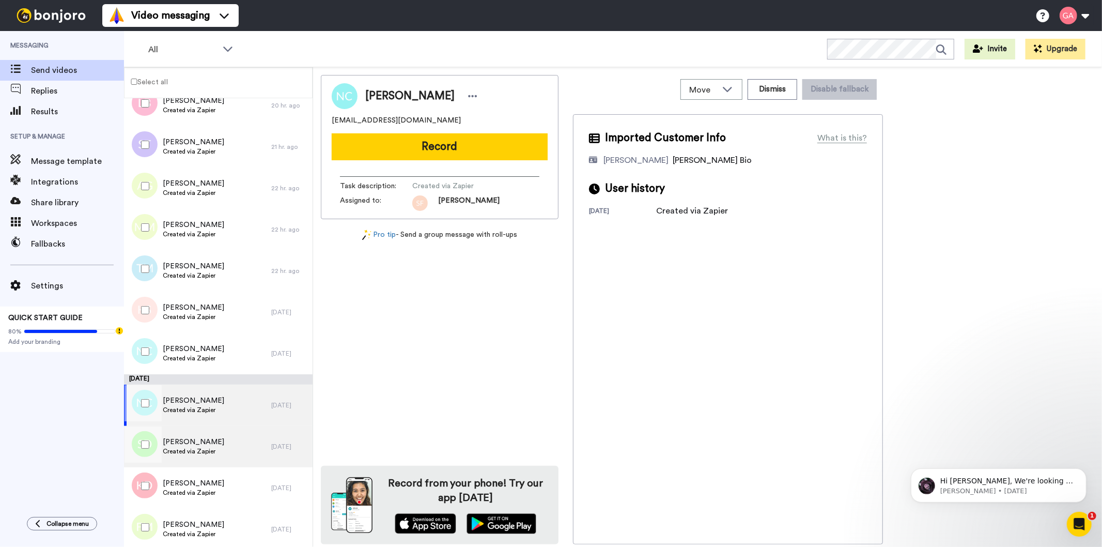
click at [182, 447] on span "Created via Zapier" at bounding box center [193, 451] width 61 height 8
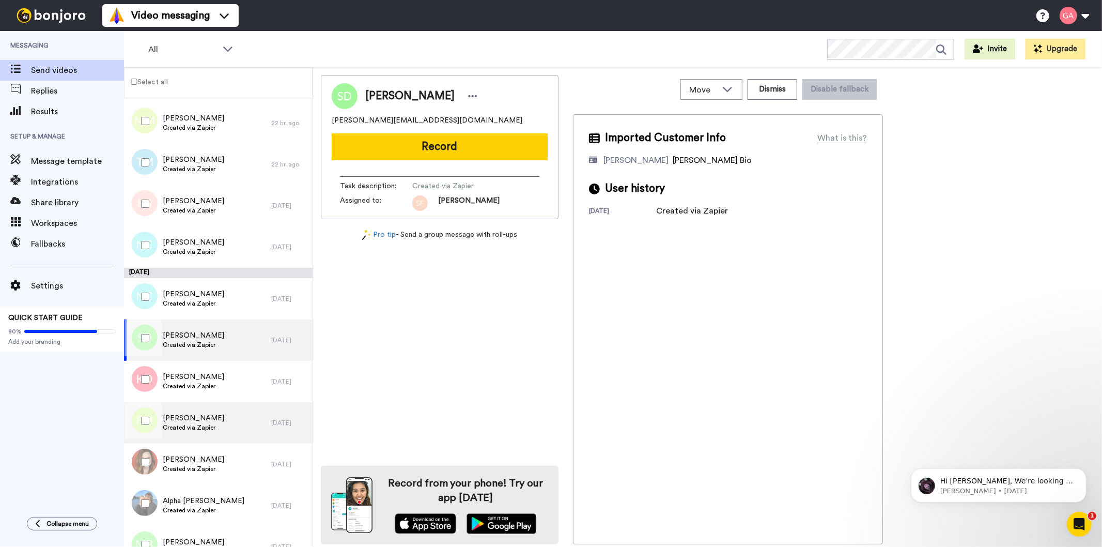
scroll to position [975, 0]
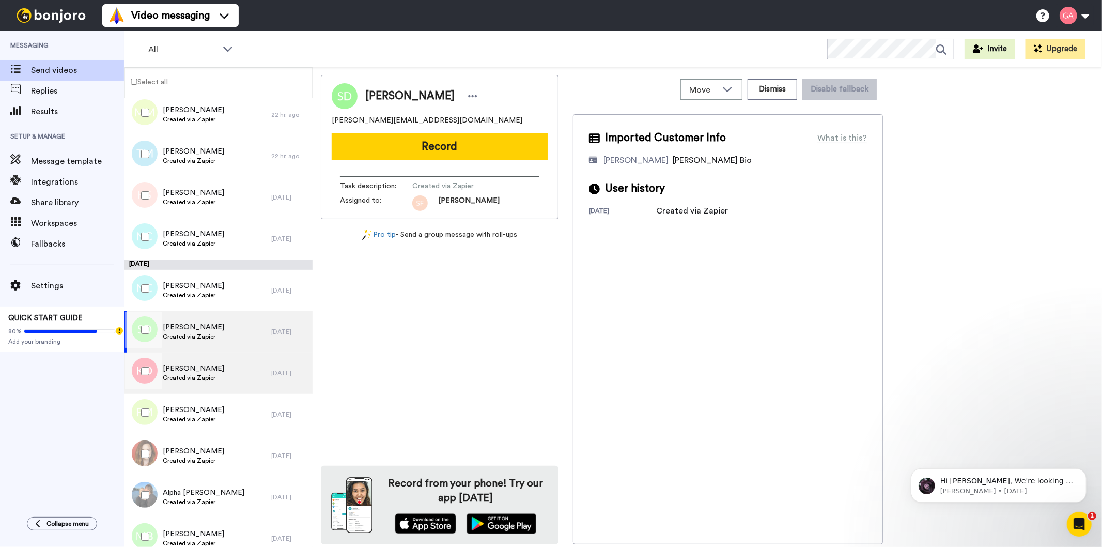
click at [210, 374] on span "Created via Zapier" at bounding box center [193, 378] width 61 height 8
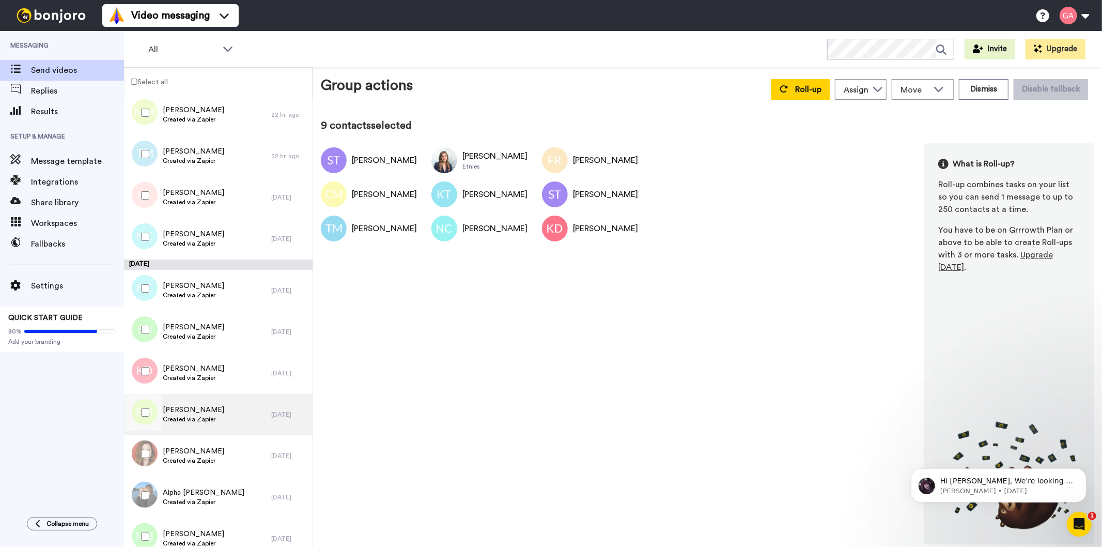
click at [191, 395] on div "Fawzia Mumtaz Created via Zapier" at bounding box center [197, 414] width 147 height 41
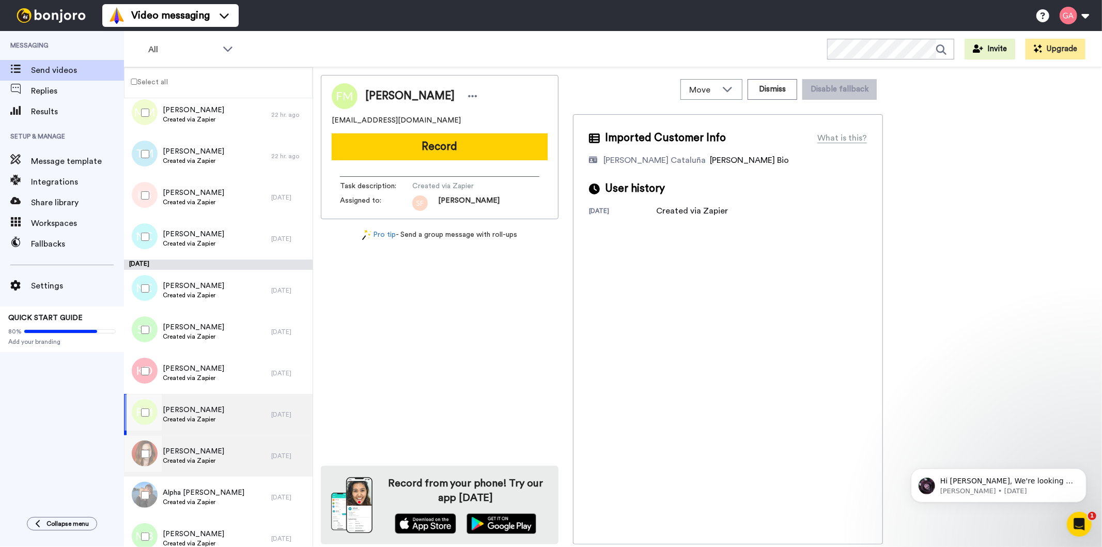
scroll to position [1091, 0]
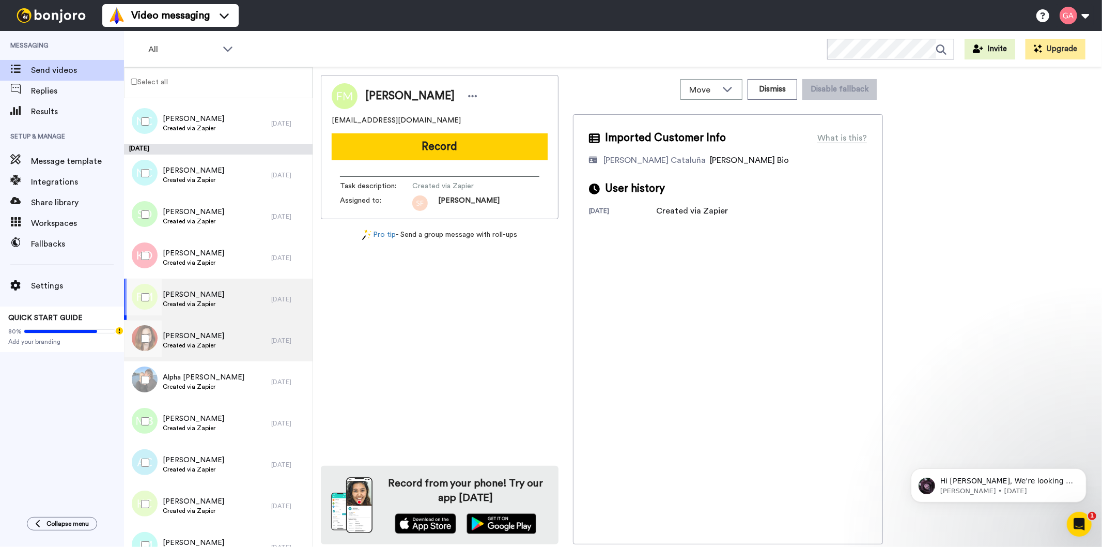
click at [225, 334] on div "Denice Williamson Created via Zapier" at bounding box center [197, 340] width 147 height 41
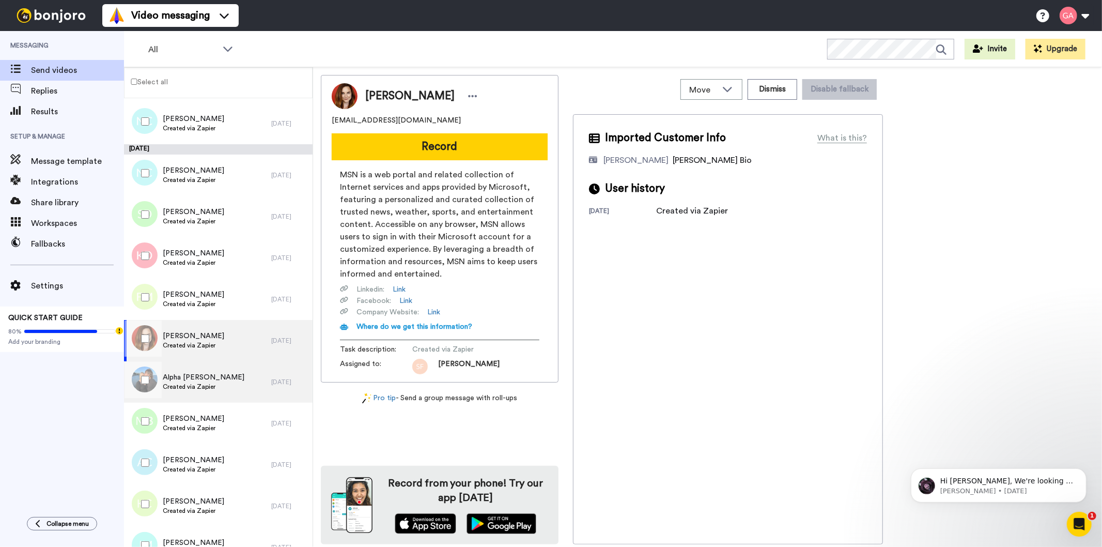
click at [228, 383] on div "Alpha Swisher Created via Zapier" at bounding box center [197, 381] width 147 height 41
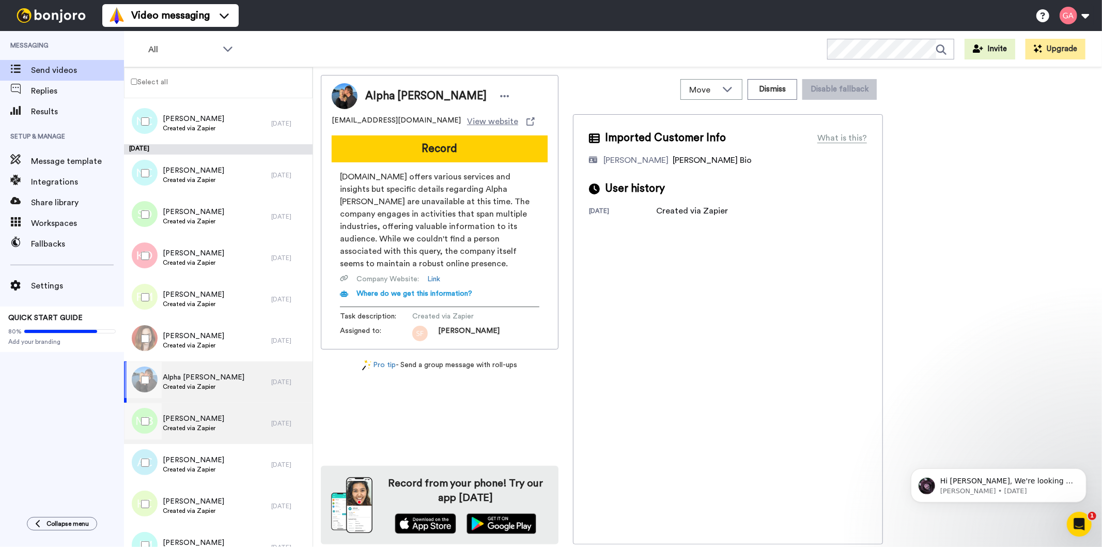
click at [218, 419] on span "Matthew Bispham" at bounding box center [193, 418] width 61 height 10
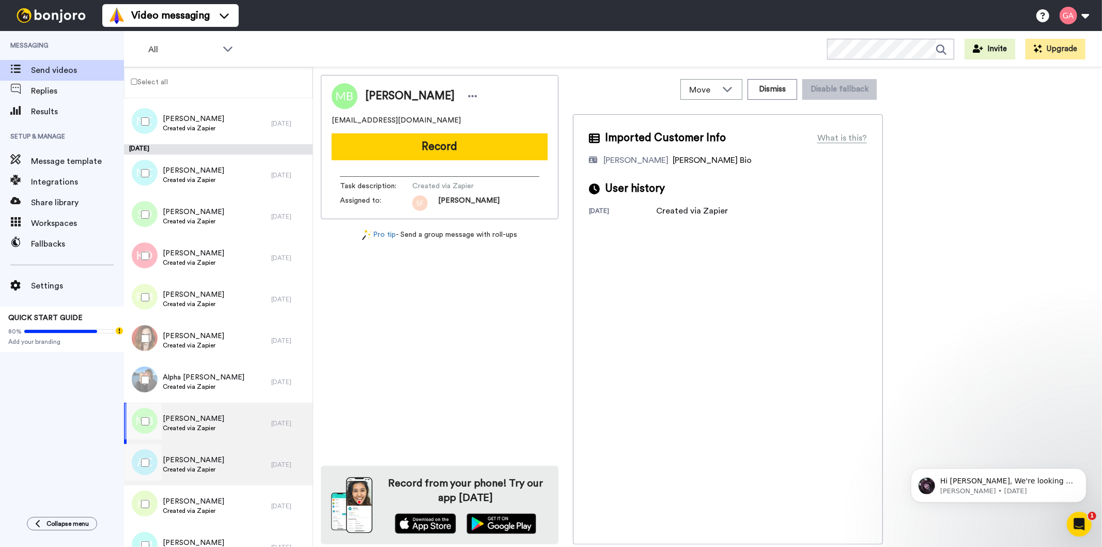
click at [208, 465] on span "Created via Zapier" at bounding box center [193, 469] width 61 height 8
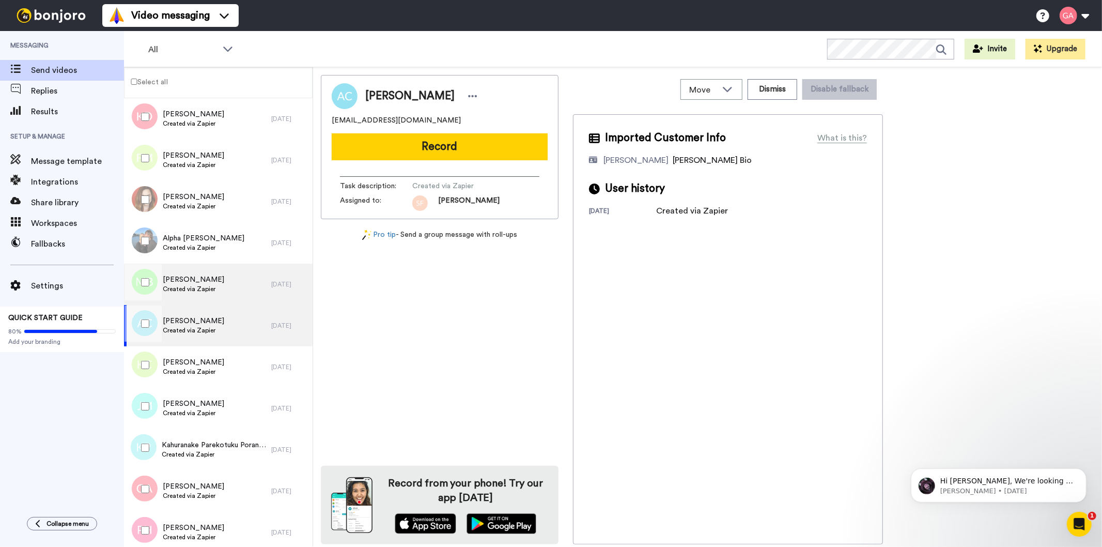
scroll to position [1263, 0]
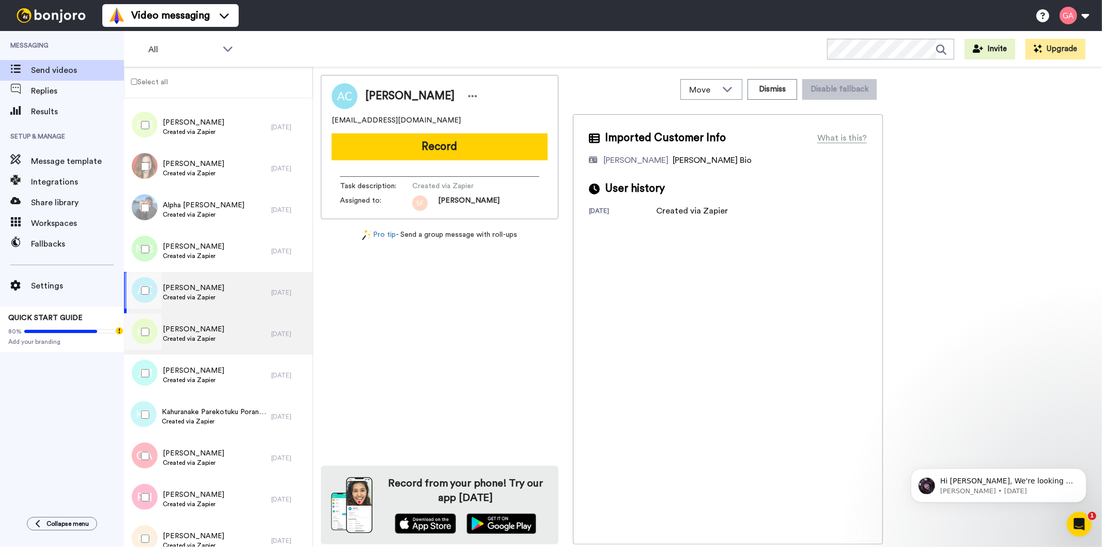
click at [219, 326] on div "Kingsley Cherrie Created via Zapier" at bounding box center [197, 333] width 147 height 41
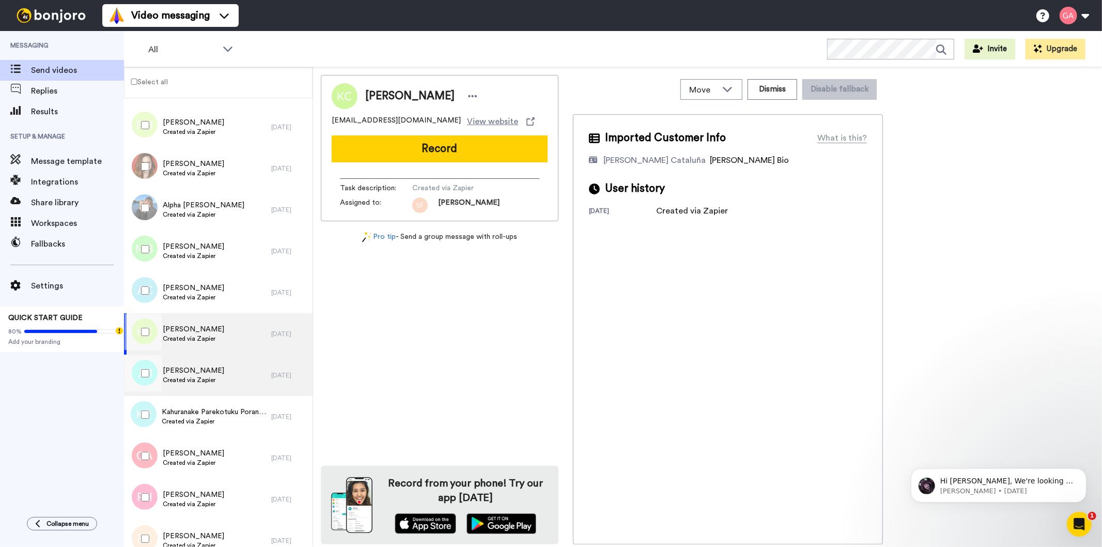
click at [193, 382] on span "Created via Zapier" at bounding box center [193, 380] width 61 height 8
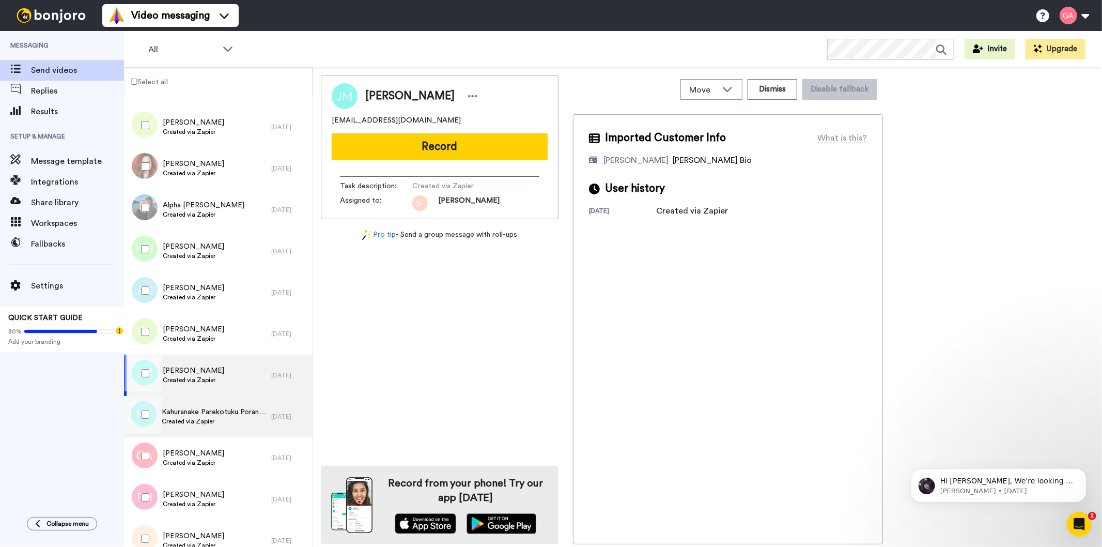
click at [221, 430] on div "Kahuranake Parekotuku Porangaroa-Waiwiri Created via Zapier" at bounding box center [197, 416] width 147 height 41
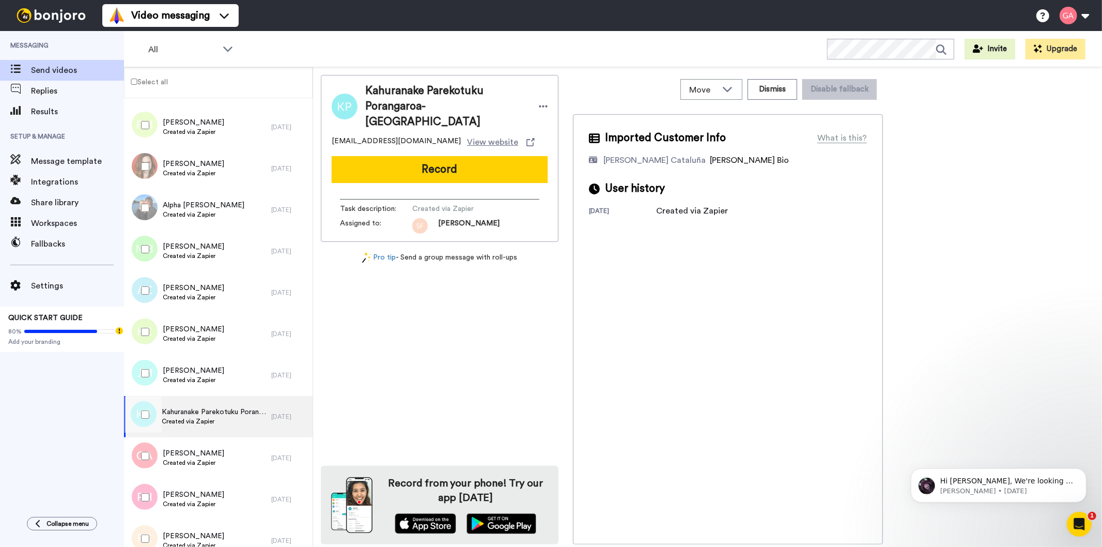
scroll to position [1492, 0]
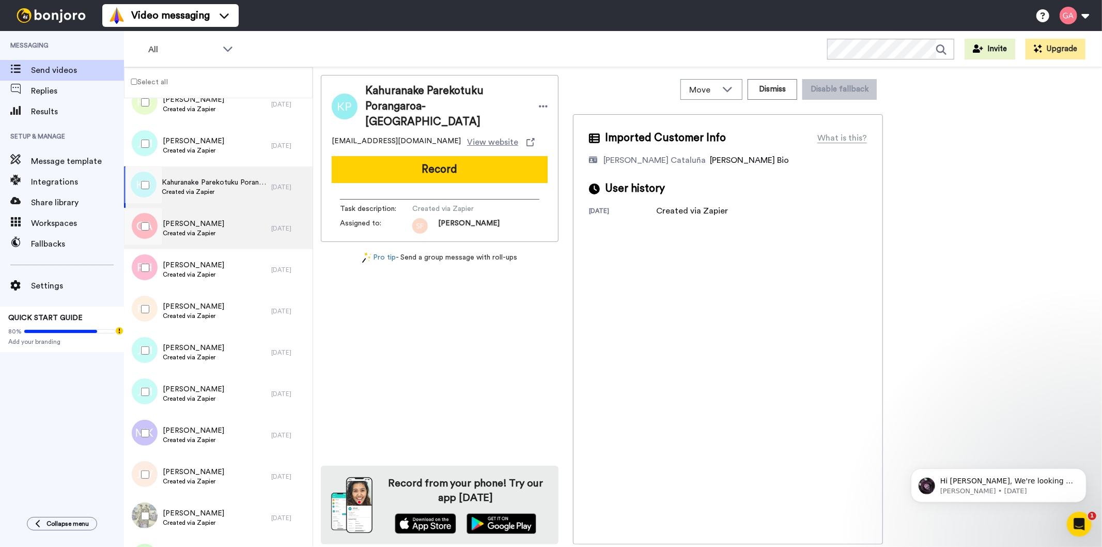
click at [224, 230] on div "Gary Allen Created via Zapier" at bounding box center [197, 228] width 147 height 41
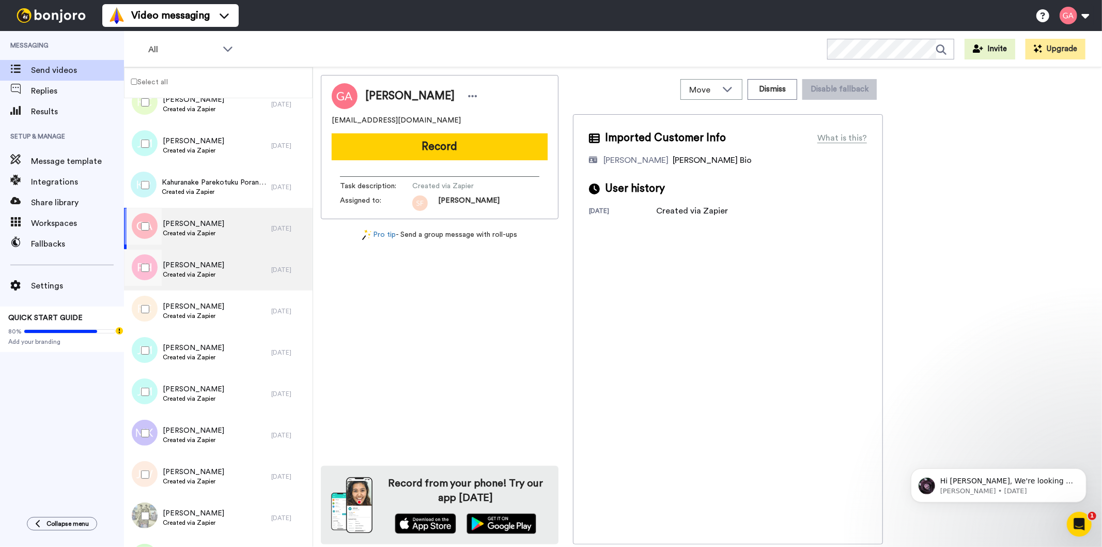
click at [225, 275] on div "Pairlee Hunter Created via Zapier" at bounding box center [197, 269] width 147 height 41
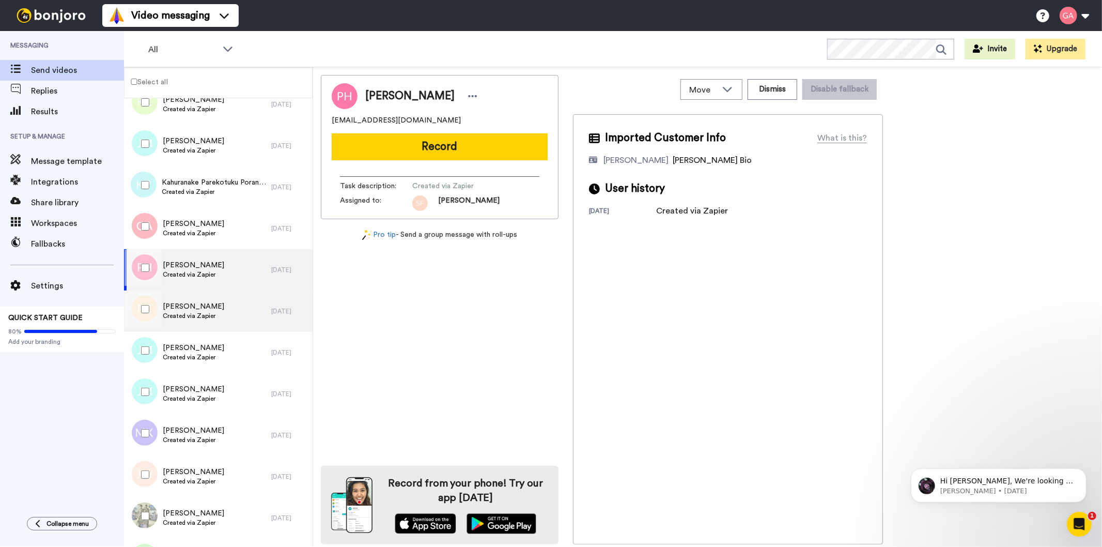
click at [220, 326] on div "Renee Corr Created via Zapier" at bounding box center [197, 310] width 147 height 41
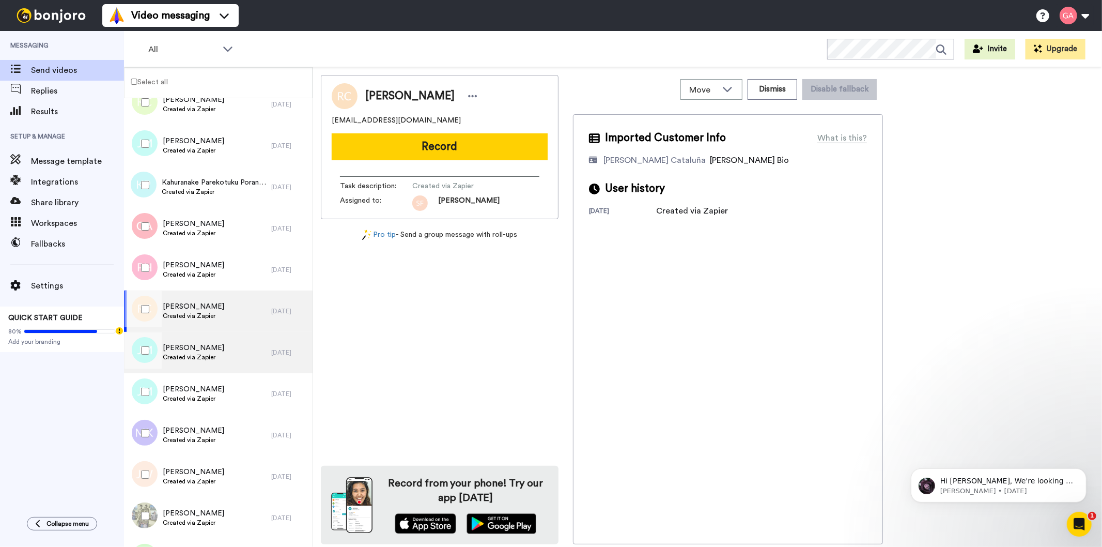
click at [233, 350] on div "Joseph McKellar Created via Zapier" at bounding box center [197, 352] width 147 height 41
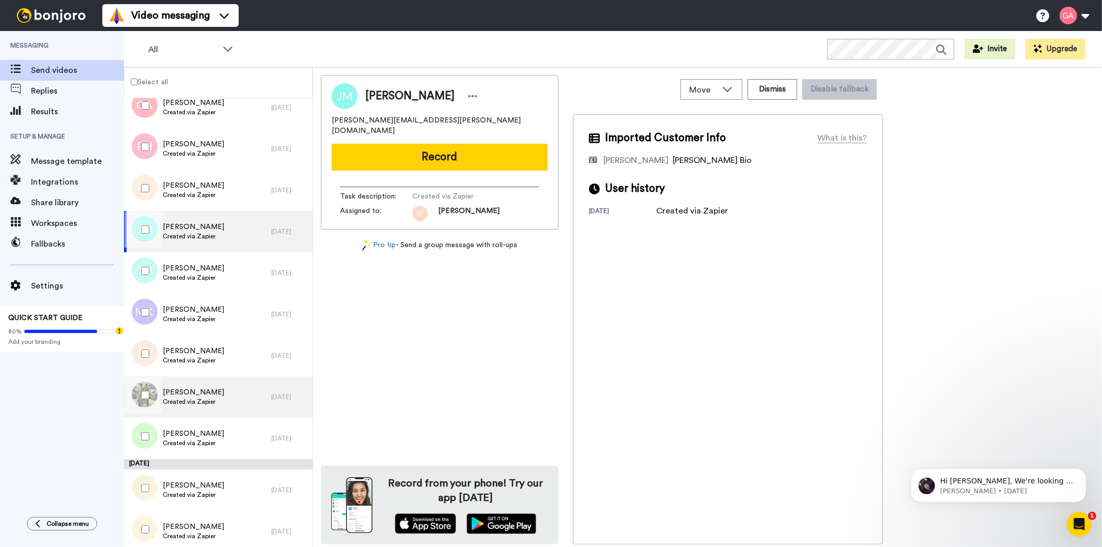
scroll to position [1659, 0]
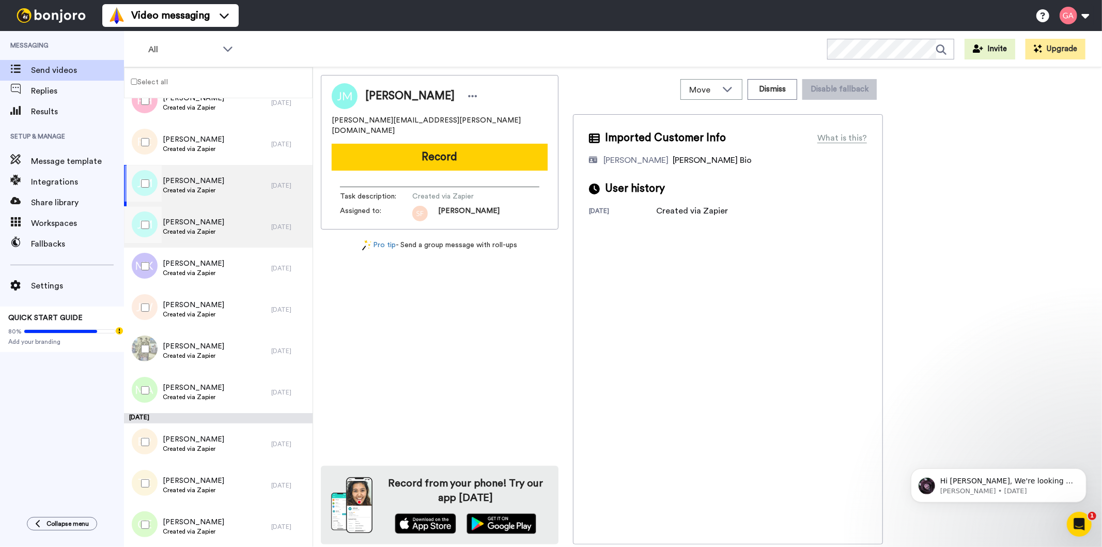
click at [238, 239] on div "Judi Moncur Created via Zapier" at bounding box center [197, 226] width 147 height 41
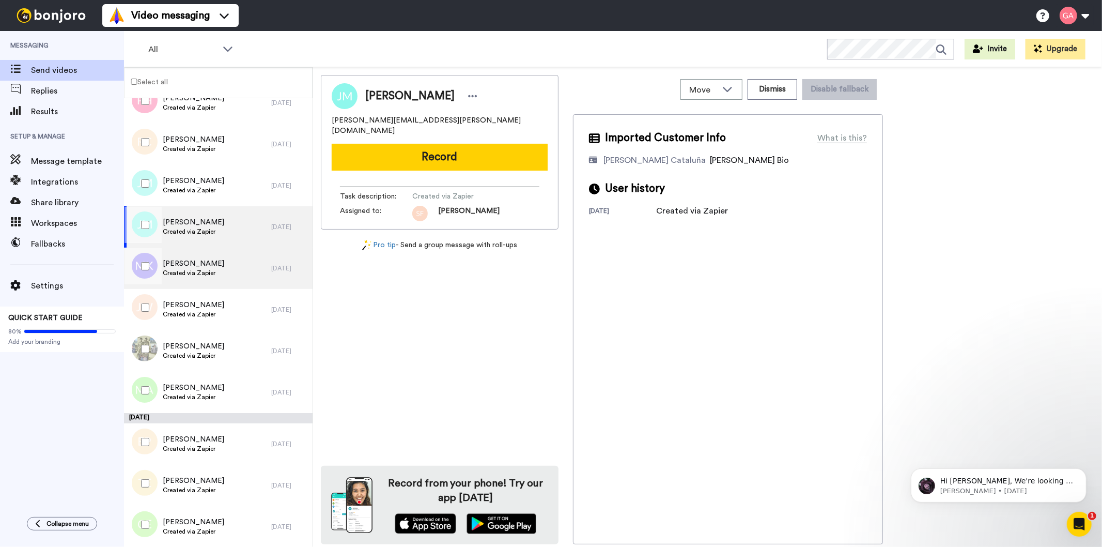
click at [237, 262] on div "Mary Jane Kunath Created via Zapier" at bounding box center [197, 267] width 147 height 41
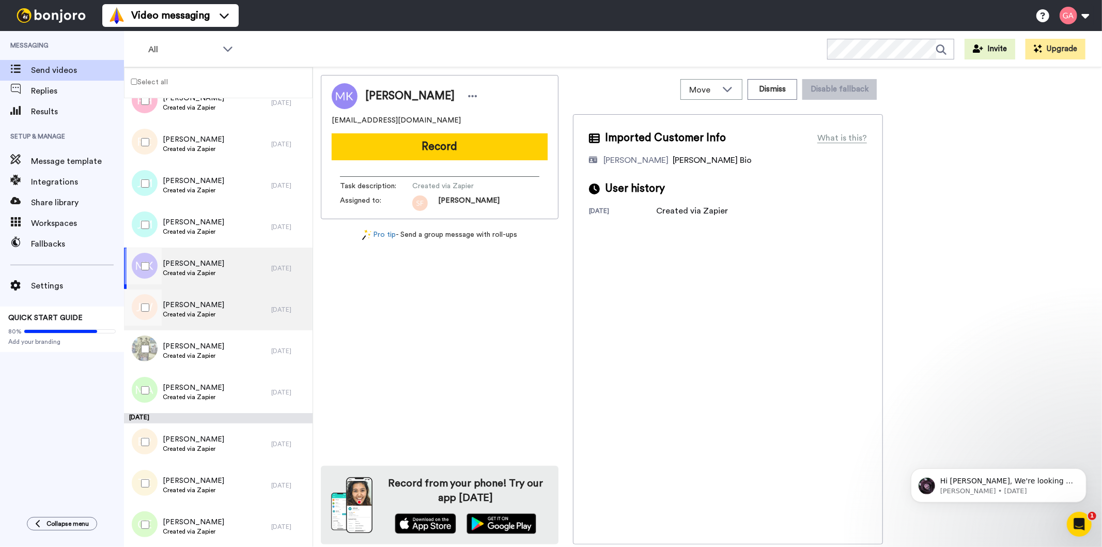
click at [229, 301] on div "Joan Woodyer Created via Zapier" at bounding box center [197, 309] width 147 height 41
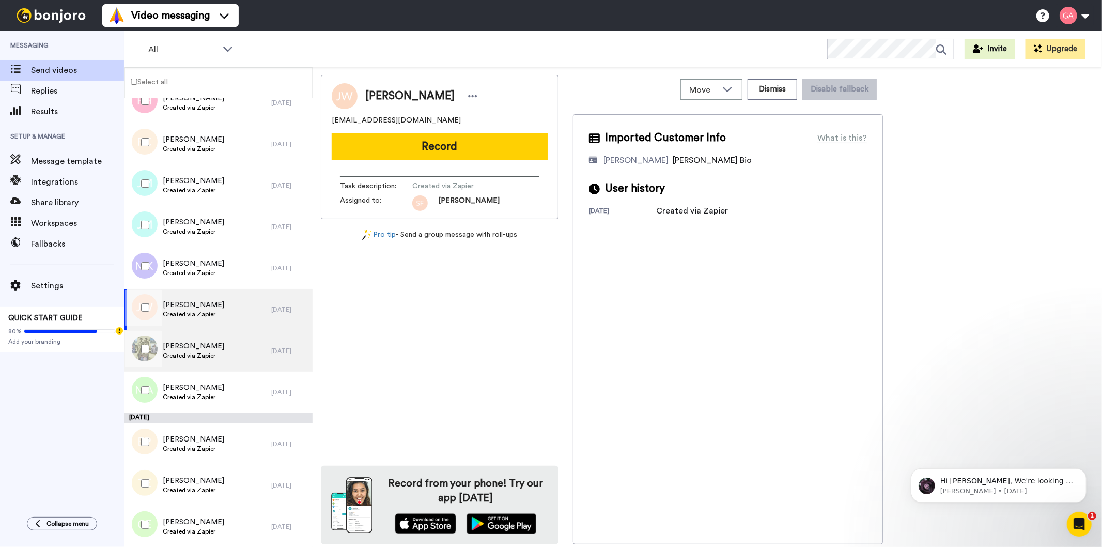
click at [222, 341] on div "Dorel Anghel Created via Zapier" at bounding box center [197, 350] width 147 height 41
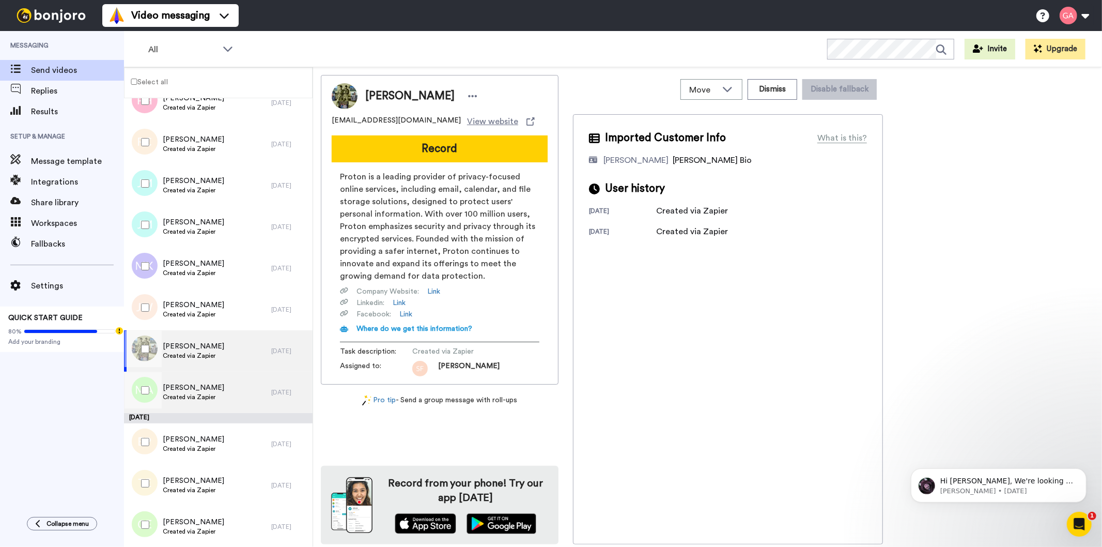
click at [220, 385] on div "MANUEL Alva Created via Zapier" at bounding box center [197, 391] width 147 height 41
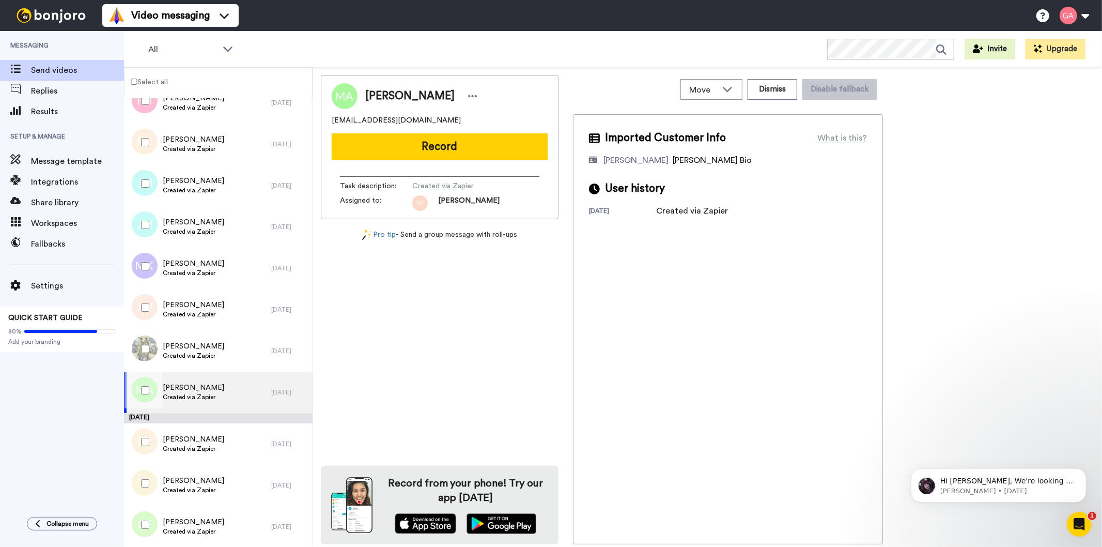
scroll to position [1888, 0]
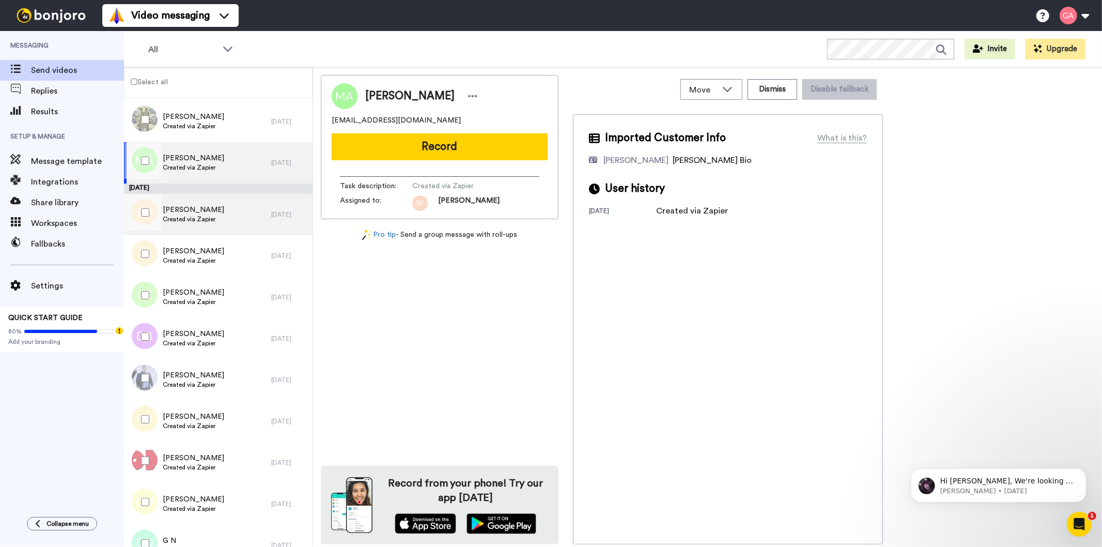
click at [207, 215] on span "Created via Zapier" at bounding box center [193, 219] width 61 height 8
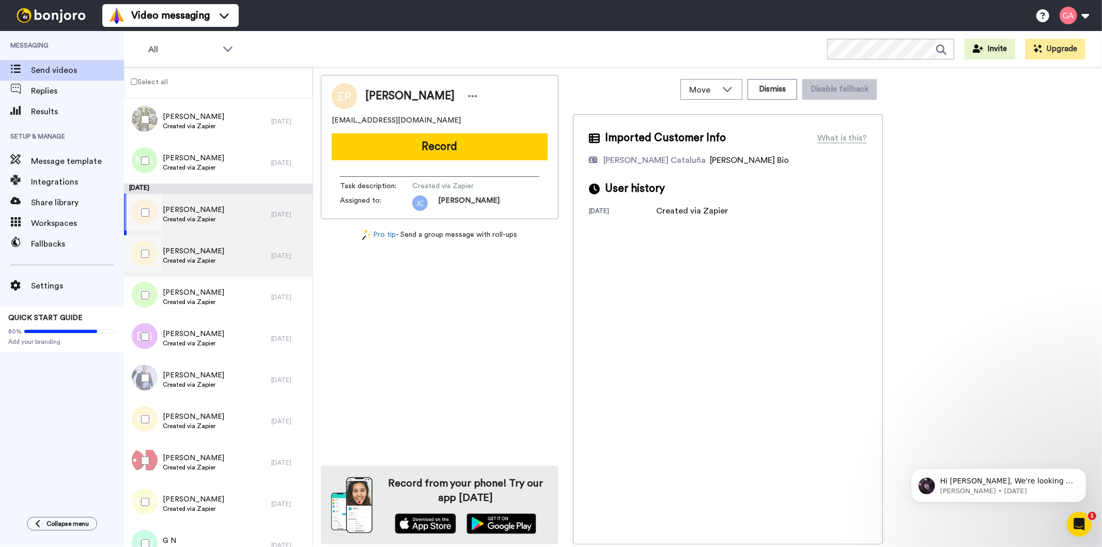
click at [204, 261] on span "Created via Zapier" at bounding box center [193, 260] width 61 height 8
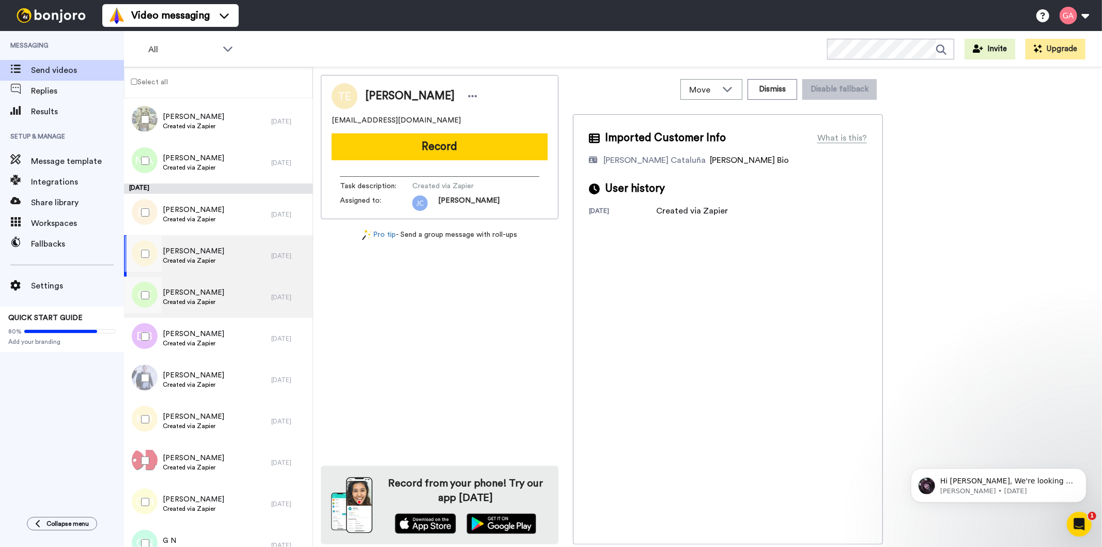
click at [203, 303] on span "Created via Zapier" at bounding box center [193, 302] width 61 height 8
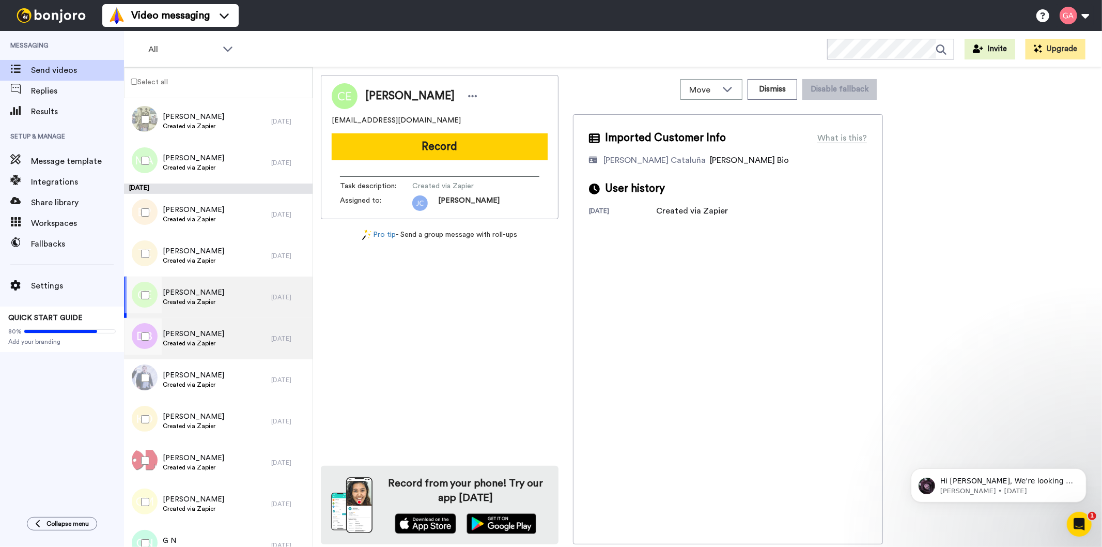
click at [200, 337] on span "David Bailey" at bounding box center [193, 334] width 61 height 10
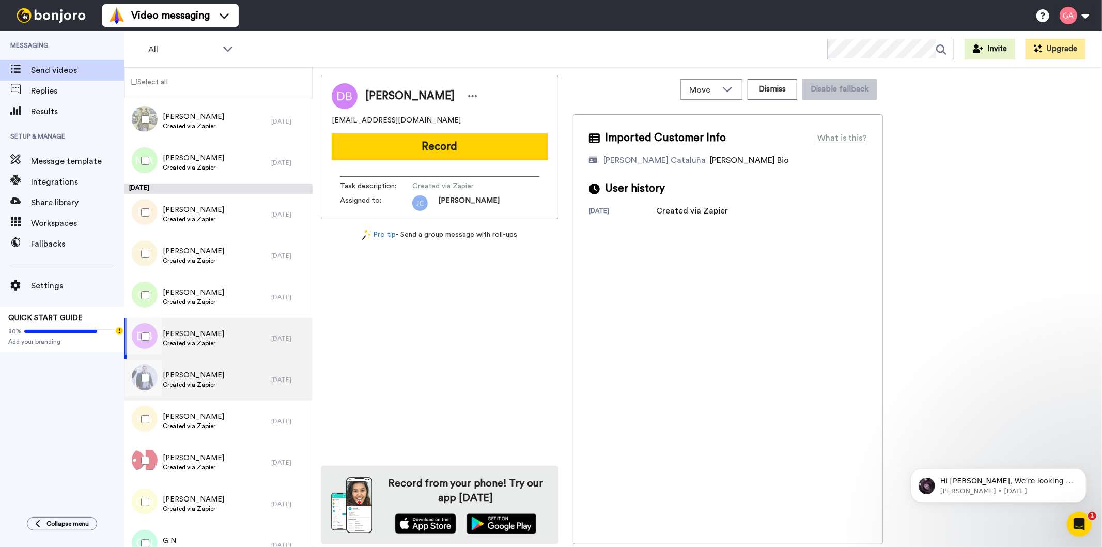
click at [208, 375] on span "Charles Buttigieg" at bounding box center [193, 375] width 61 height 10
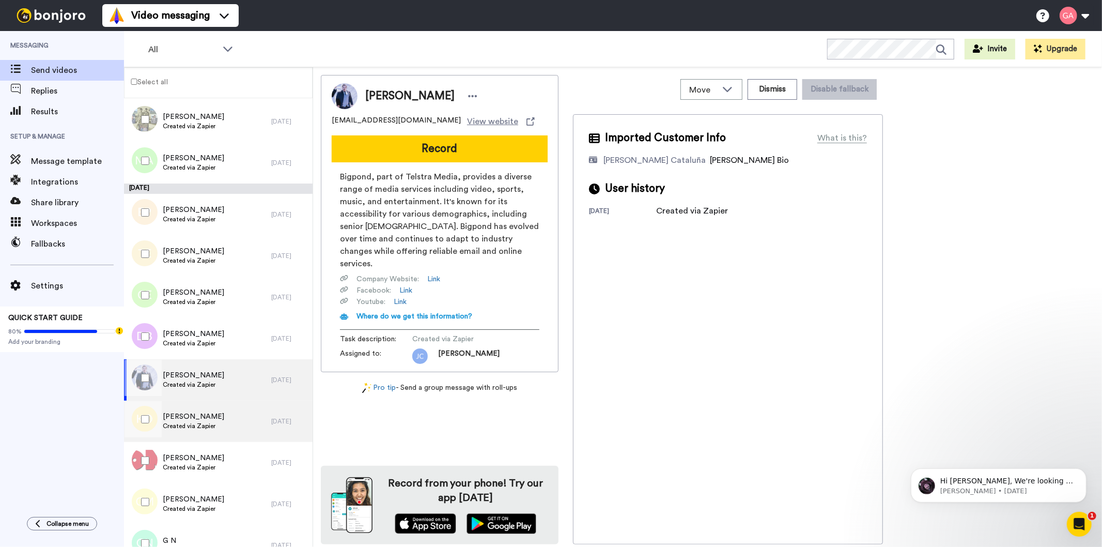
click at [208, 426] on span "Created via Zapier" at bounding box center [193, 426] width 61 height 8
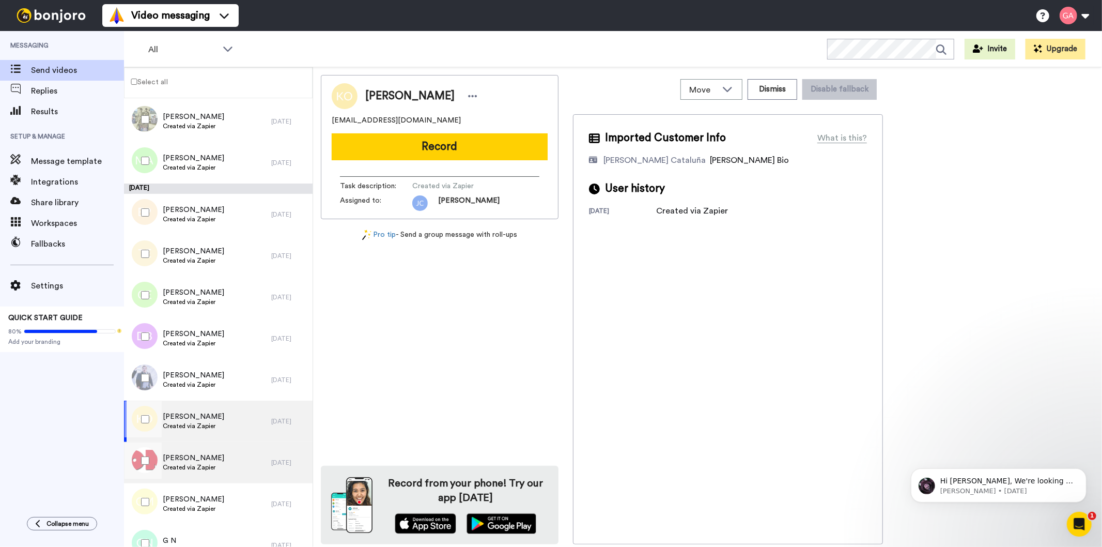
click at [203, 461] on span "David Monck" at bounding box center [193, 458] width 61 height 10
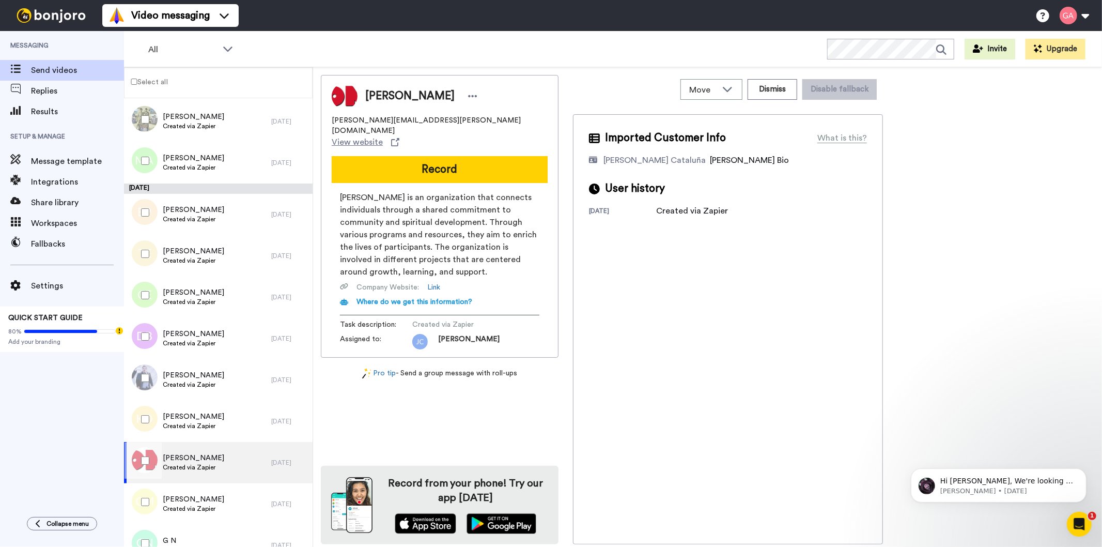
scroll to position [2060, 0]
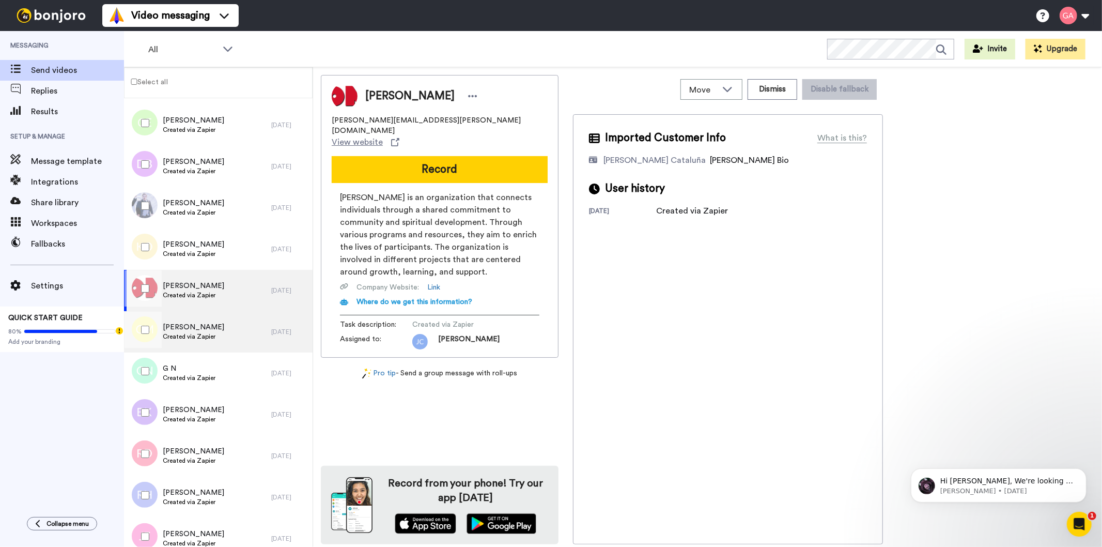
click at [218, 326] on div "Carissa Meers Created via Zapier" at bounding box center [197, 331] width 147 height 41
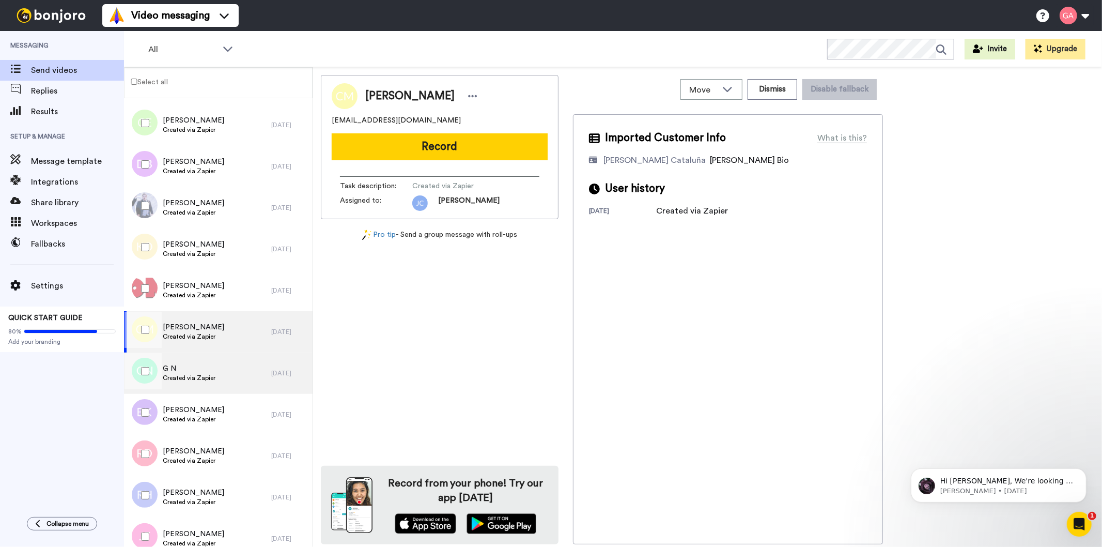
click at [226, 376] on div "G N Created via Zapier" at bounding box center [197, 372] width 147 height 41
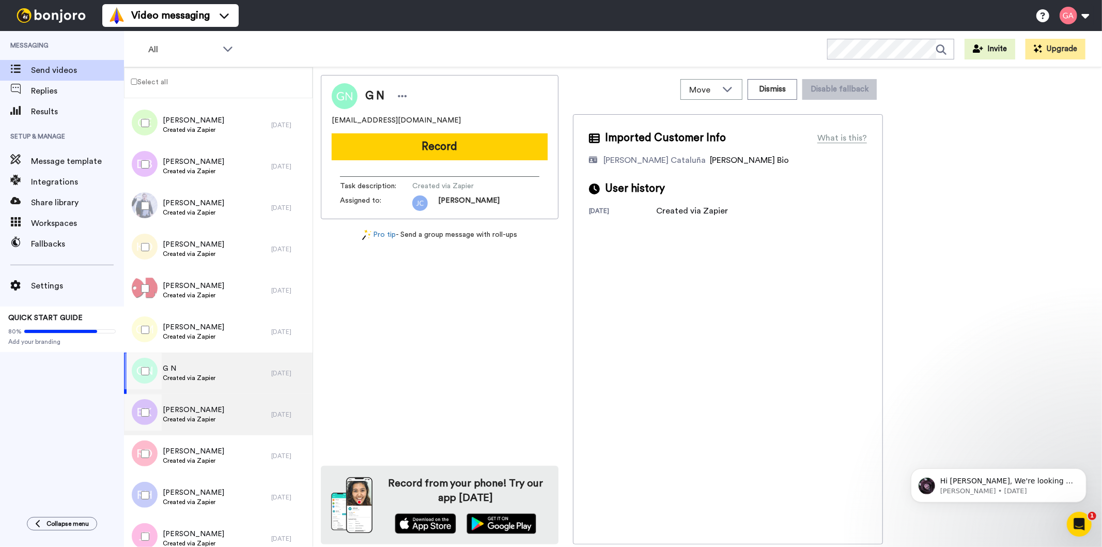
click at [226, 425] on div "Barry Kilroy Created via Zapier" at bounding box center [197, 414] width 147 height 41
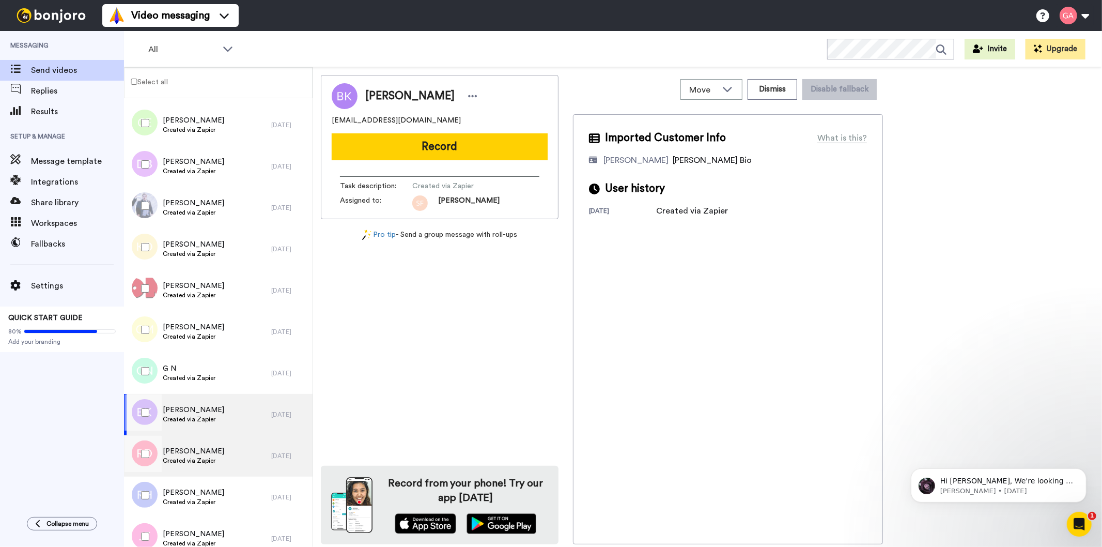
click at [215, 461] on div "Robyn Davis Created via Zapier" at bounding box center [197, 455] width 147 height 41
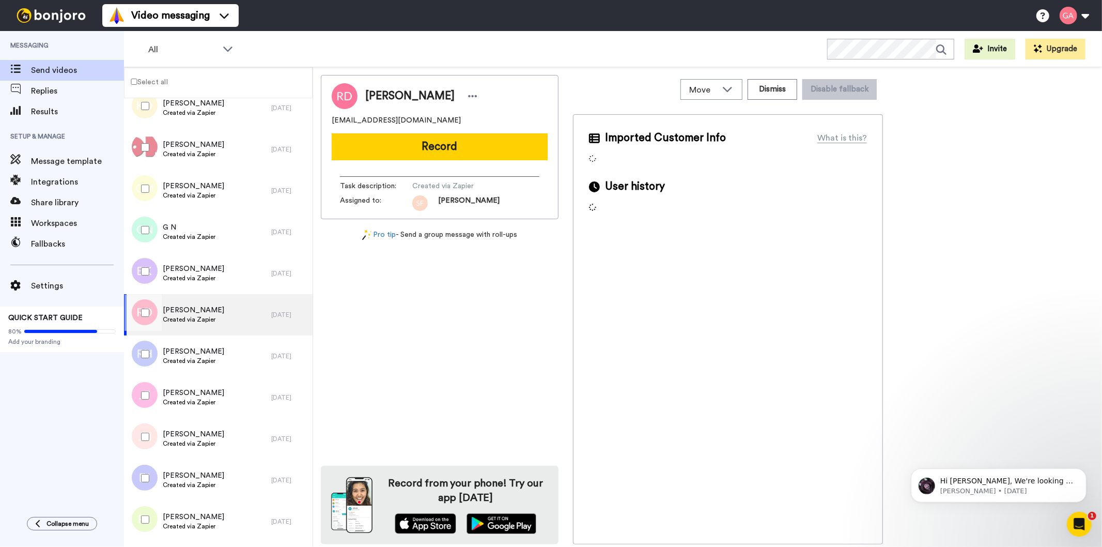
scroll to position [2233, 0]
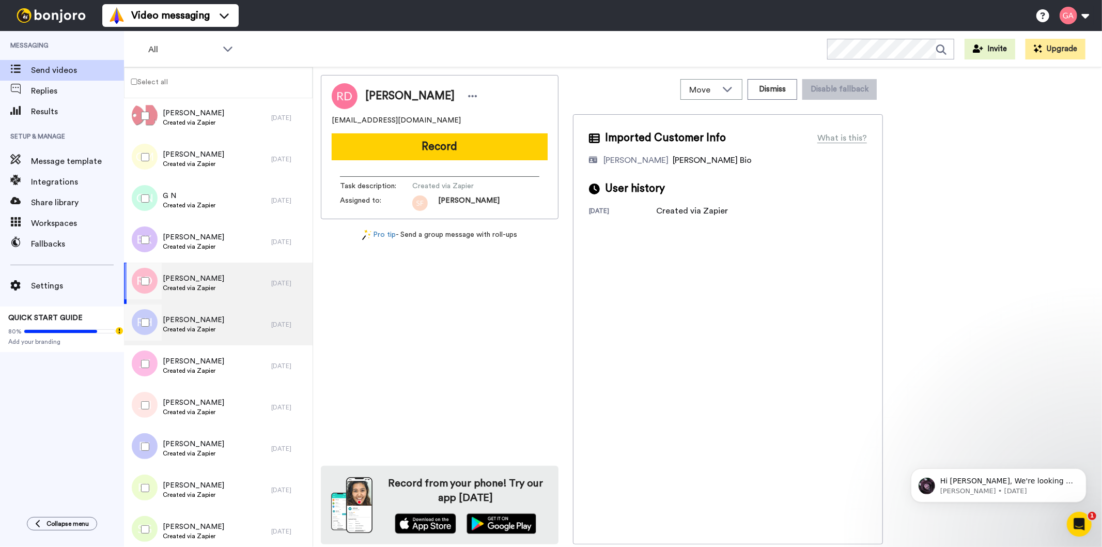
click at [219, 340] on div "Regina Hill Created via Zapier" at bounding box center [197, 324] width 147 height 41
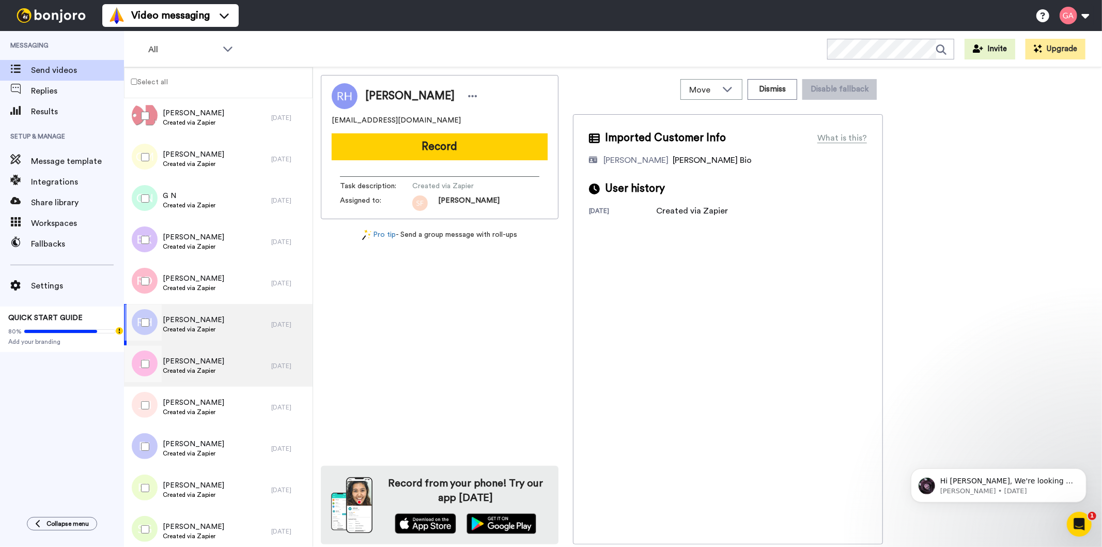
click at [215, 364] on span "Jennifer Freeman" at bounding box center [193, 361] width 61 height 10
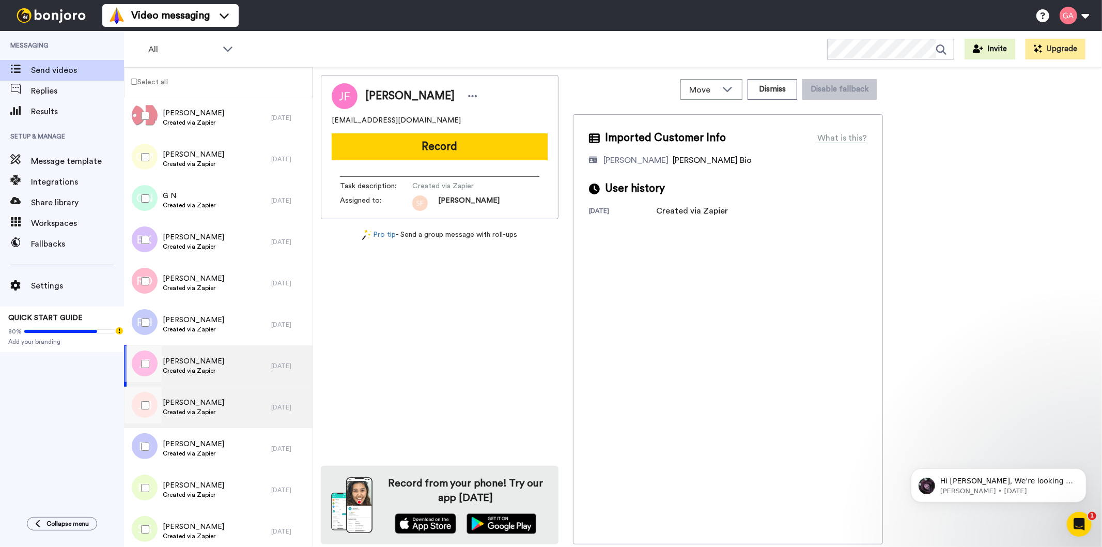
click at [228, 412] on div "Joanna Nimis Created via Zapier" at bounding box center [197, 406] width 147 height 41
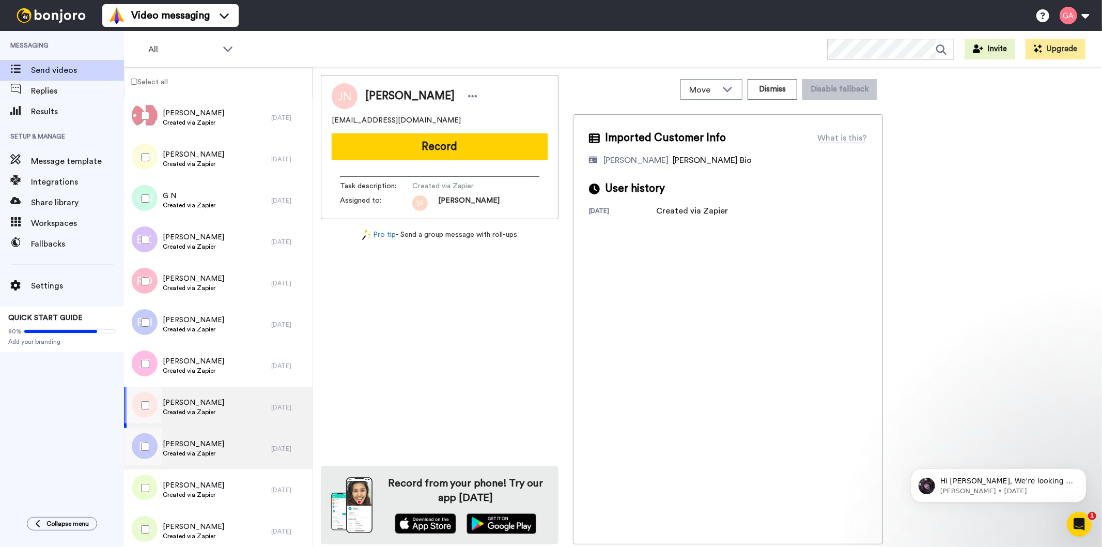
click at [229, 441] on div "Earlean Jackson Created via Zapier" at bounding box center [197, 448] width 147 height 41
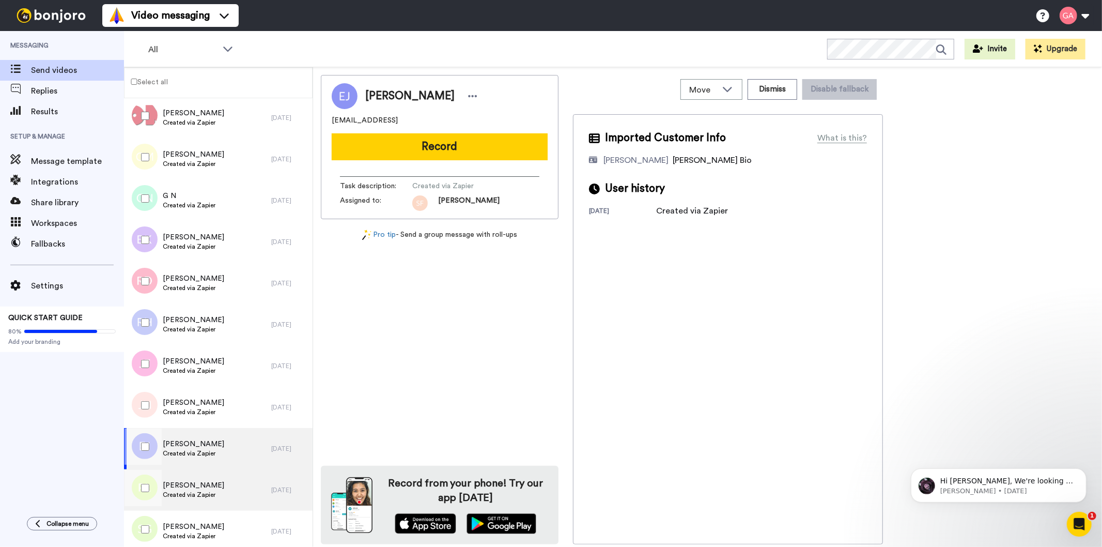
click at [223, 481] on div "Preston Lee Created via Zapier" at bounding box center [197, 489] width 147 height 41
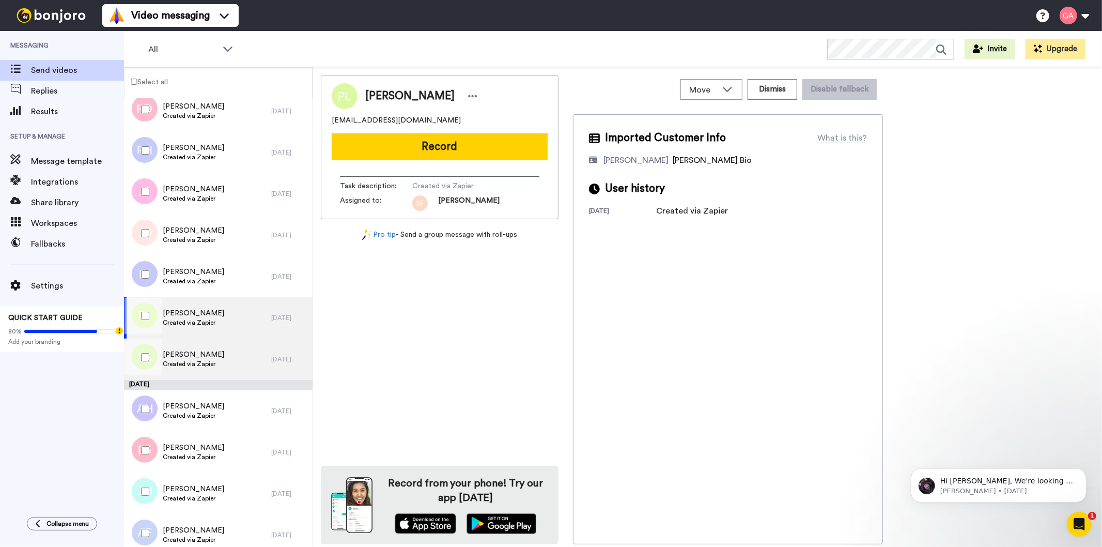
click at [231, 358] on div "Stephanie Gutierrez Created via Zapier" at bounding box center [197, 358] width 147 height 41
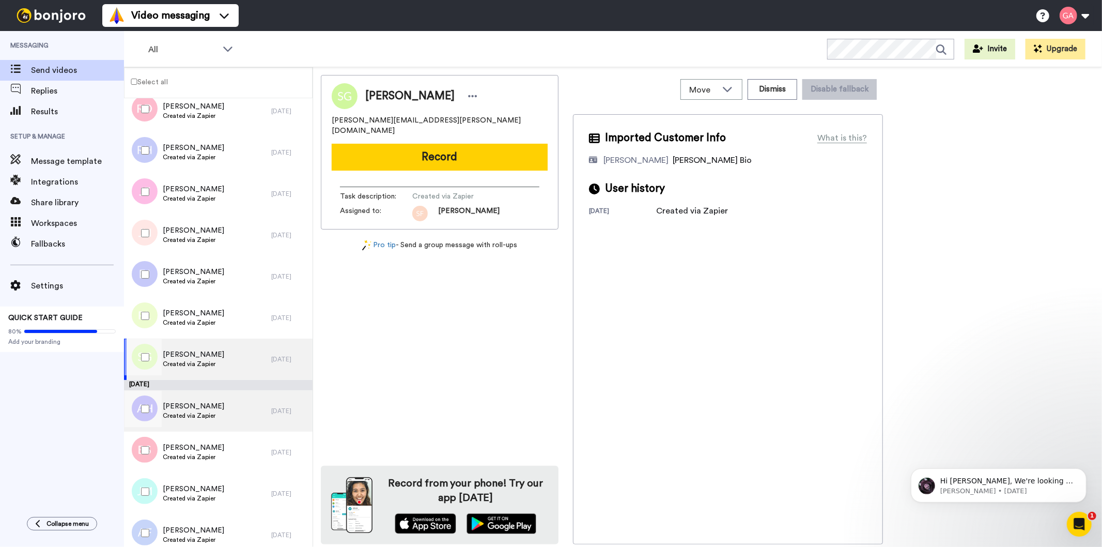
click at [230, 405] on div "Alicia Harvie Created via Zapier" at bounding box center [197, 410] width 147 height 41
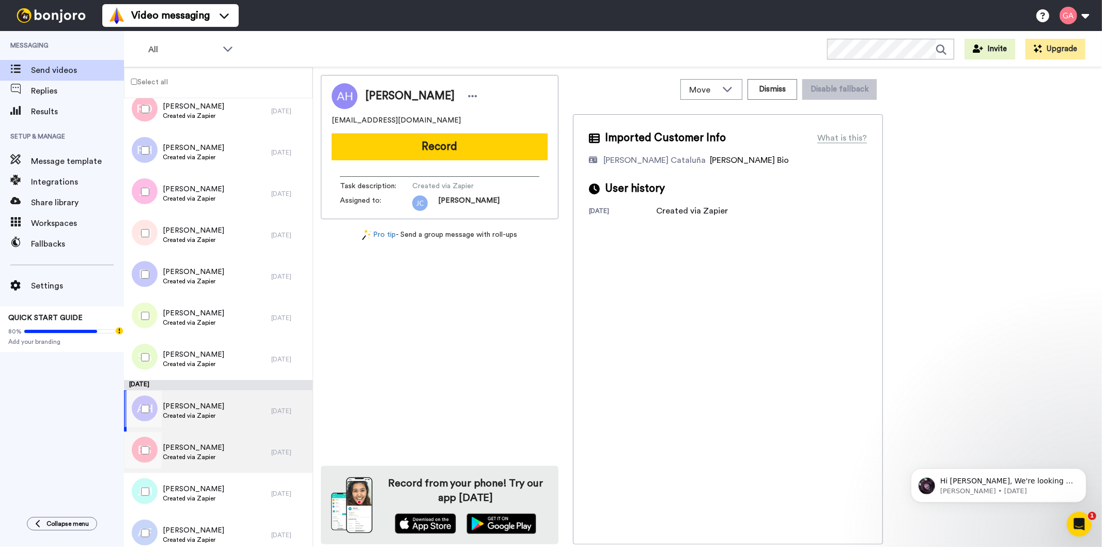
click at [231, 445] on div "Belinda Schultz Created via Zapier" at bounding box center [197, 451] width 147 height 41
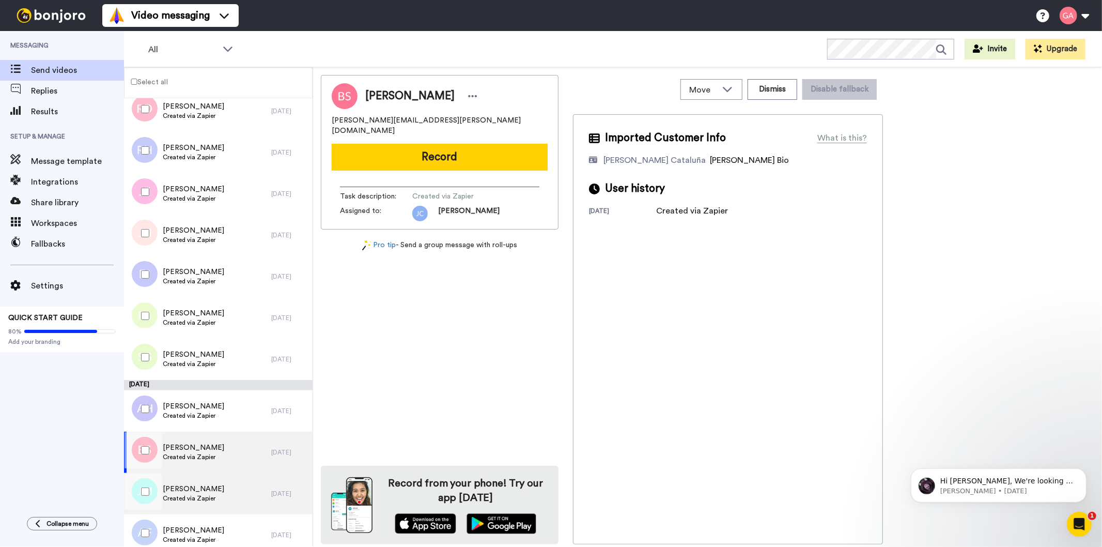
click at [230, 494] on div "James McConnell Created via Zapier" at bounding box center [197, 493] width 147 height 41
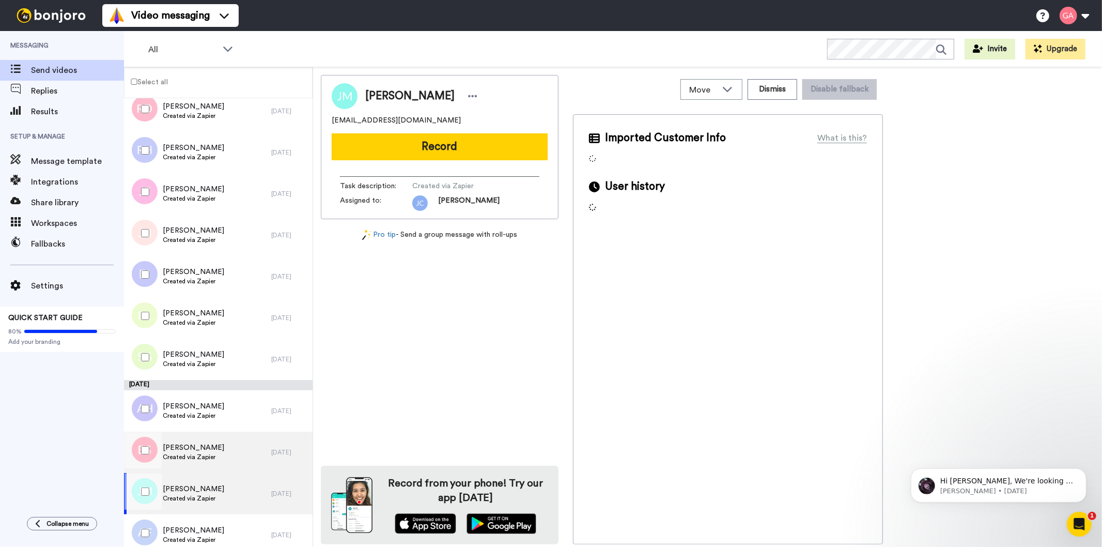
scroll to position [2577, 0]
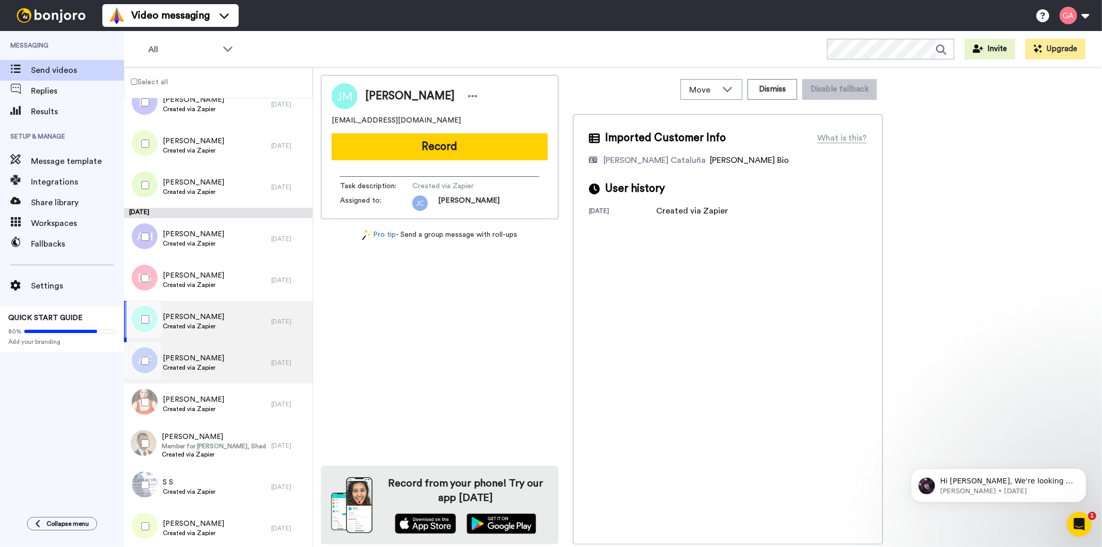
click at [236, 363] on div "Anthony Fugaro Created via Zapier" at bounding box center [197, 362] width 147 height 41
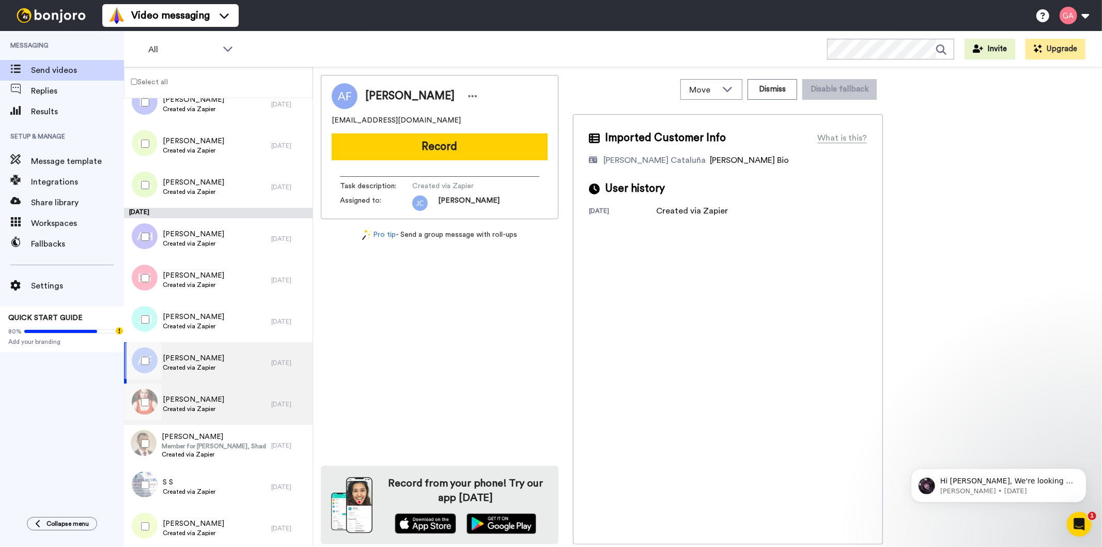
click at [235, 398] on div "Anna Dudley Created via Zapier" at bounding box center [197, 403] width 147 height 41
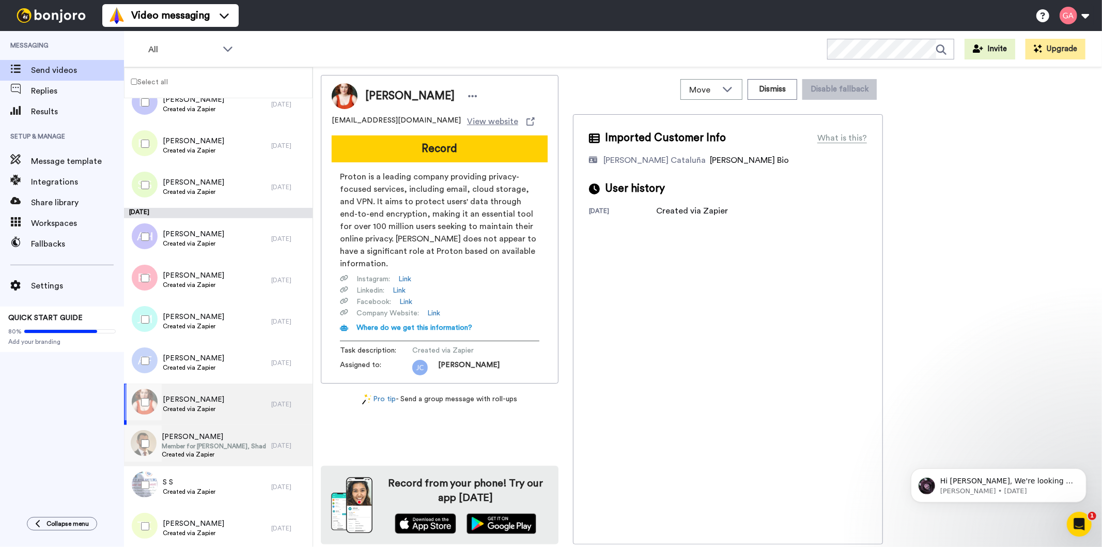
click at [232, 453] on span "Created via Zapier" at bounding box center [214, 454] width 104 height 8
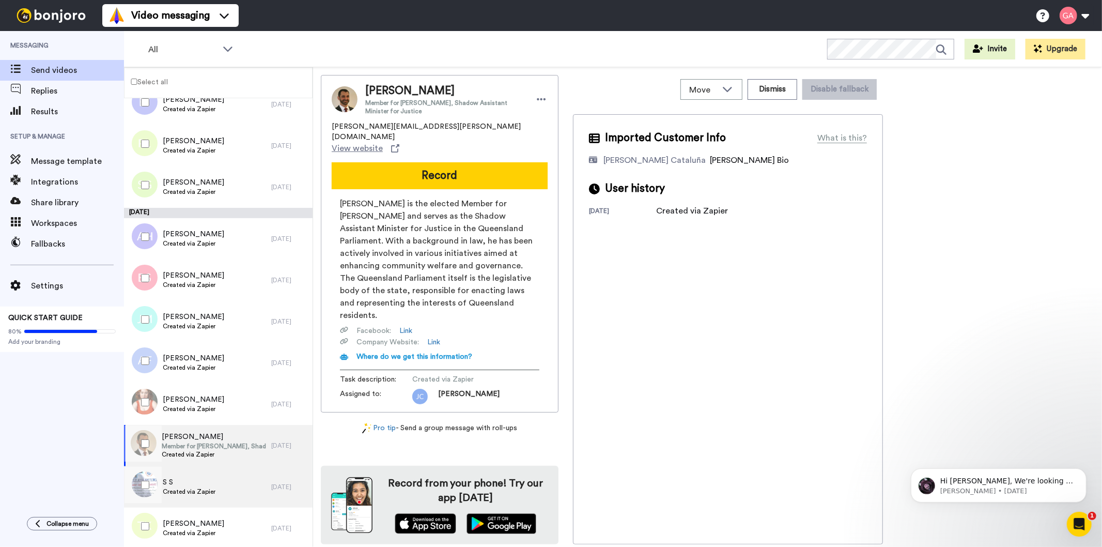
scroll to position [2807, 0]
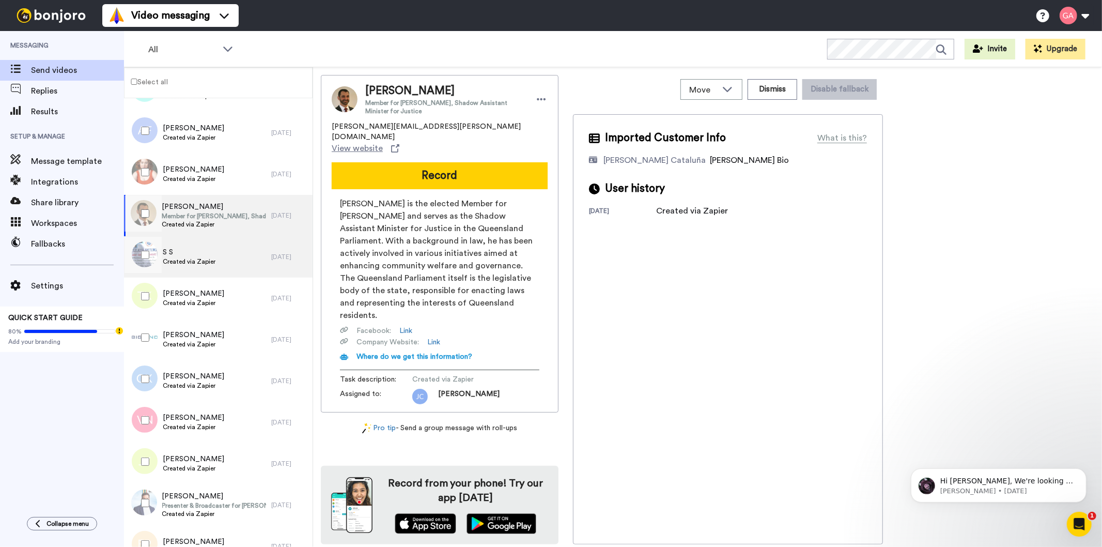
click at [225, 275] on div "S S Created via Zapier" at bounding box center [197, 256] width 147 height 41
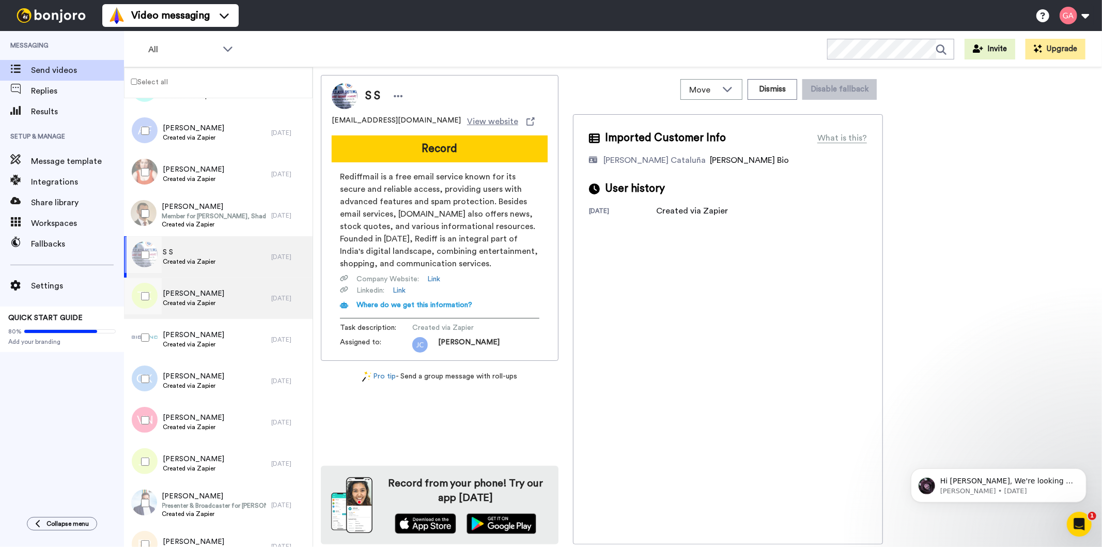
click at [223, 302] on div "Tessa Kelton Created via Zapier" at bounding box center [197, 297] width 147 height 41
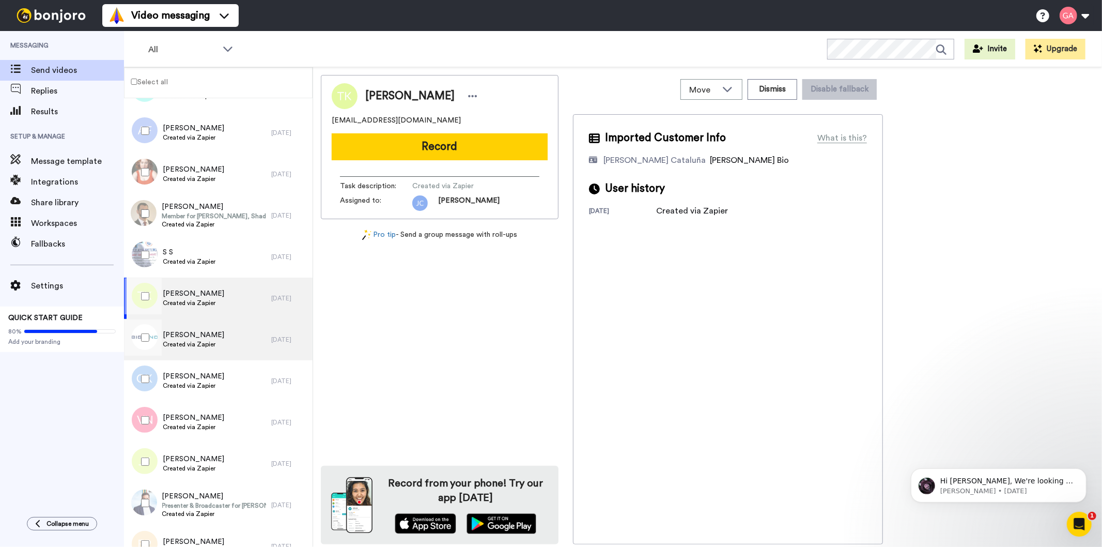
click at [214, 348] on div "Robyn Roberts Created via Zapier" at bounding box center [197, 339] width 147 height 41
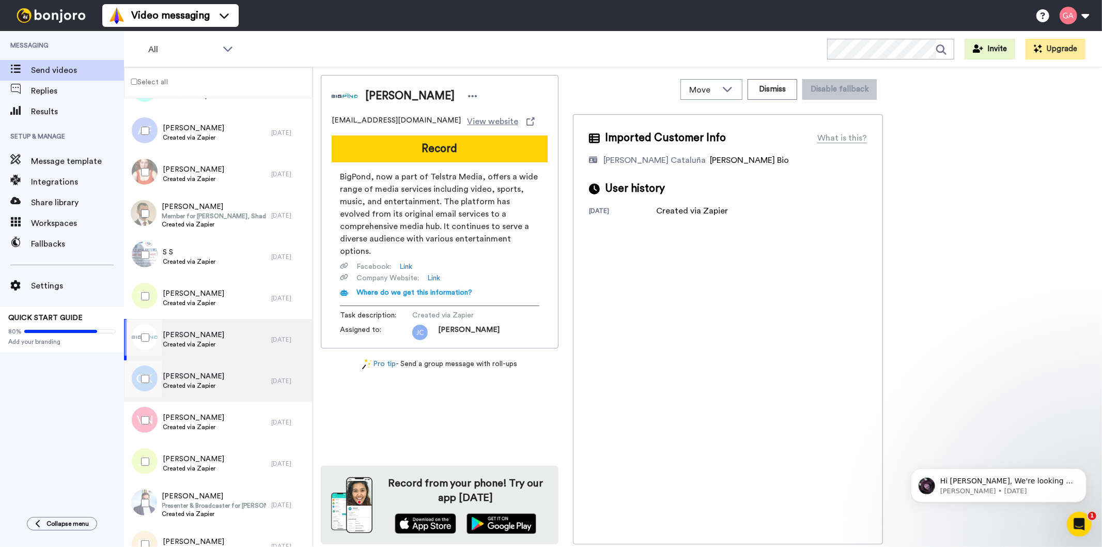
click at [213, 390] on div "GREGORY KEANEY Created via Zapier" at bounding box center [193, 381] width 61 height 20
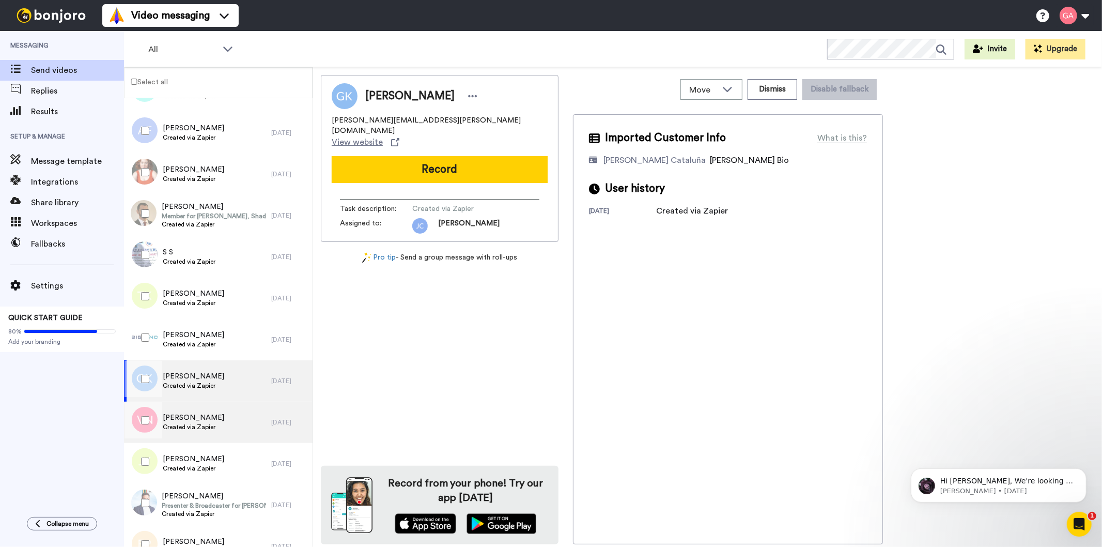
click at [212, 417] on span "Varun Nagrath" at bounding box center [193, 417] width 61 height 10
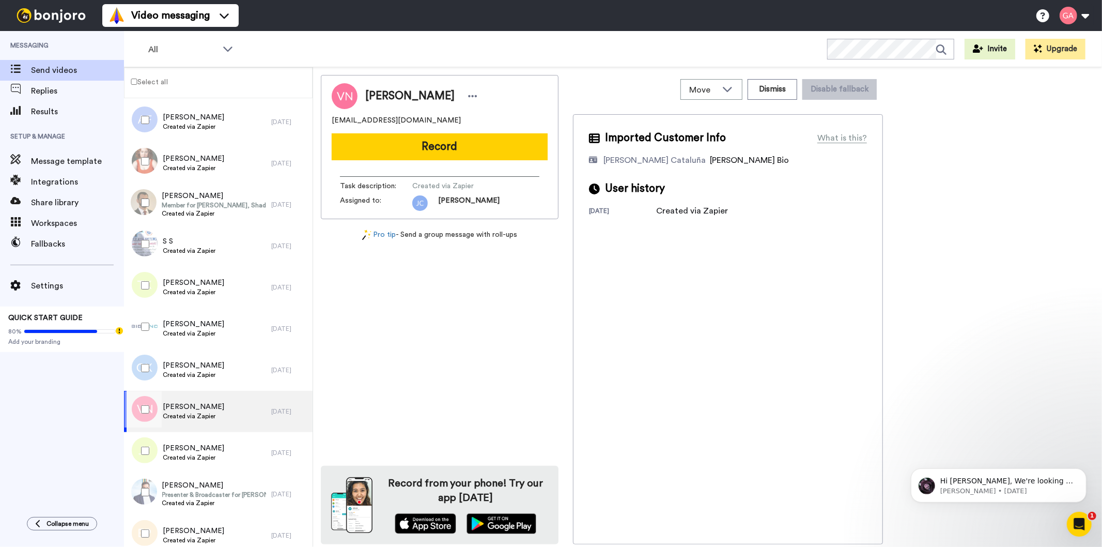
scroll to position [2826, 0]
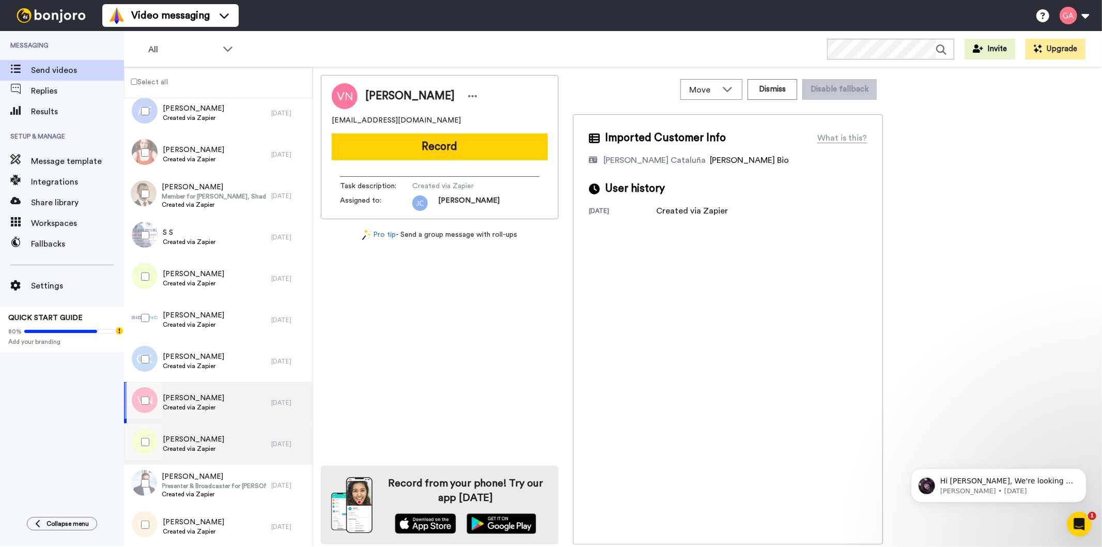
click at [225, 442] on div "Jacqueline Young Created via Zapier" at bounding box center [197, 443] width 147 height 41
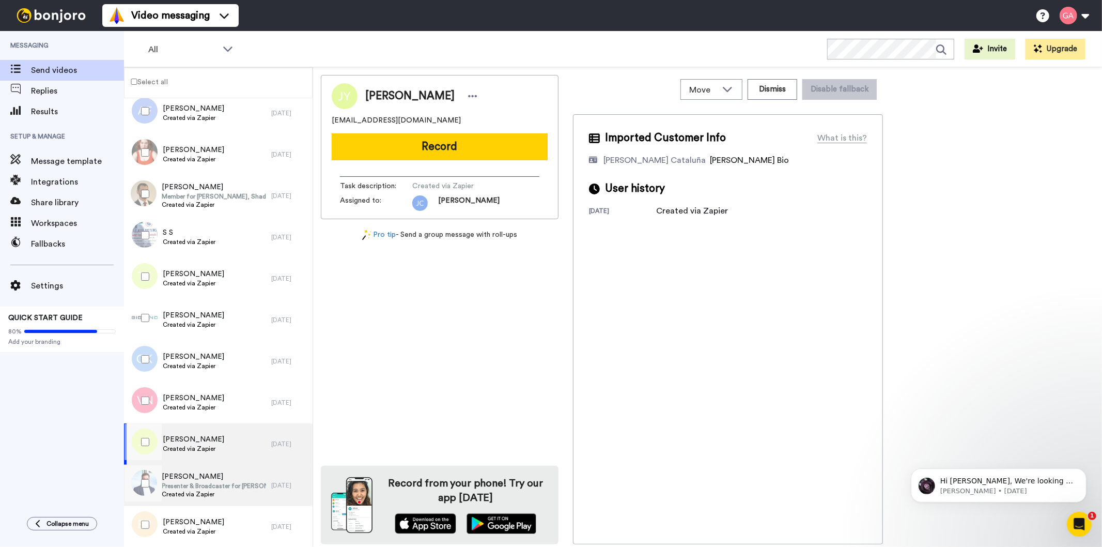
click at [216, 482] on span "Presenter & Broadcaster for Stan Sport" at bounding box center [214, 485] width 104 height 8
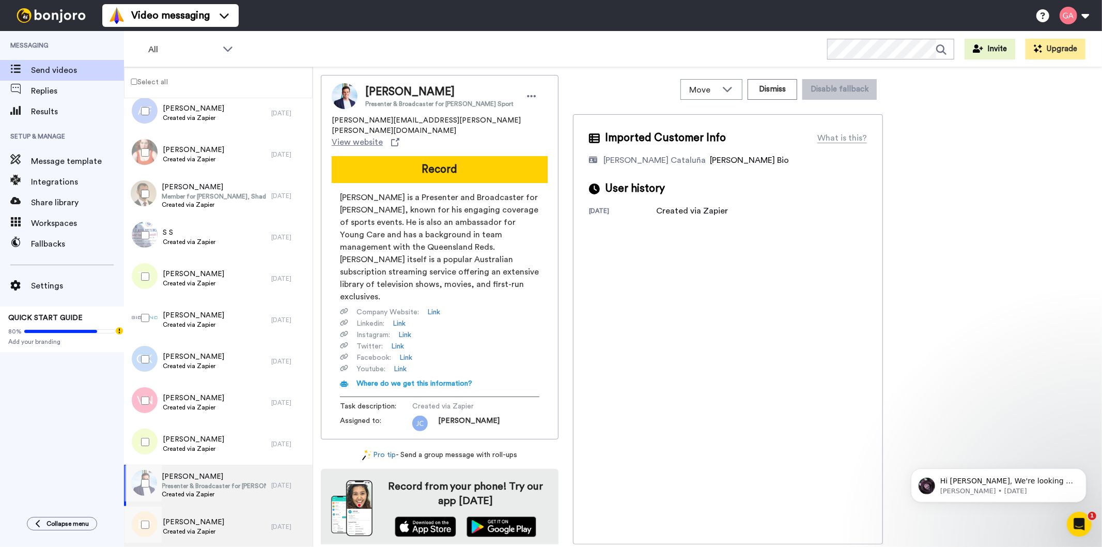
click at [218, 526] on div "Emma Purdie Created via Zapier" at bounding box center [197, 526] width 147 height 41
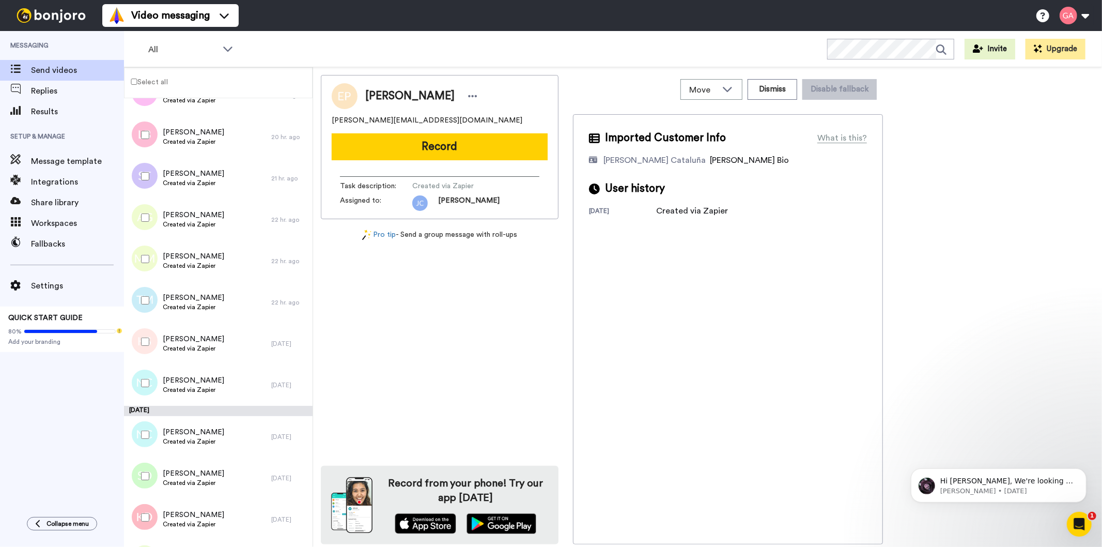
scroll to position [763, 0]
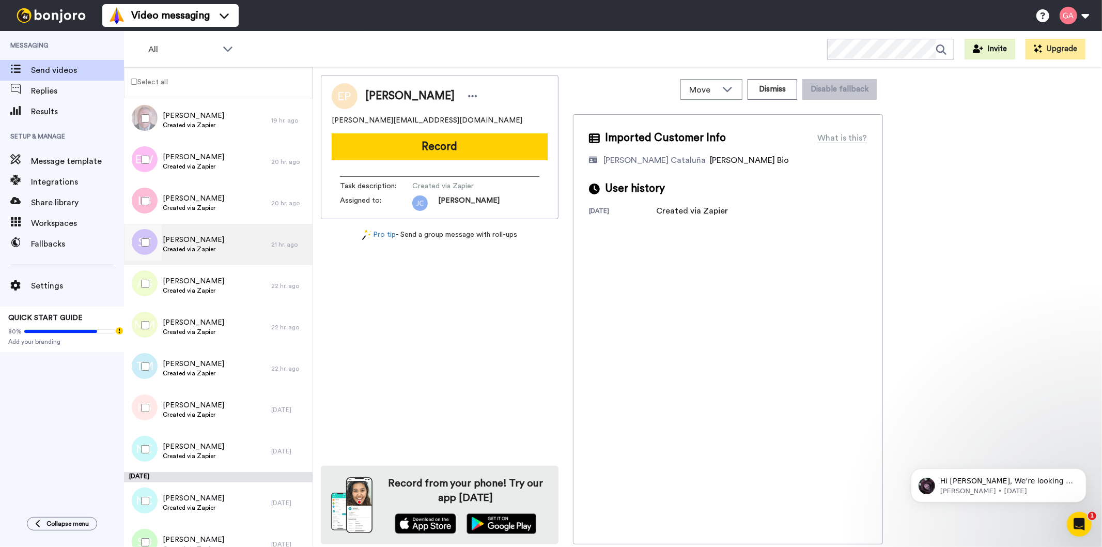
click at [190, 254] on div "Shawn Thomas Created via Zapier" at bounding box center [197, 244] width 147 height 41
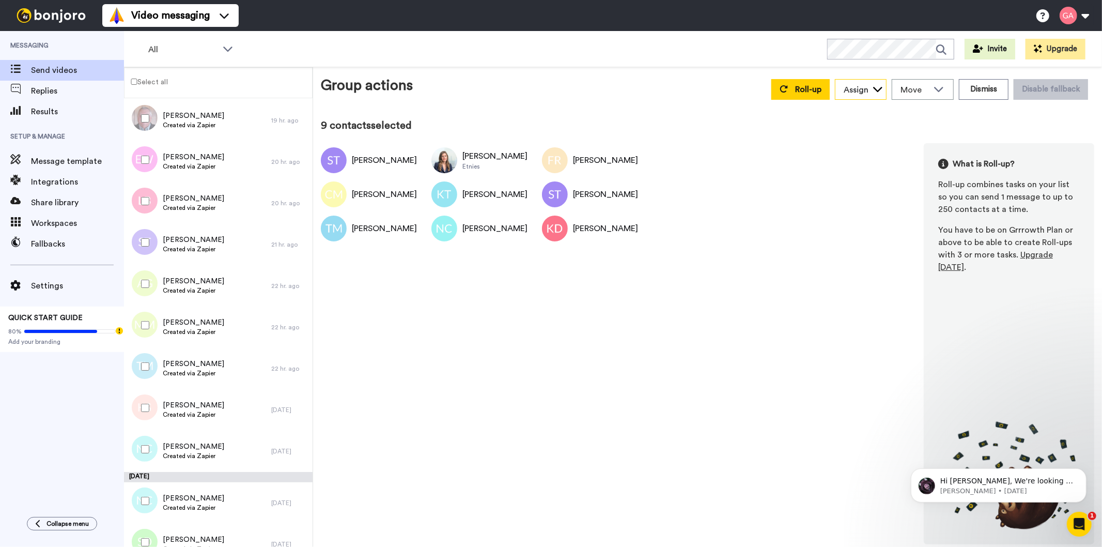
click at [875, 88] on icon at bounding box center [878, 89] width 10 height 10
click at [889, 143] on span "[PERSON_NAME]" at bounding box center [872, 145] width 74 height 10
click at [52, 64] on span "Send videos" at bounding box center [77, 70] width 93 height 12
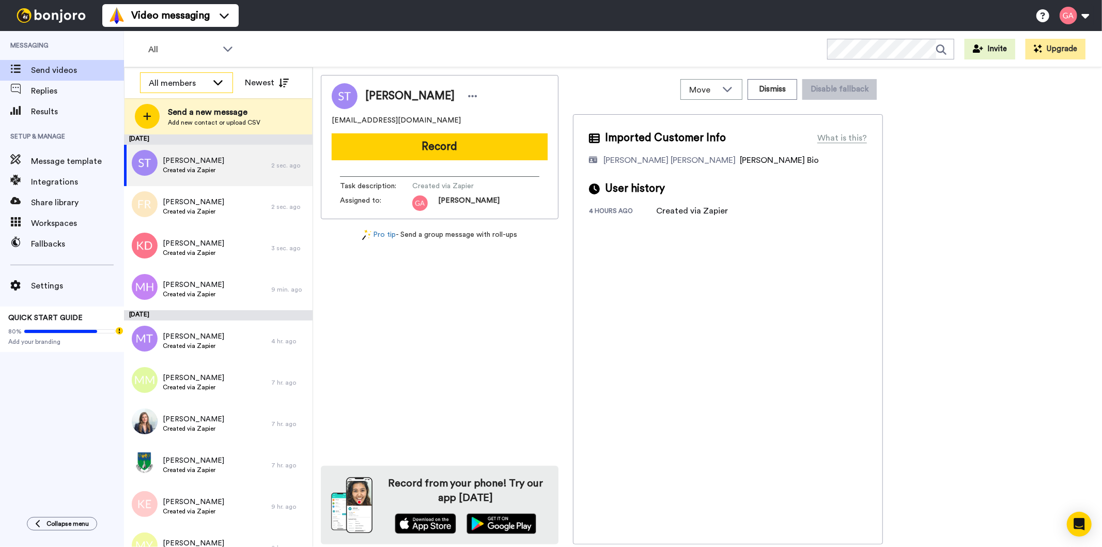
click at [173, 74] on div "All members" at bounding box center [187, 83] width 92 height 21
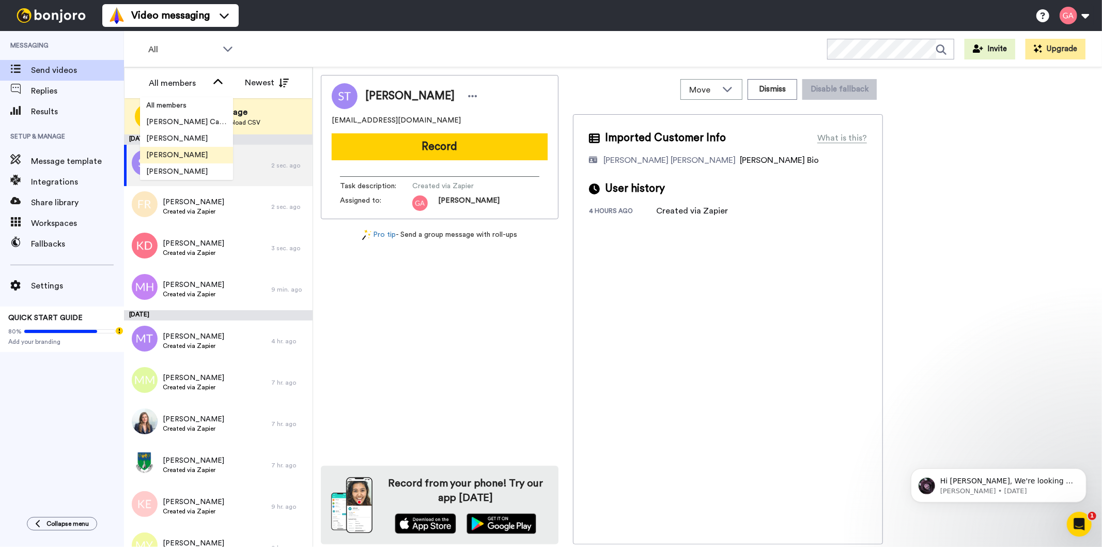
click at [178, 155] on span "[PERSON_NAME]" at bounding box center [177, 155] width 74 height 10
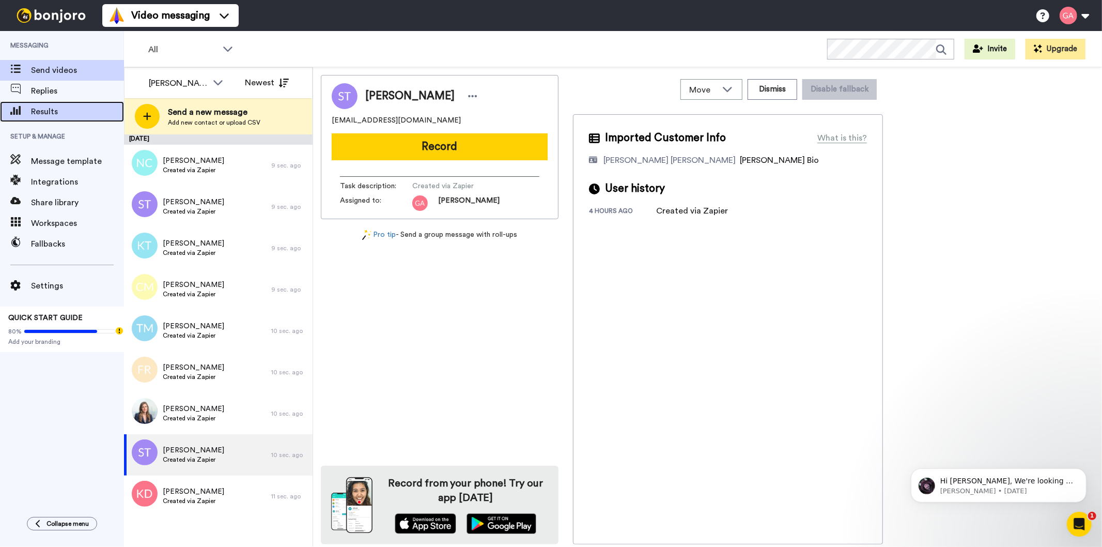
click at [55, 110] on span "Results" at bounding box center [77, 111] width 93 height 12
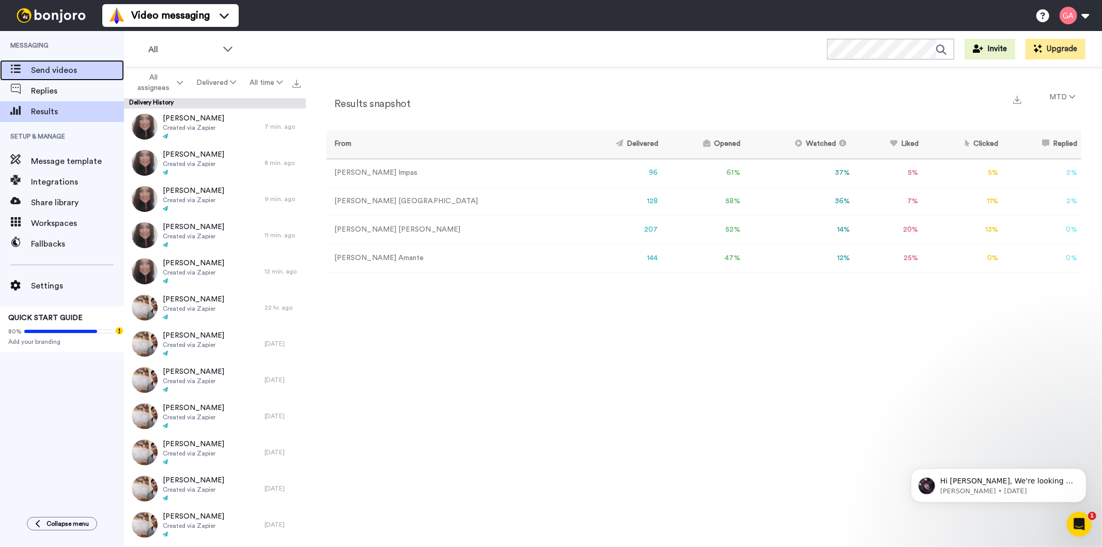
click at [55, 68] on span "Send videos" at bounding box center [77, 70] width 93 height 12
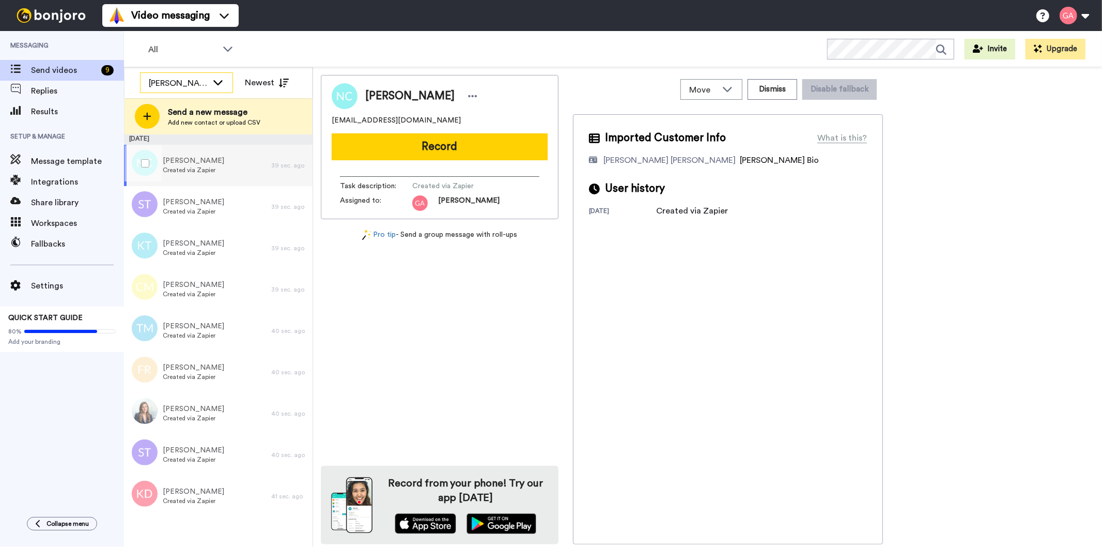
click at [165, 81] on div "[PERSON_NAME]" at bounding box center [178, 83] width 59 height 12
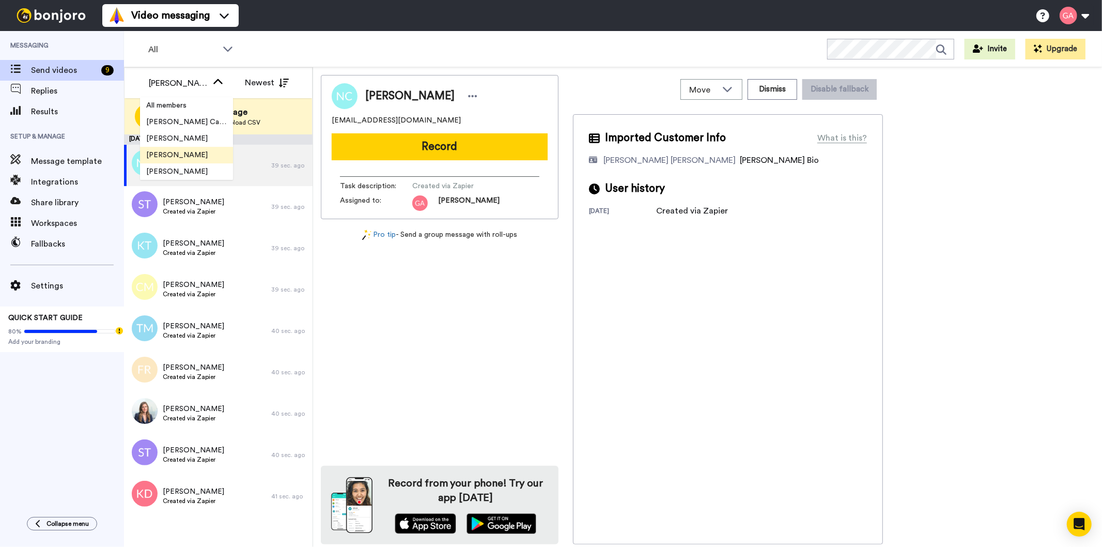
click at [186, 157] on span "[PERSON_NAME]" at bounding box center [177, 155] width 74 height 10
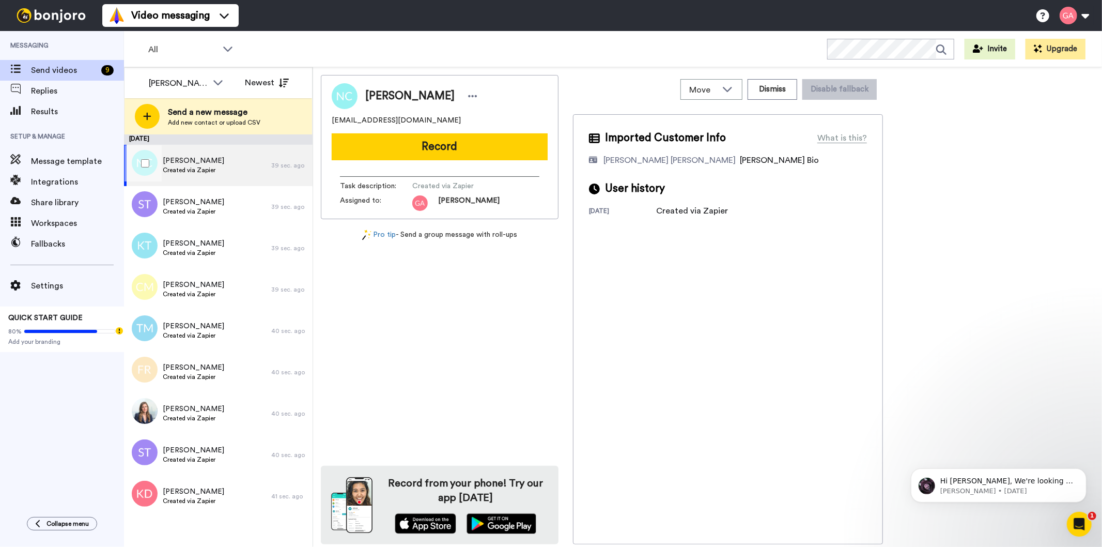
click at [213, 161] on span "Nijah Chavis" at bounding box center [193, 160] width 61 height 10
click at [385, 101] on span "Nijah Chavis" at bounding box center [409, 95] width 89 height 15
copy div "Nijah Chavis"
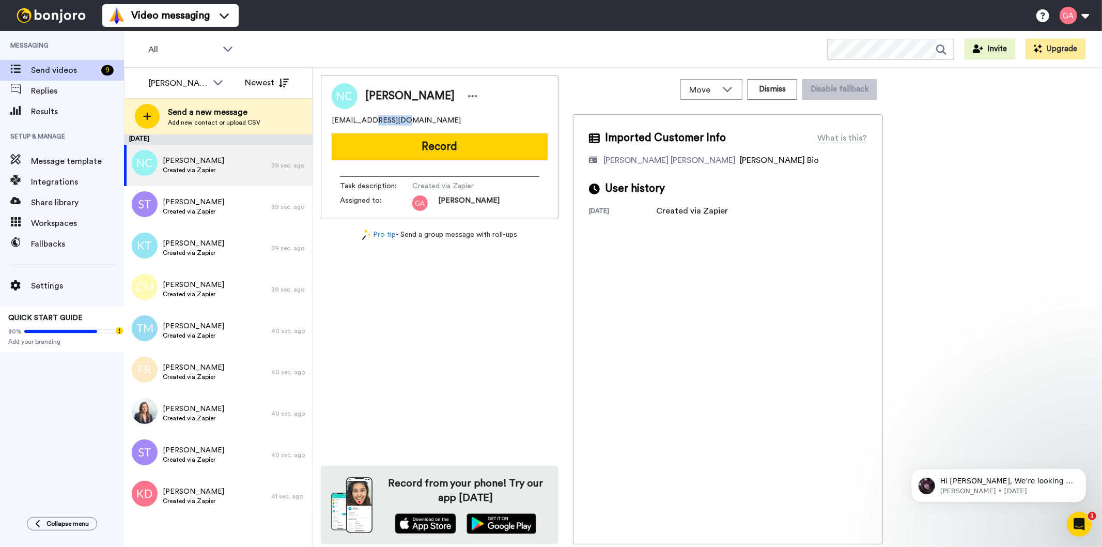
click at [365, 116] on span "[EMAIL_ADDRESS][DOMAIN_NAME]" at bounding box center [396, 120] width 129 height 10
click at [430, 117] on div "[EMAIL_ADDRESS][DOMAIN_NAME]" at bounding box center [440, 120] width 216 height 10
drag, startPoint x: 431, startPoint y: 119, endPoint x: 324, endPoint y: 124, distance: 107.6
click at [324, 124] on div "Nijah Chavis nijahchavis3@gmail.com Record Task description : Created via Zapie…" at bounding box center [440, 147] width 238 height 144
copy span "[EMAIL_ADDRESS][DOMAIN_NAME]"
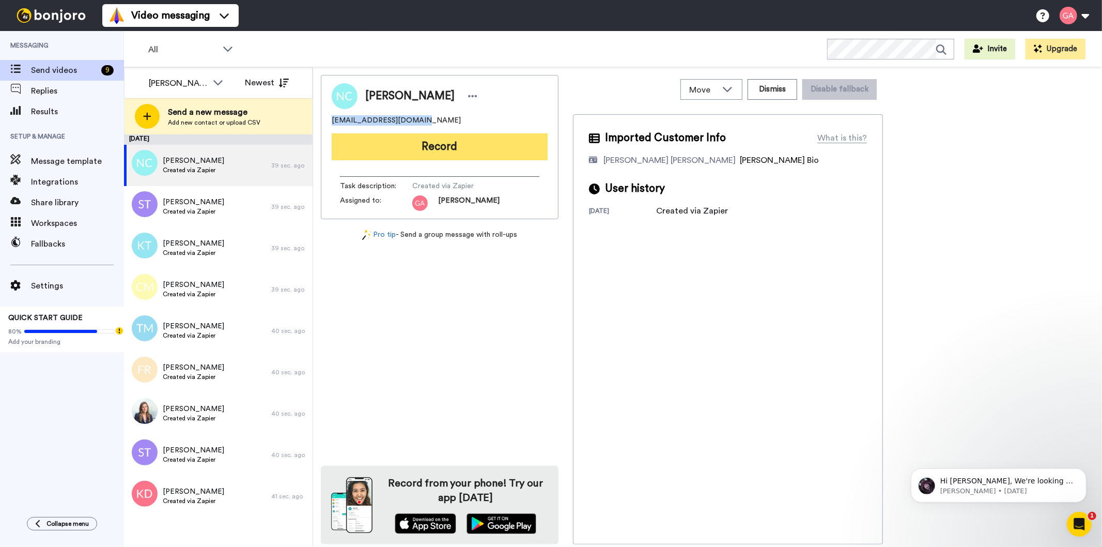
click at [434, 133] on button "Record" at bounding box center [440, 146] width 216 height 27
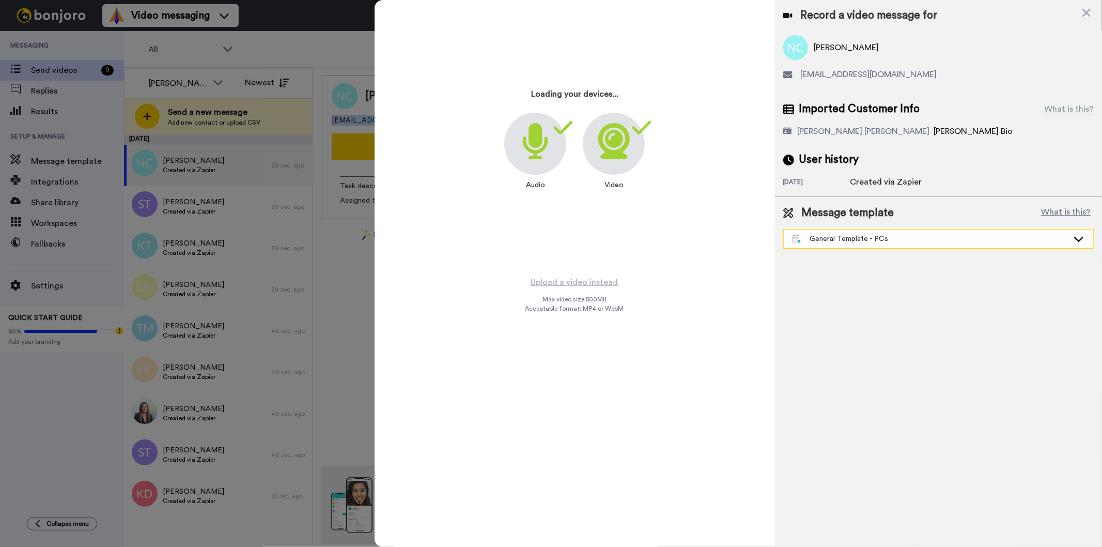
click at [867, 238] on div "General Template - PCs" at bounding box center [930, 239] width 276 height 10
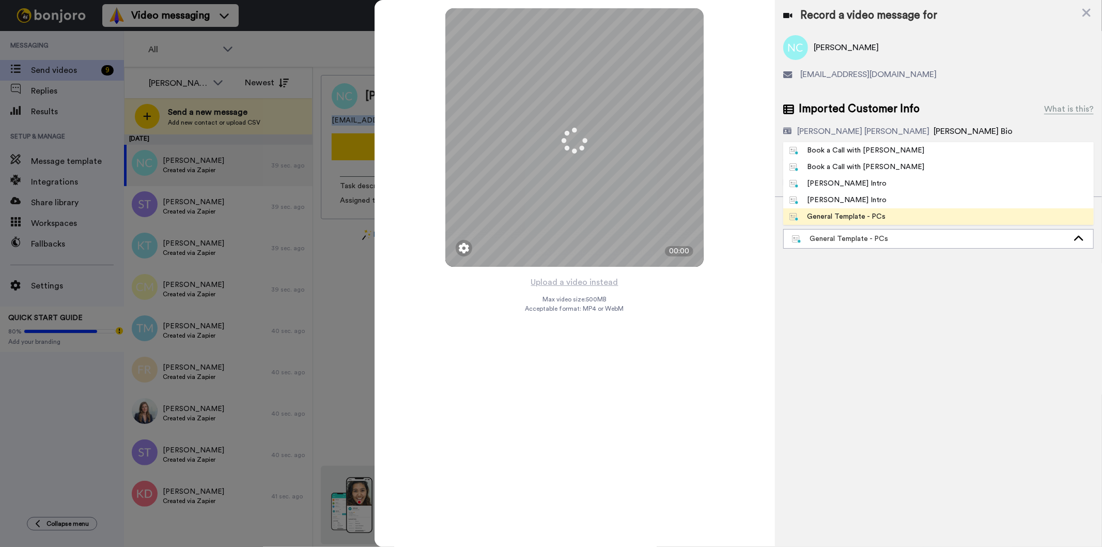
drag, startPoint x: 859, startPoint y: 164, endPoint x: 845, endPoint y: 176, distance: 18.0
click at [859, 164] on div "Book a Call with Gilda" at bounding box center [856, 167] width 135 height 10
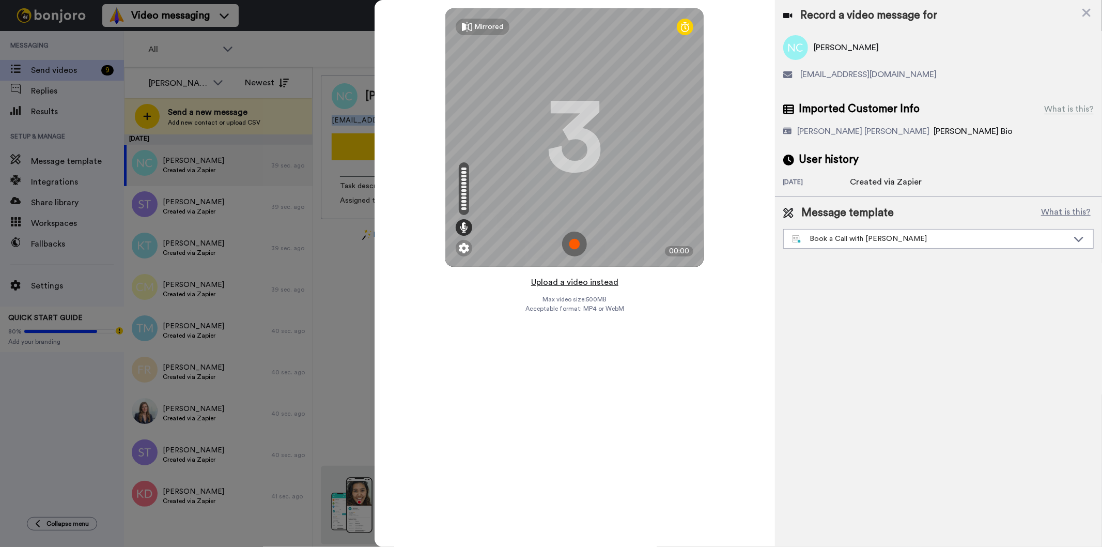
click at [600, 286] on button "Upload a video instead" at bounding box center [575, 281] width 94 height 13
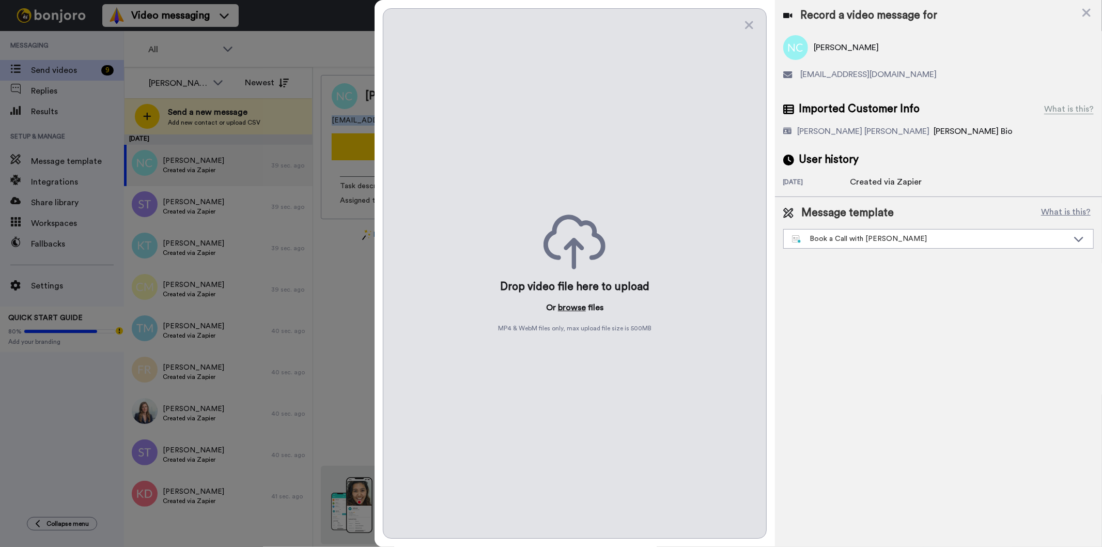
click at [579, 312] on button "browse" at bounding box center [572, 307] width 28 height 12
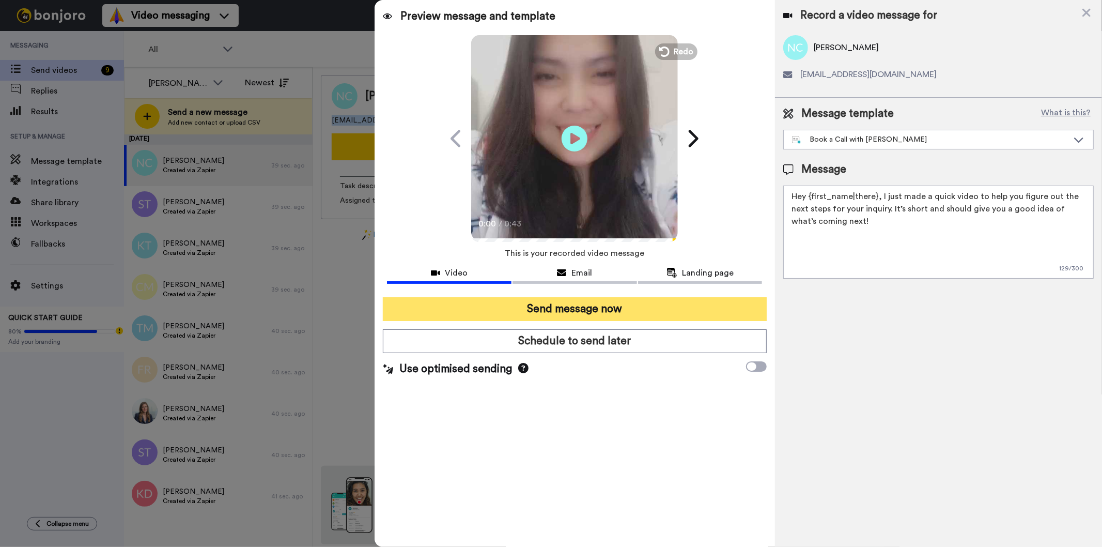
click at [674, 304] on button "Send message now" at bounding box center [574, 309] width 383 height 24
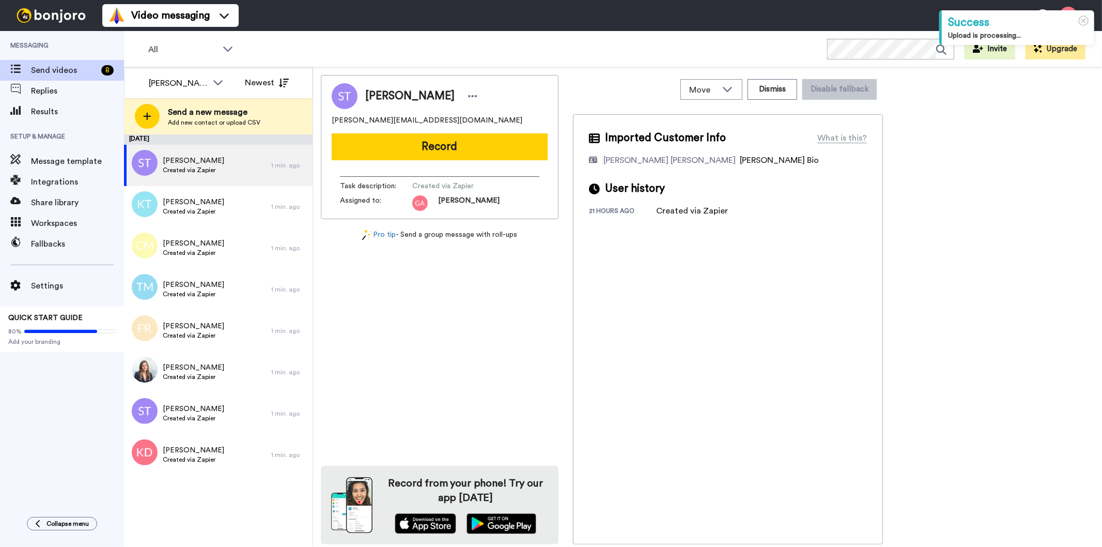
click at [411, 95] on span "[PERSON_NAME]" at bounding box center [409, 95] width 89 height 15
copy div "[PERSON_NAME]"
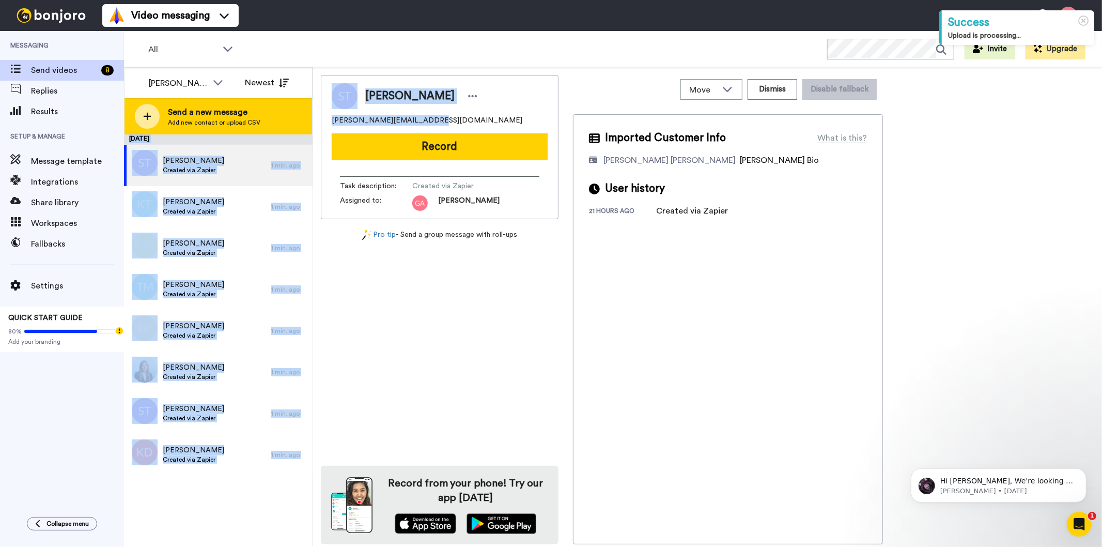
drag, startPoint x: 455, startPoint y: 114, endPoint x: 306, endPoint y: 121, distance: 149.5
click at [306, 121] on div "Gilda Amante All members Josephine Cataluña Scott Friesen Gilda Amante Marjorie…" at bounding box center [613, 307] width 978 height 480
copy div "September 27 Shawn Thomas Created via Zapier 1 min. ago Keisha Tucker Created v…"
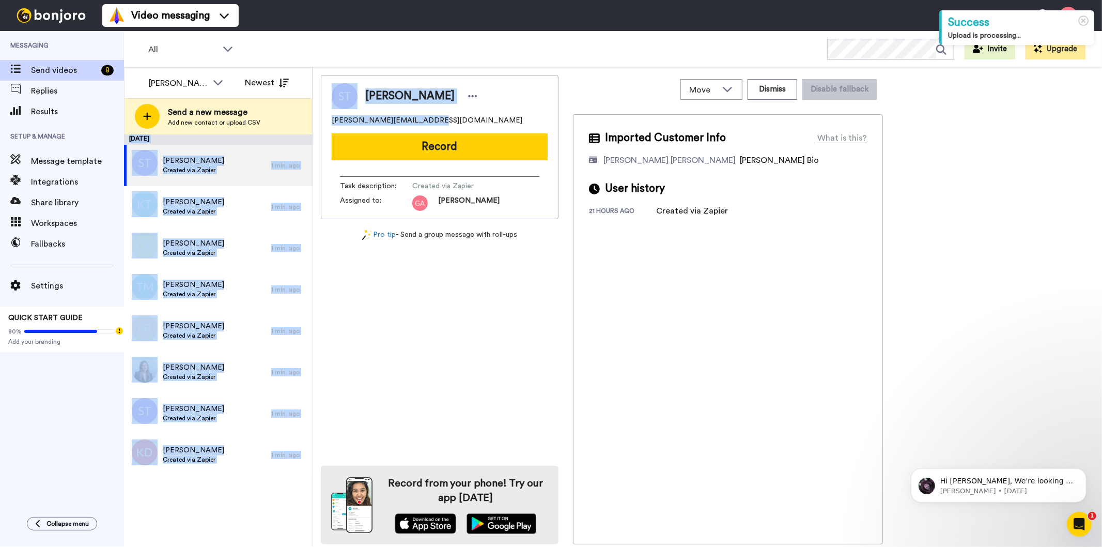
click at [477, 102] on div "Shawn Thomas" at bounding box center [440, 96] width 216 height 26
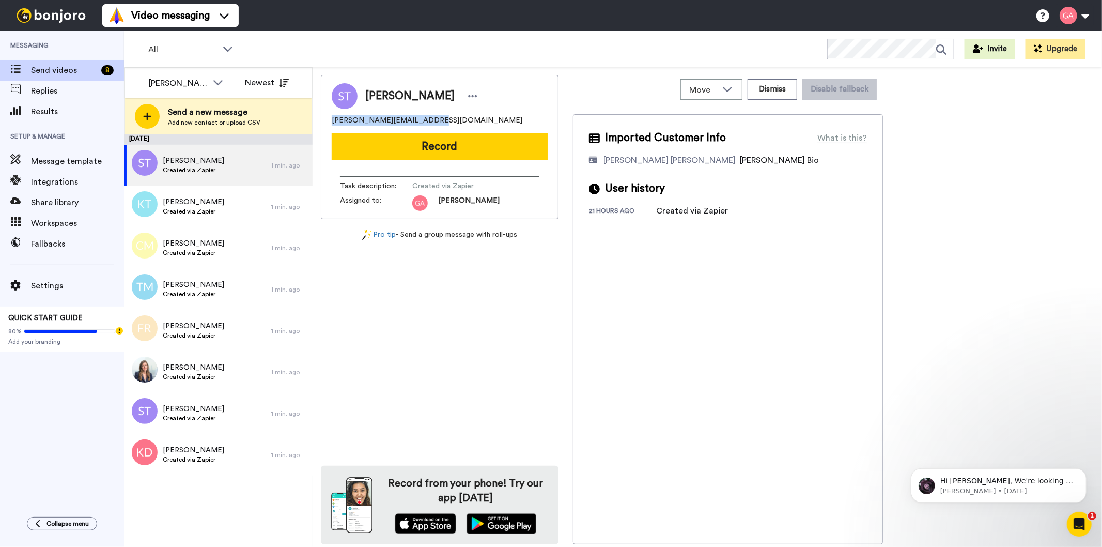
drag, startPoint x: 455, startPoint y: 114, endPoint x: 328, endPoint y: 118, distance: 127.2
click at [328, 118] on div "Shawn Thomas shawn.thomas873@gmail.com Record Task description : Created via Za…" at bounding box center [440, 147] width 238 height 144
copy span "shawn.thomas873@gmail.com"
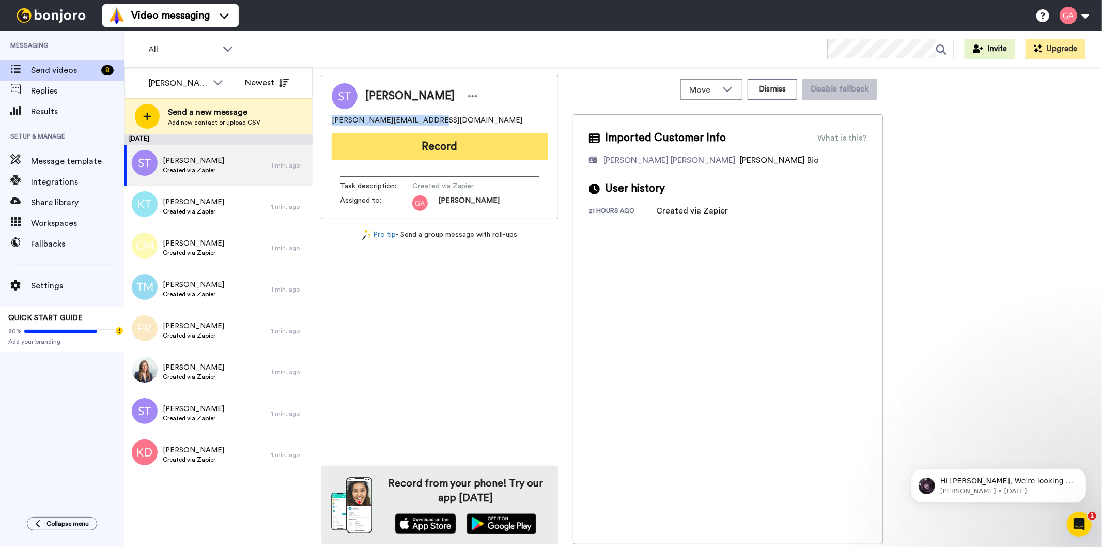
click at [425, 139] on button "Record" at bounding box center [440, 146] width 216 height 27
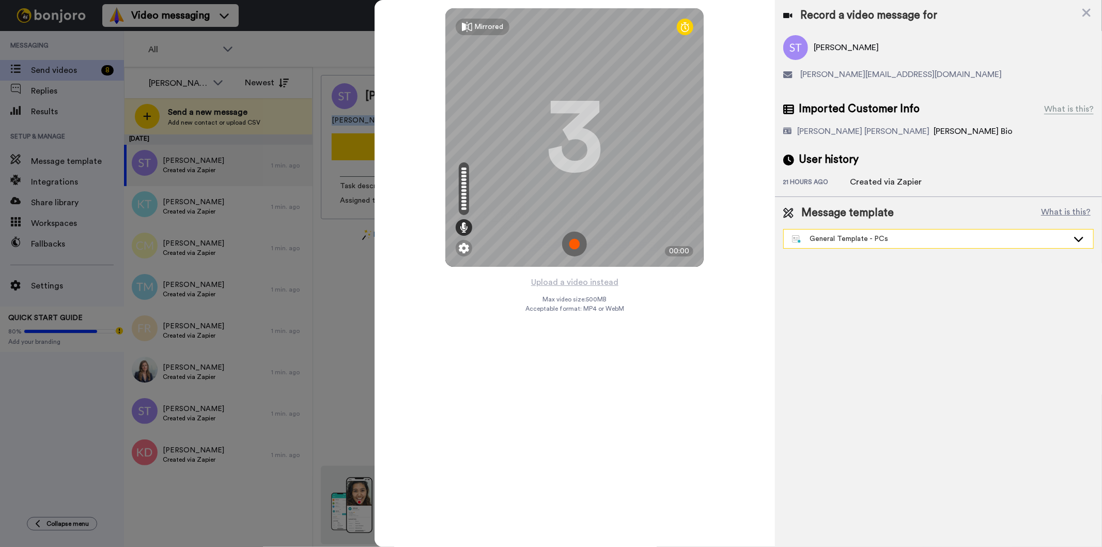
click at [818, 241] on div "General Template - PCs" at bounding box center [930, 239] width 276 height 10
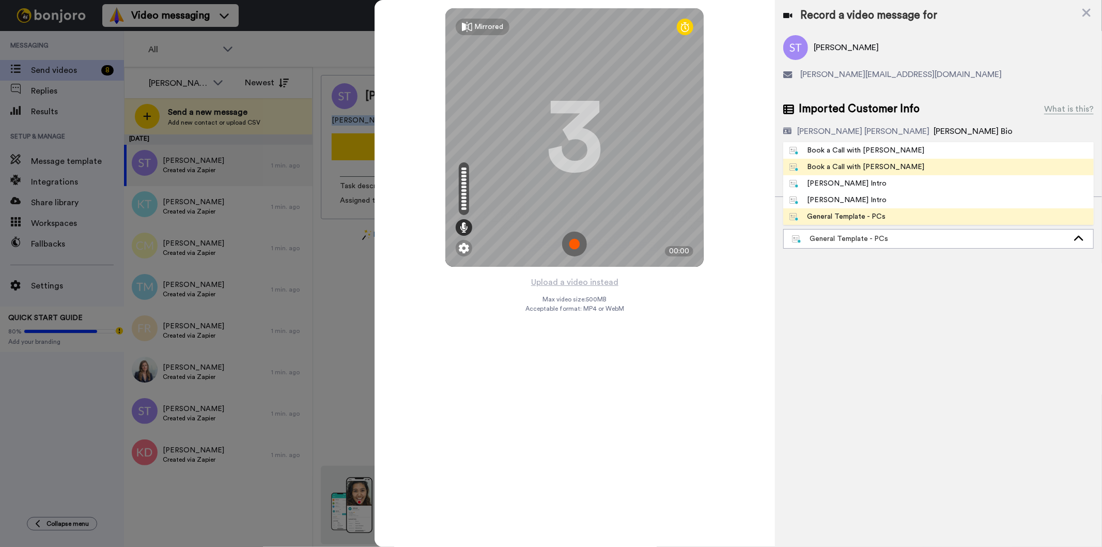
click at [877, 162] on div "Book a Call with Gilda" at bounding box center [856, 167] width 135 height 10
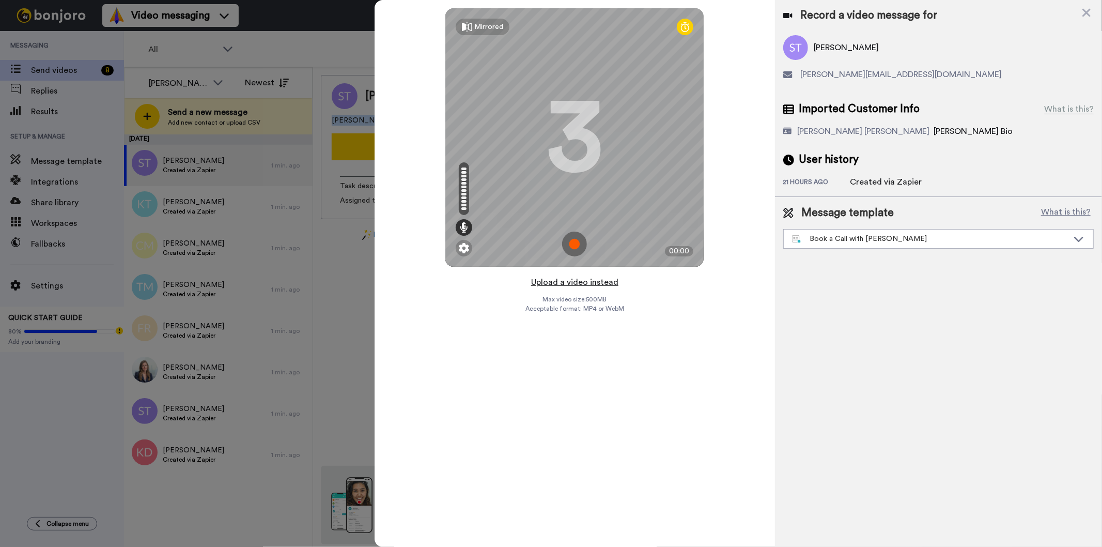
click at [591, 287] on button "Upload a video instead" at bounding box center [575, 281] width 94 height 13
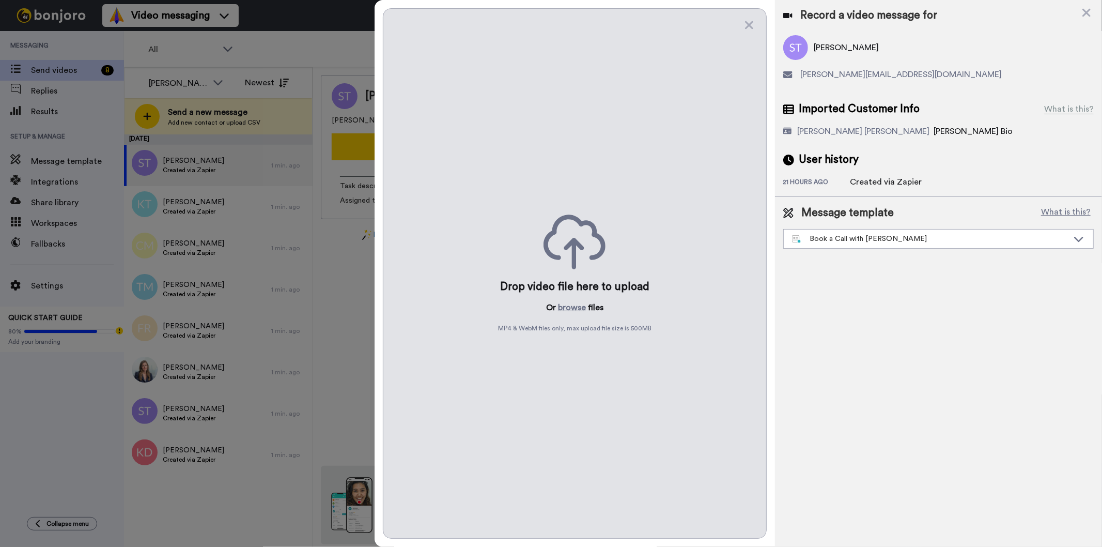
click at [574, 301] on div "Drop video file here to upload Or browse files MP4 & WebM files only, max uploa…" at bounding box center [574, 273] width 383 height 530
click at [570, 302] on button "browse" at bounding box center [572, 307] width 28 height 12
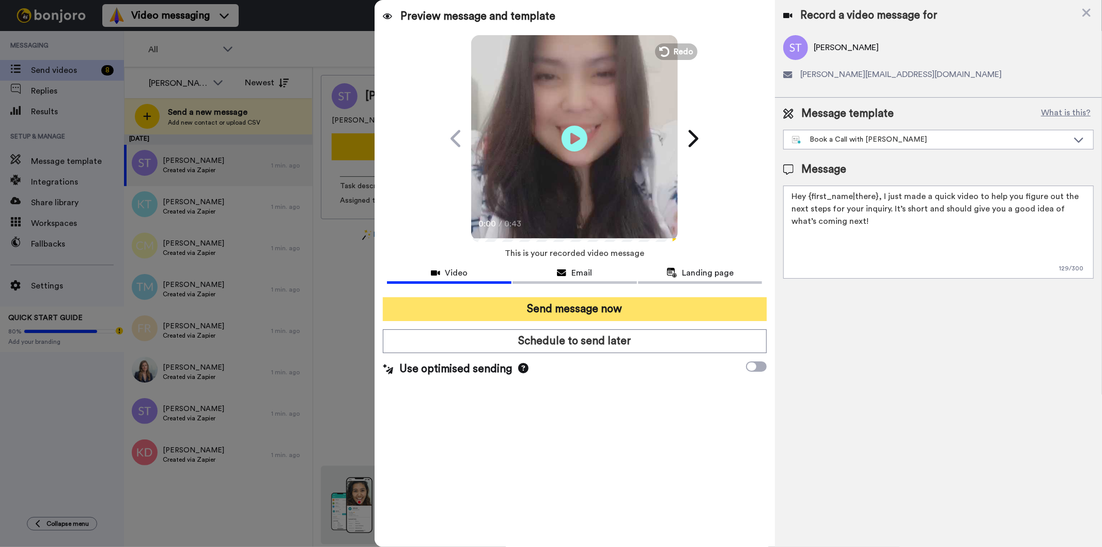
click at [684, 302] on button "Send message now" at bounding box center [574, 309] width 383 height 24
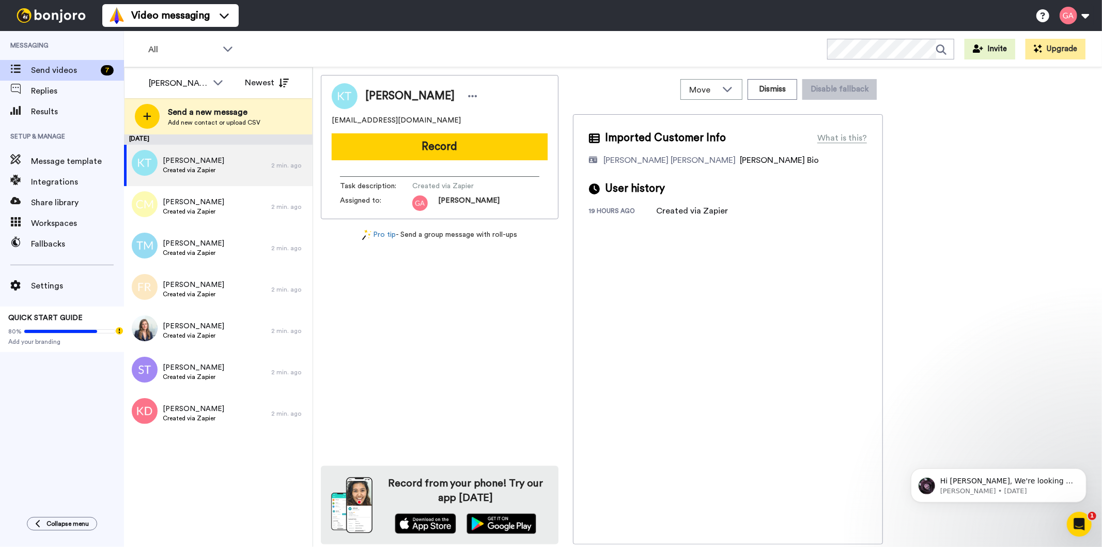
click at [411, 95] on span "[PERSON_NAME]" at bounding box center [409, 95] width 89 height 15
copy div "[PERSON_NAME]"
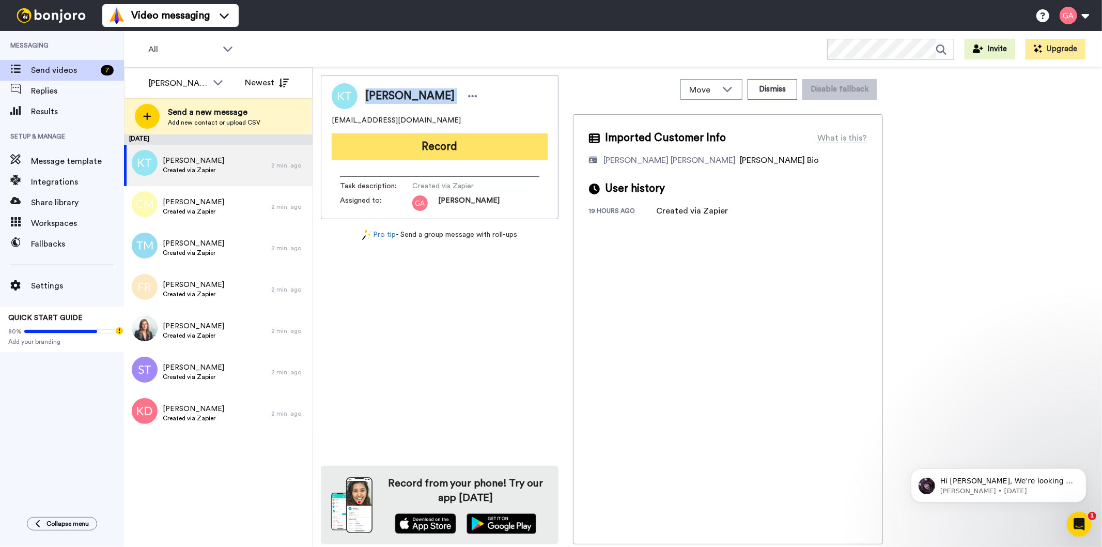
click at [465, 148] on button "Record" at bounding box center [440, 146] width 216 height 27
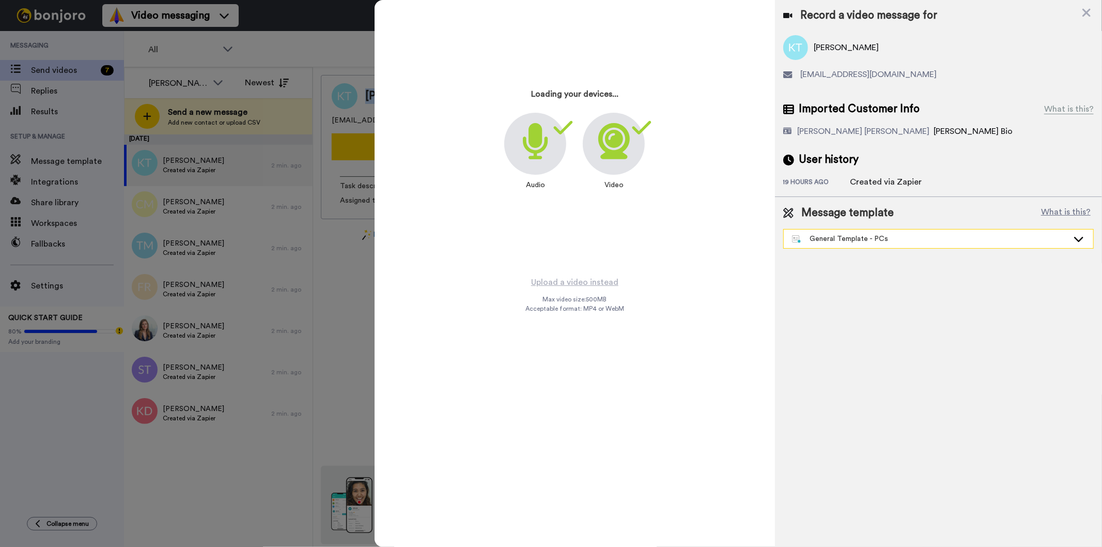
click at [935, 238] on div "General Template - PCs" at bounding box center [930, 239] width 276 height 10
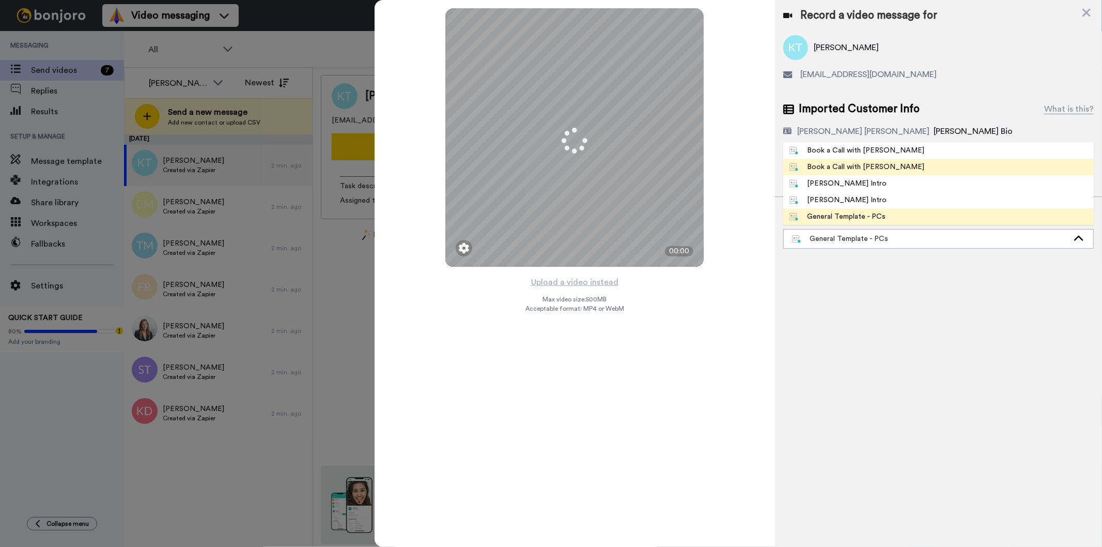
click at [885, 168] on li "Book a Call with Gilda" at bounding box center [938, 167] width 310 height 17
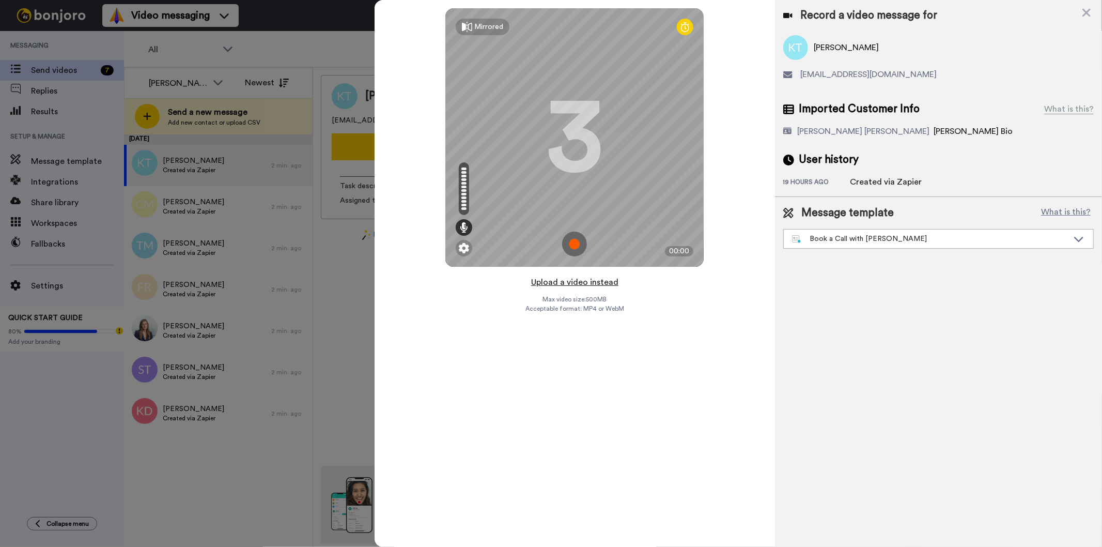
click at [584, 282] on button "Upload a video instead" at bounding box center [575, 281] width 94 height 13
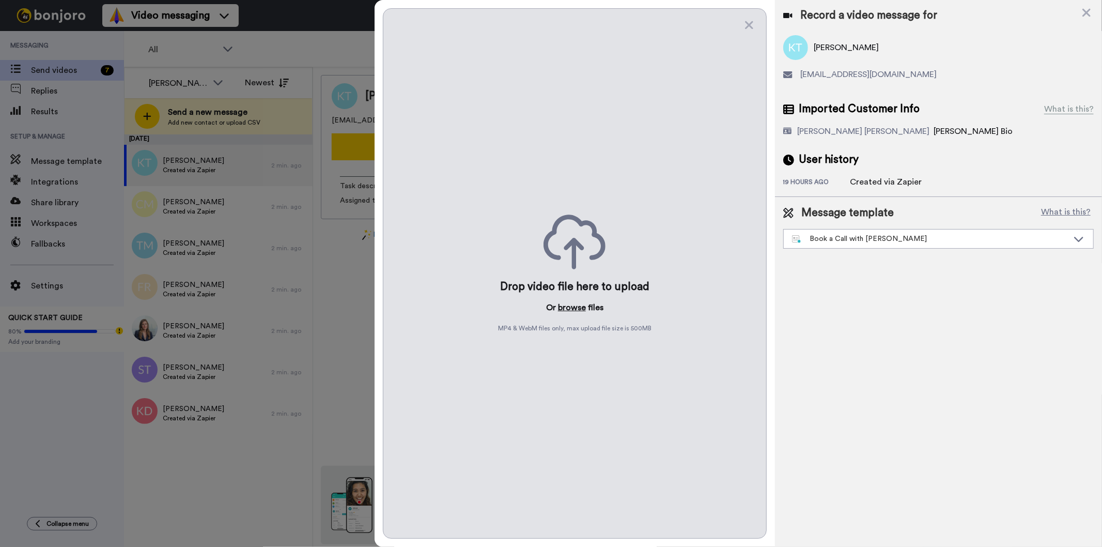
click at [574, 310] on button "browse" at bounding box center [572, 307] width 28 height 12
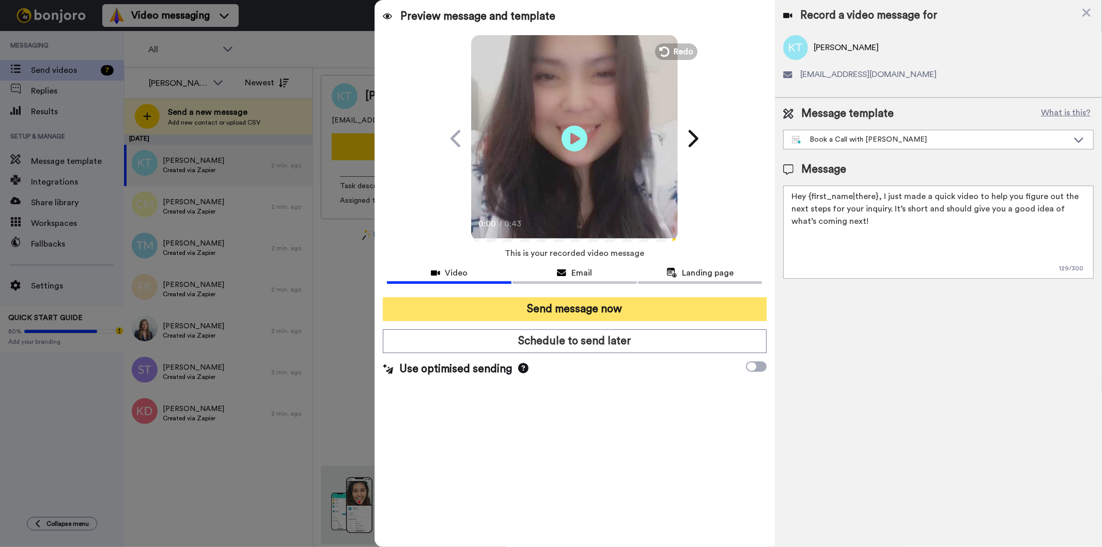
click at [586, 308] on button "Send message now" at bounding box center [574, 309] width 383 height 24
